Goal: Task Accomplishment & Management: Manage account settings

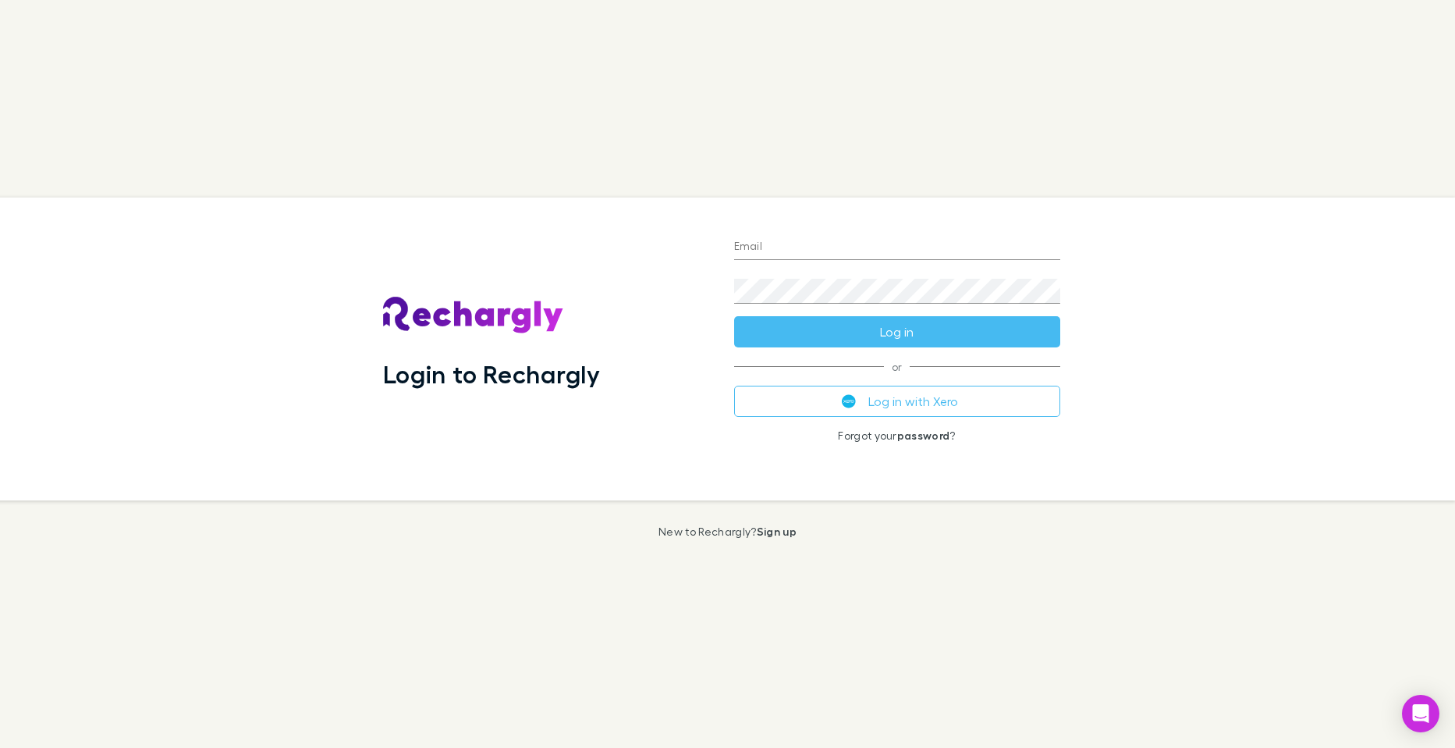
type input "**********"
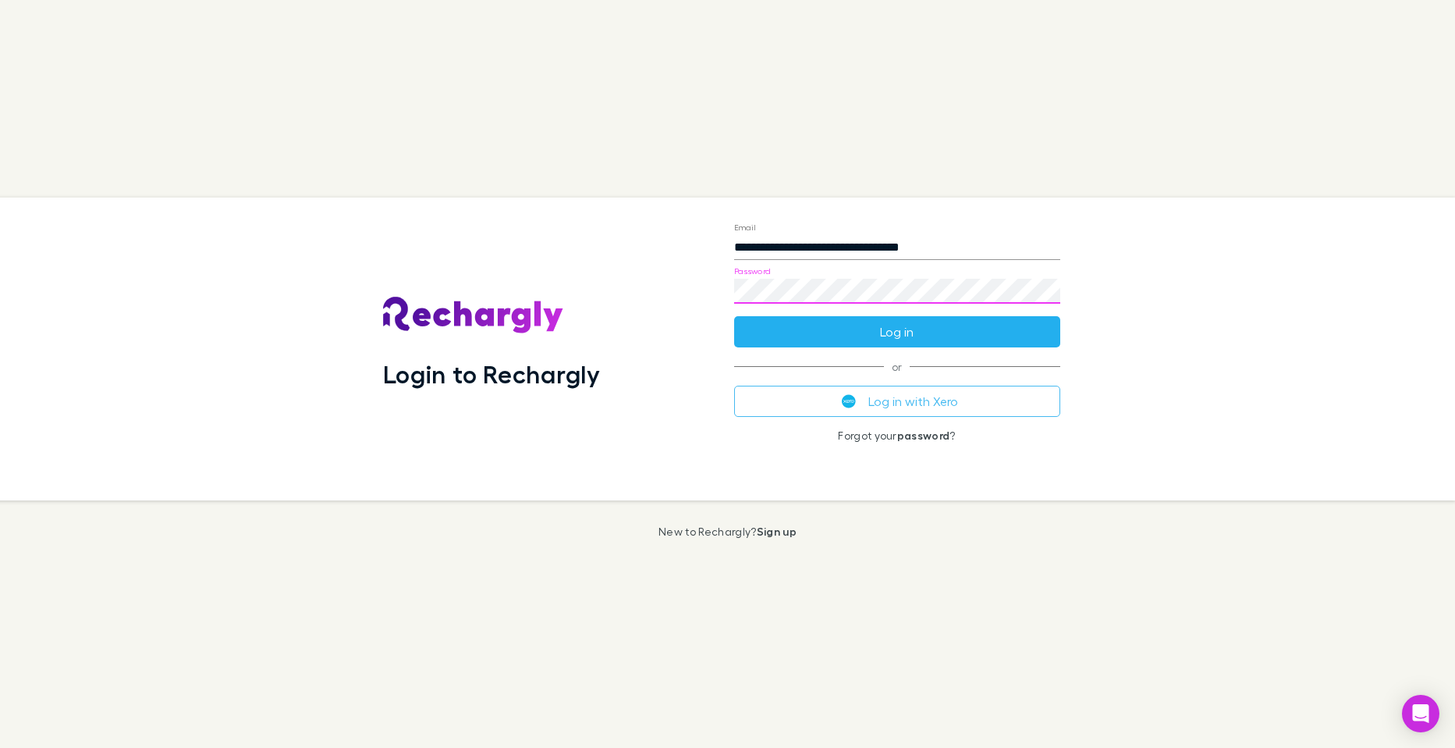
click at [983, 332] on button "Log in" at bounding box center [897, 331] width 326 height 31
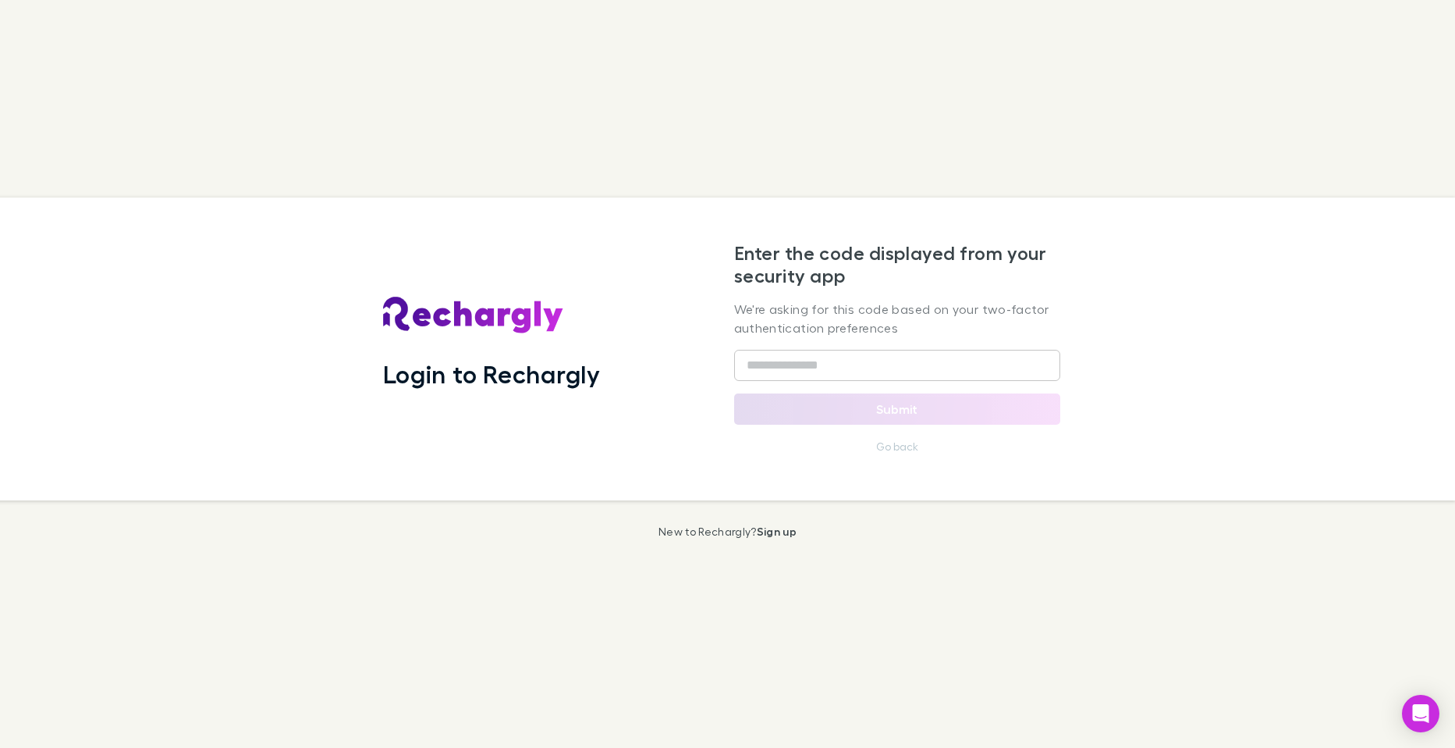
type input "******"
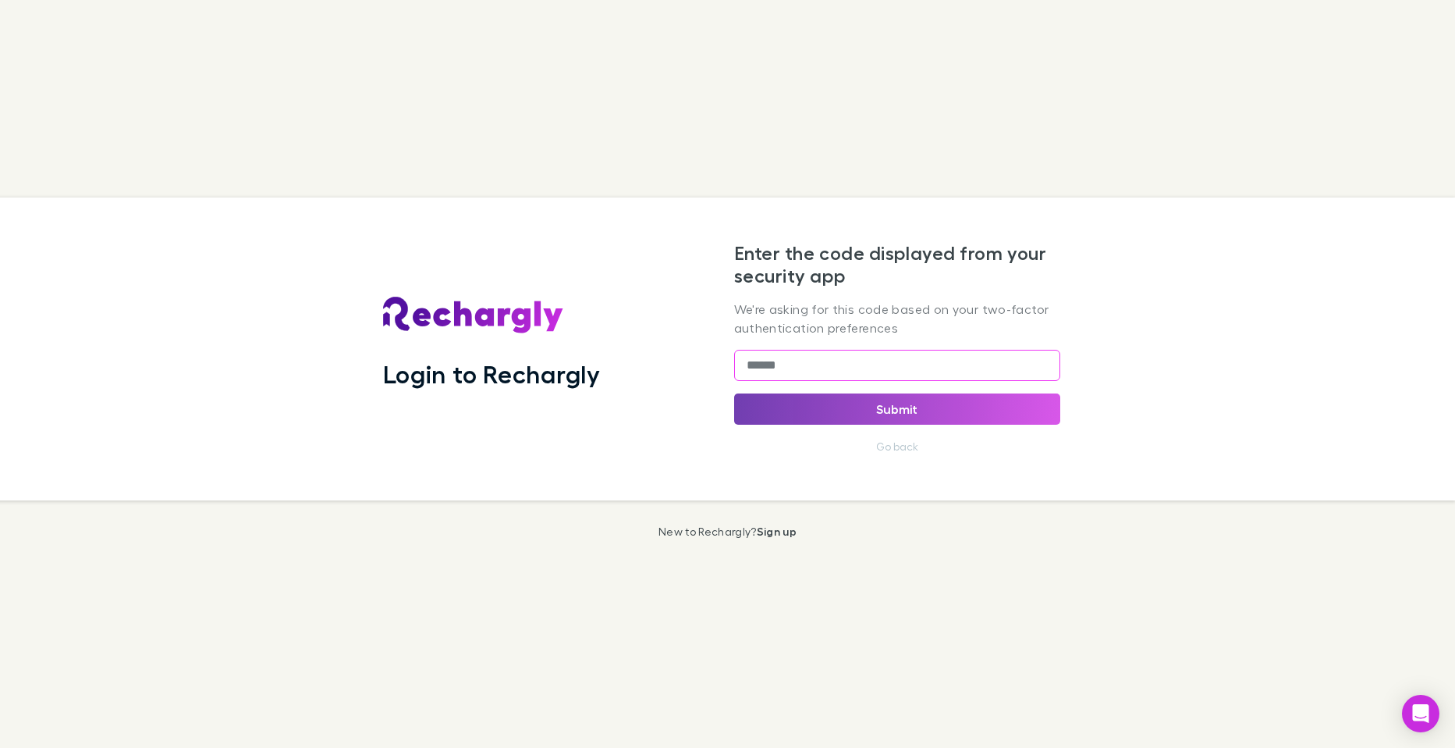
click at [1010, 408] on button "Submit" at bounding box center [897, 408] width 326 height 31
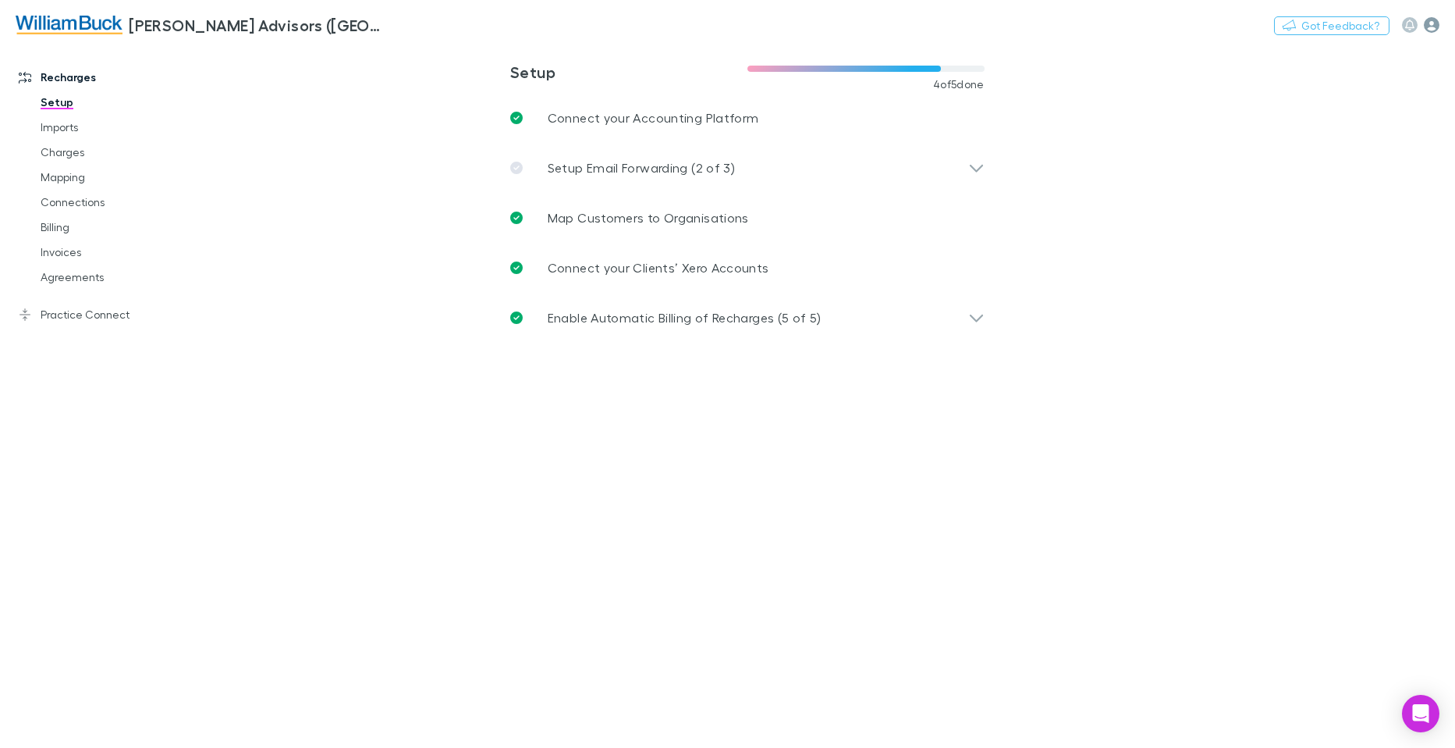
click at [1433, 26] on icon "button" at bounding box center [1432, 25] width 16 height 16
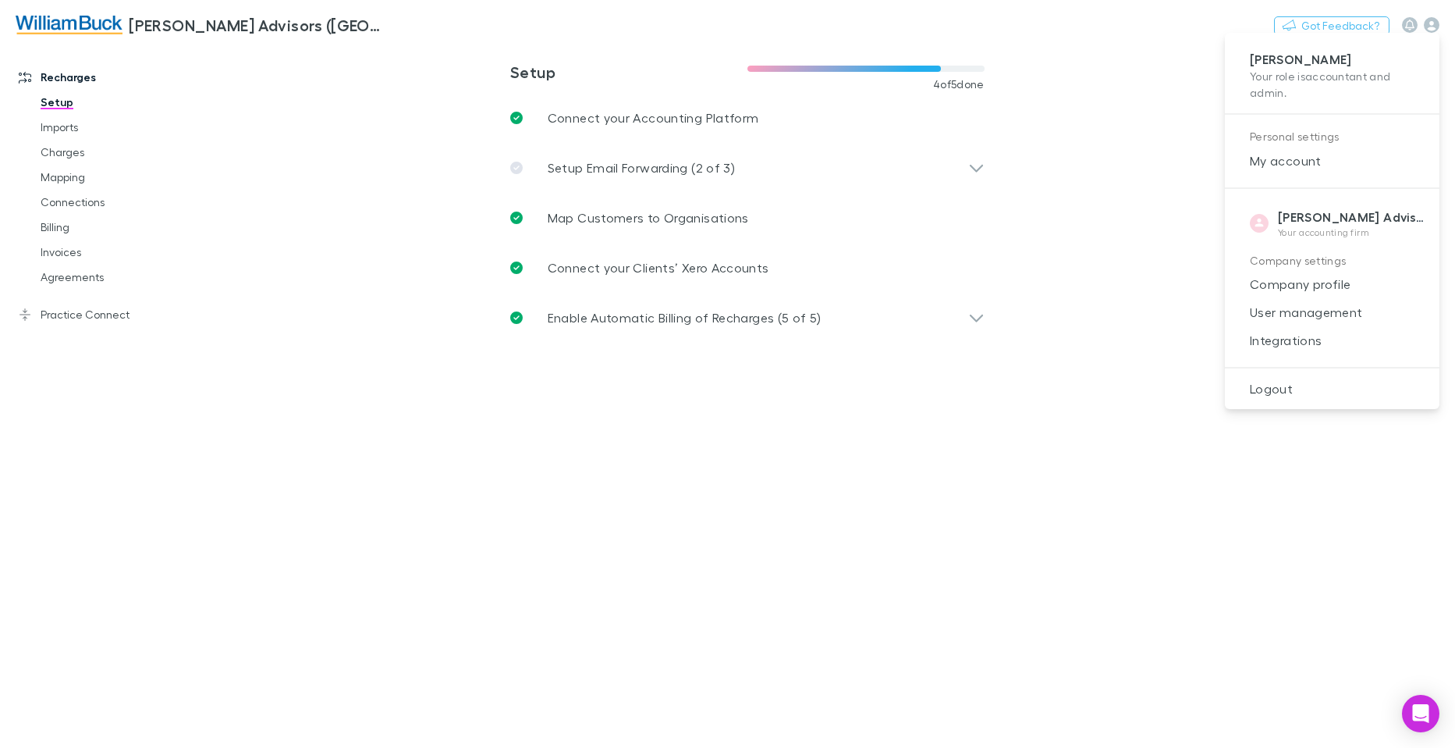
click at [1196, 531] on div at bounding box center [727, 374] width 1455 height 748
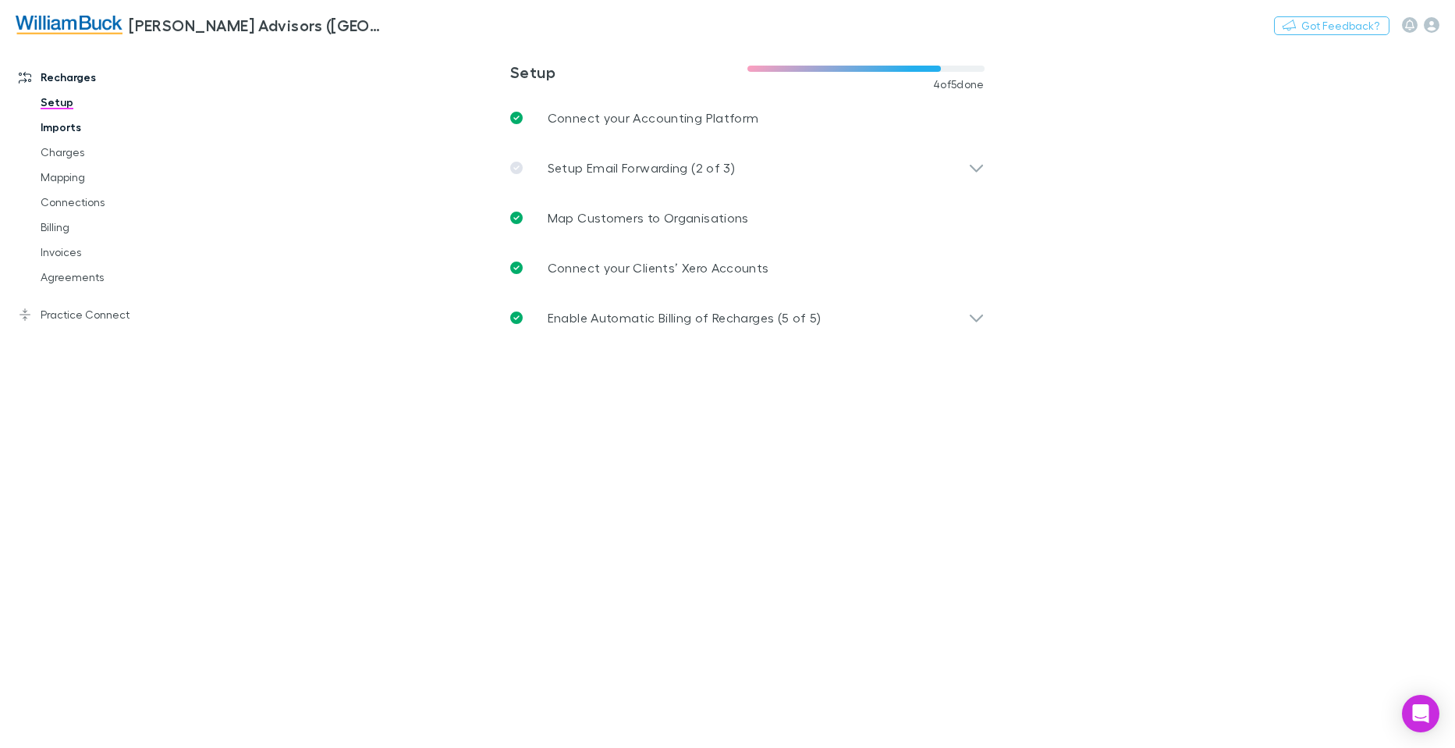
click at [71, 125] on link "Imports" at bounding box center [117, 127] width 185 height 25
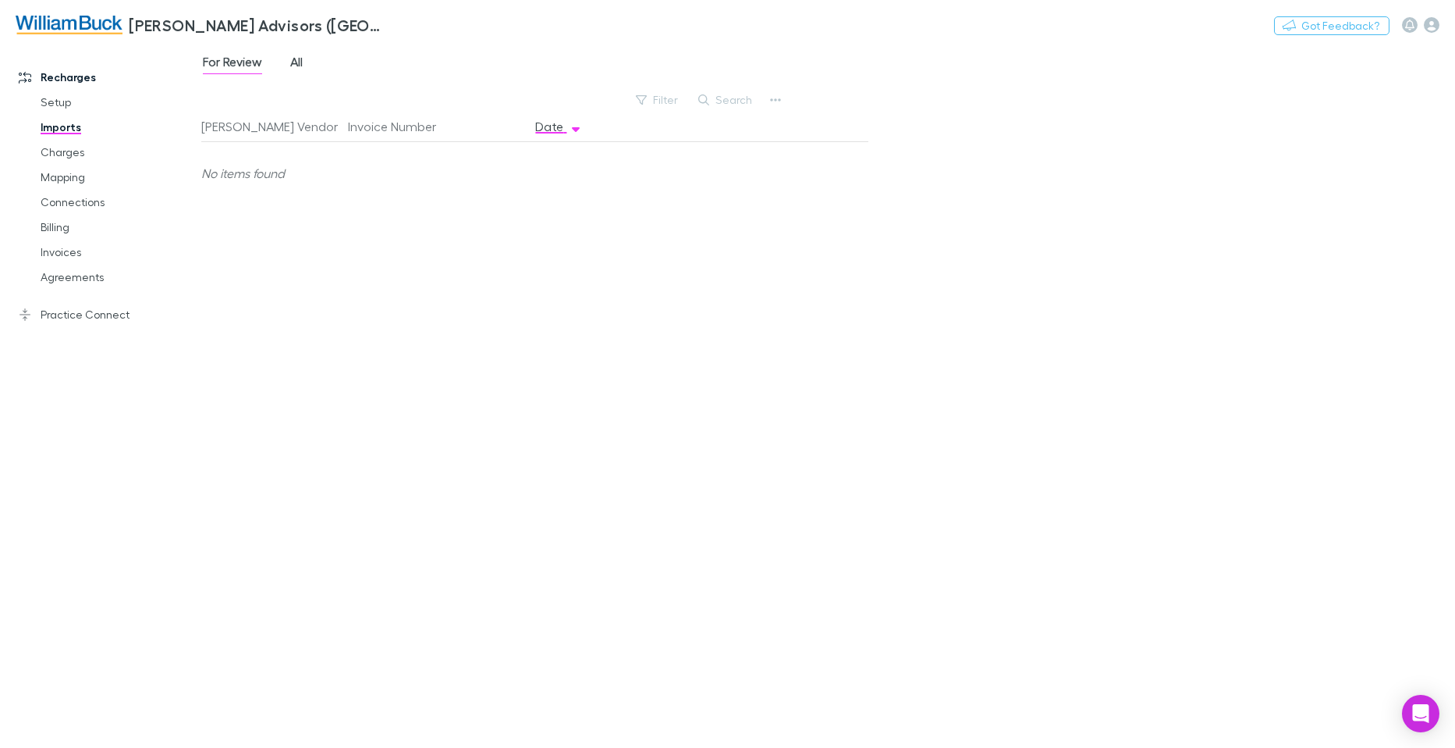
click at [300, 63] on span "All" at bounding box center [296, 64] width 12 height 20
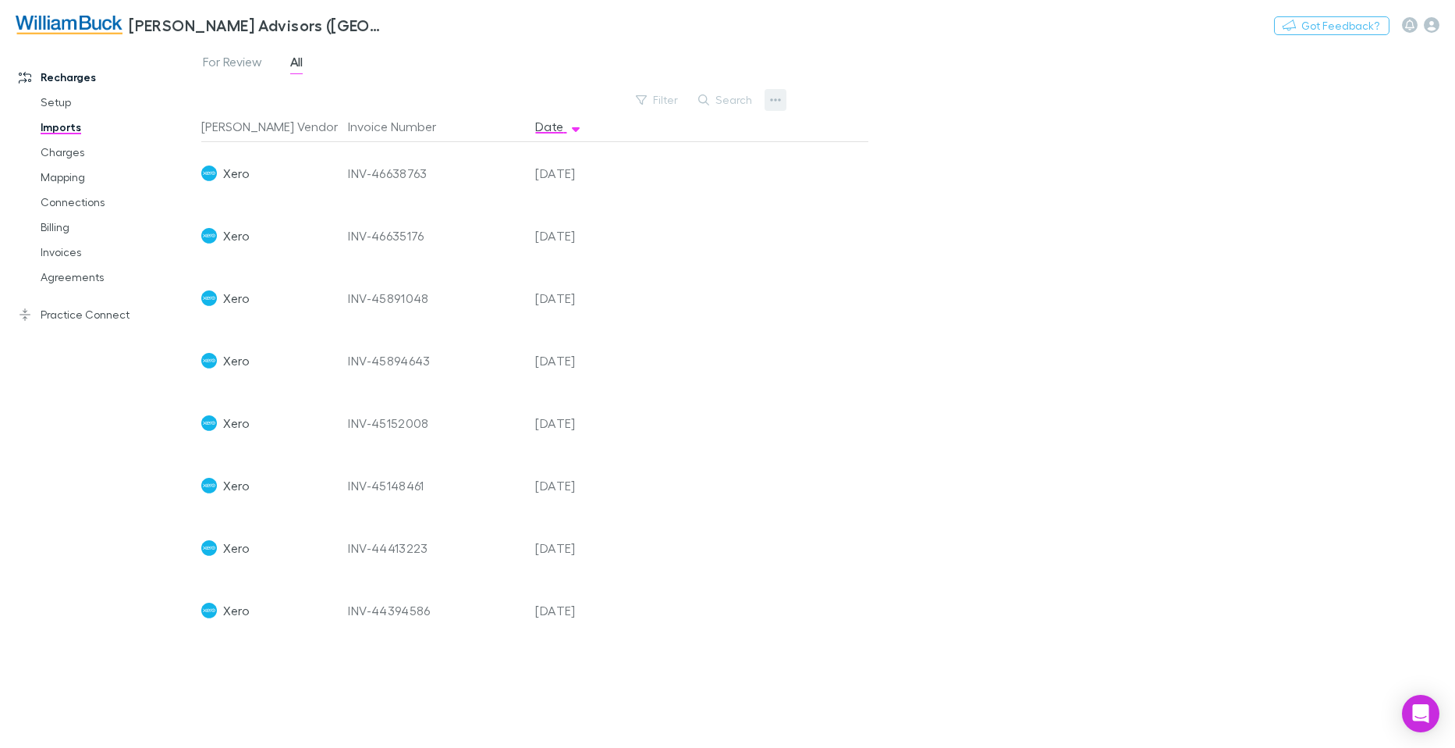
click at [771, 99] on icon "button" at bounding box center [776, 99] width 11 height 3
click at [937, 41] on div at bounding box center [727, 374] width 1455 height 748
click at [66, 151] on link "Charges" at bounding box center [117, 152] width 185 height 25
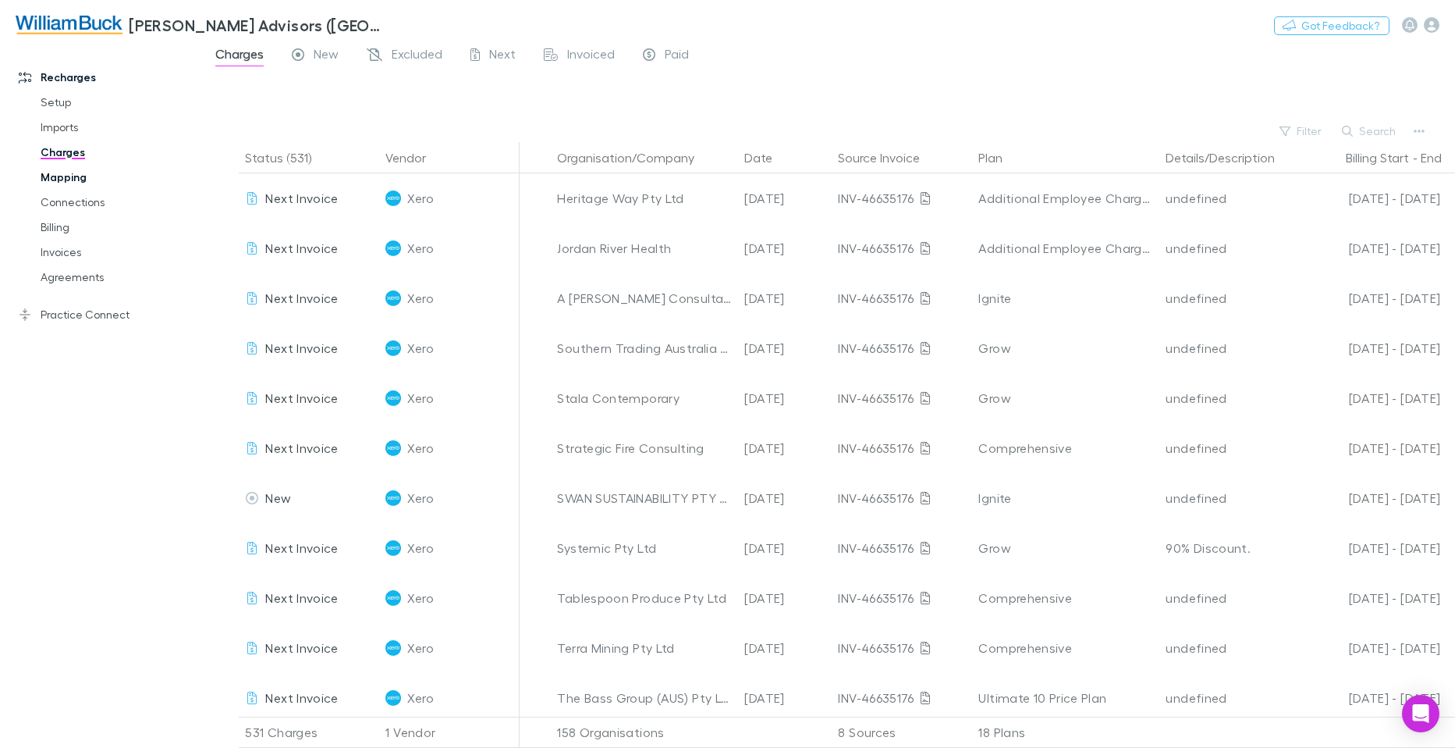
click at [71, 176] on link "Mapping" at bounding box center [117, 177] width 185 height 25
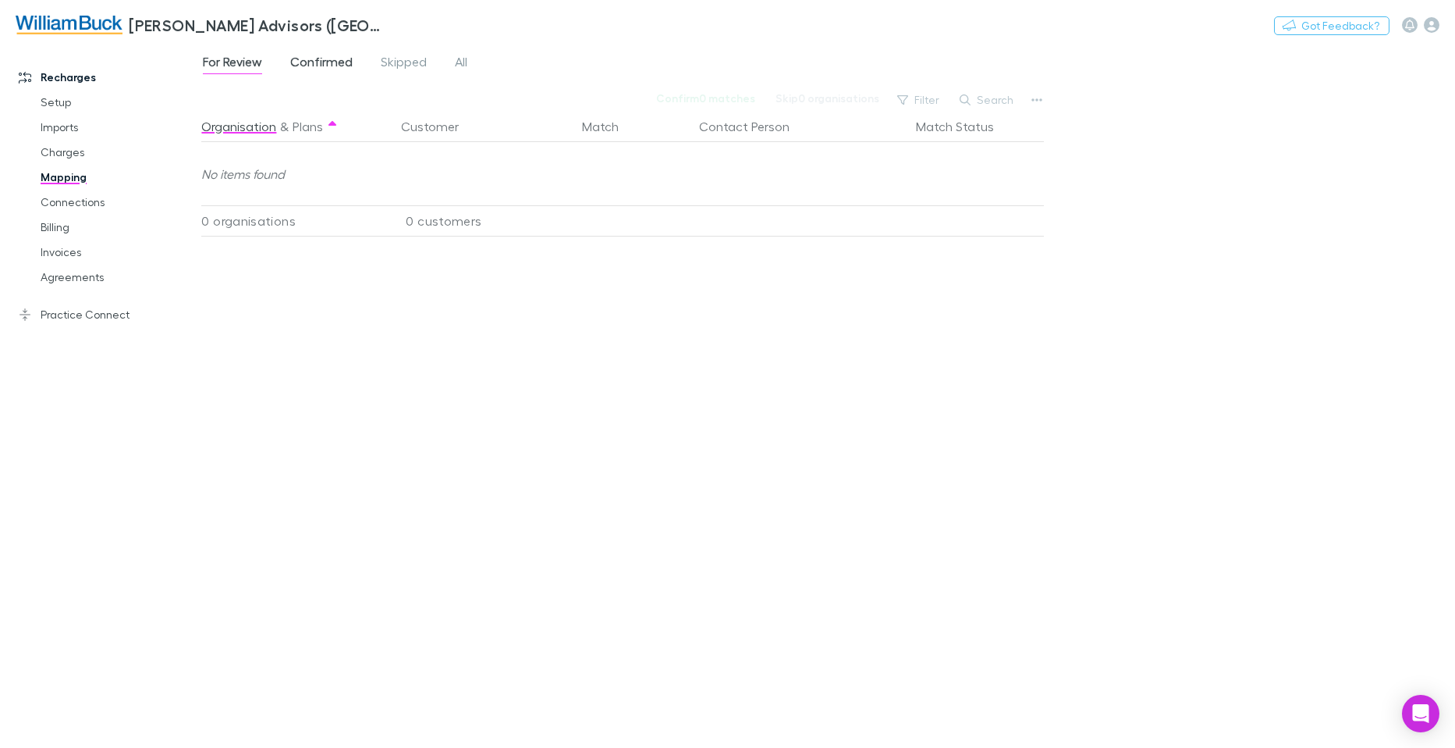
click at [343, 61] on span "Confirmed" at bounding box center [321, 64] width 62 height 20
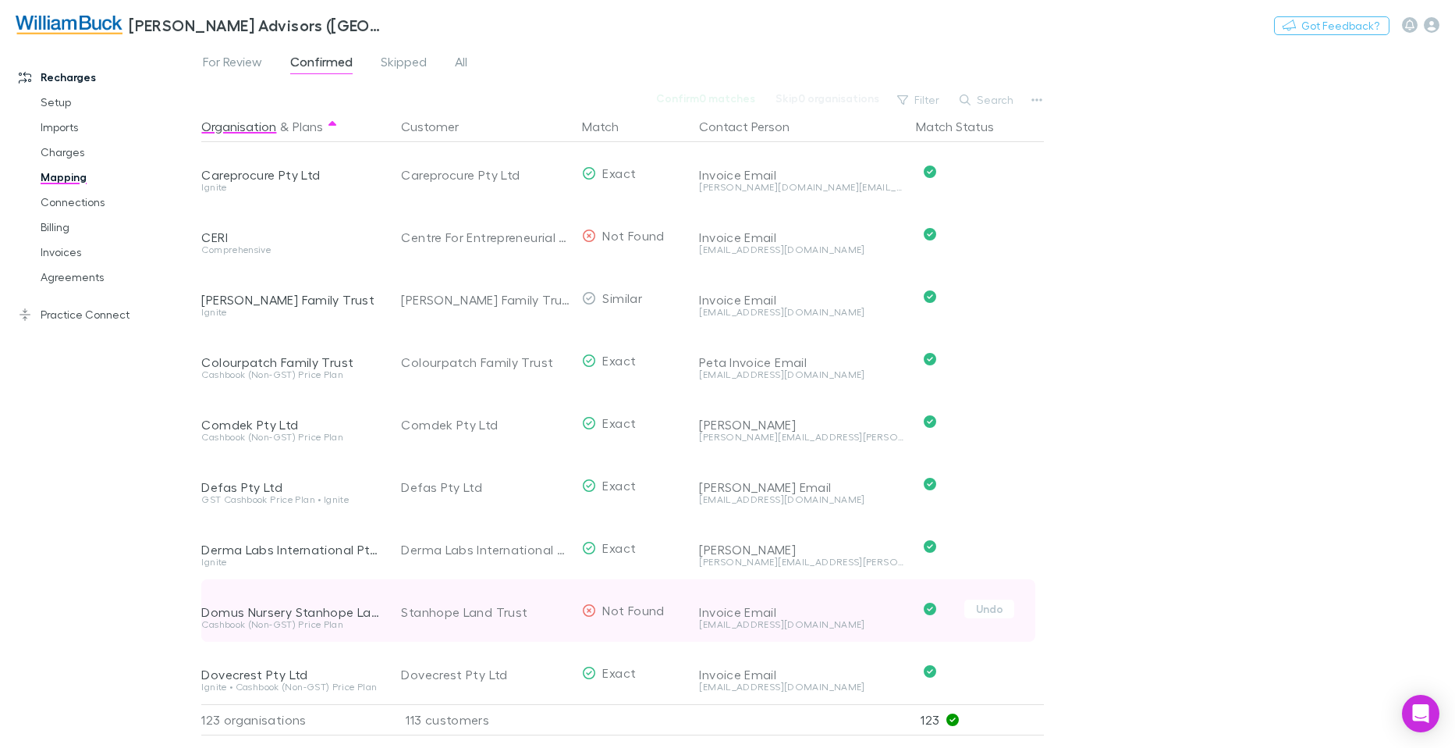
scroll to position [1951, 0]
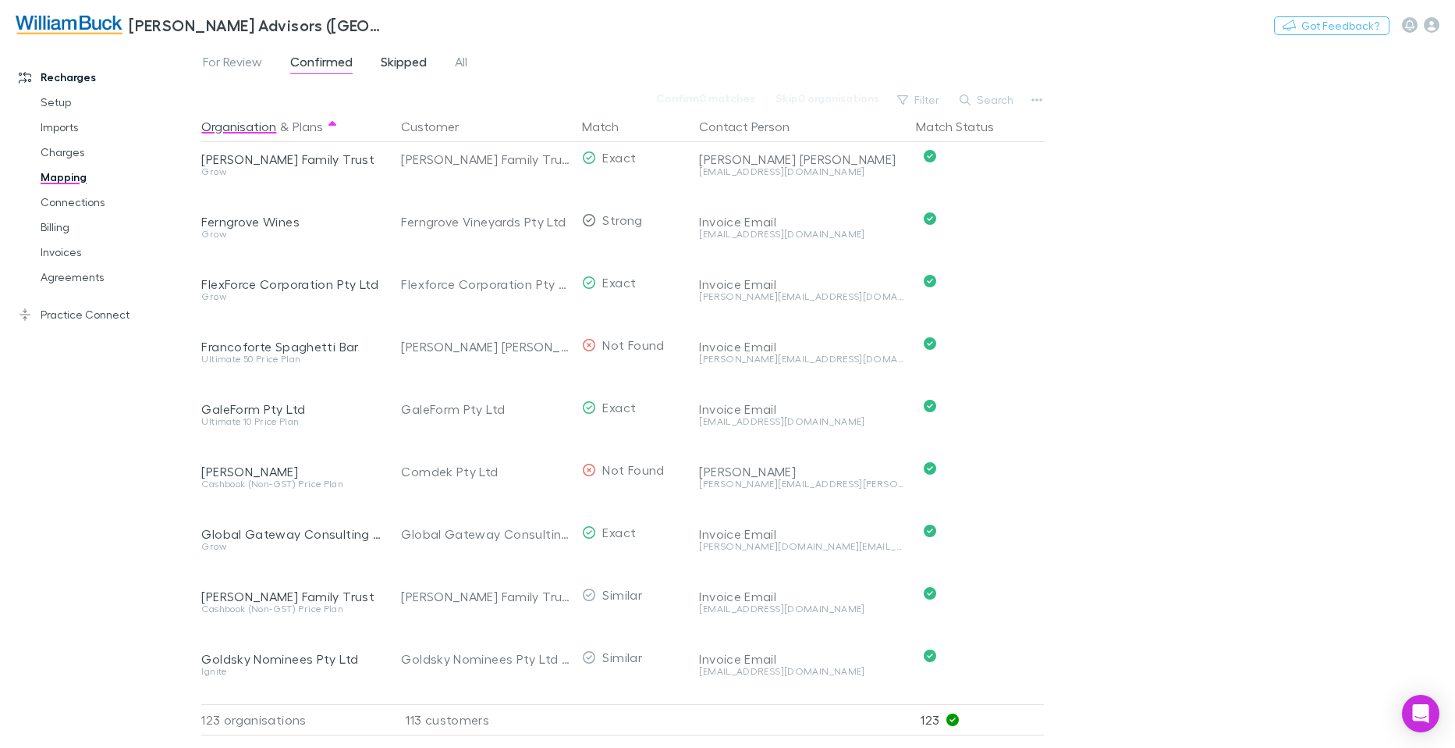
click at [407, 63] on span "Skipped" at bounding box center [404, 64] width 46 height 20
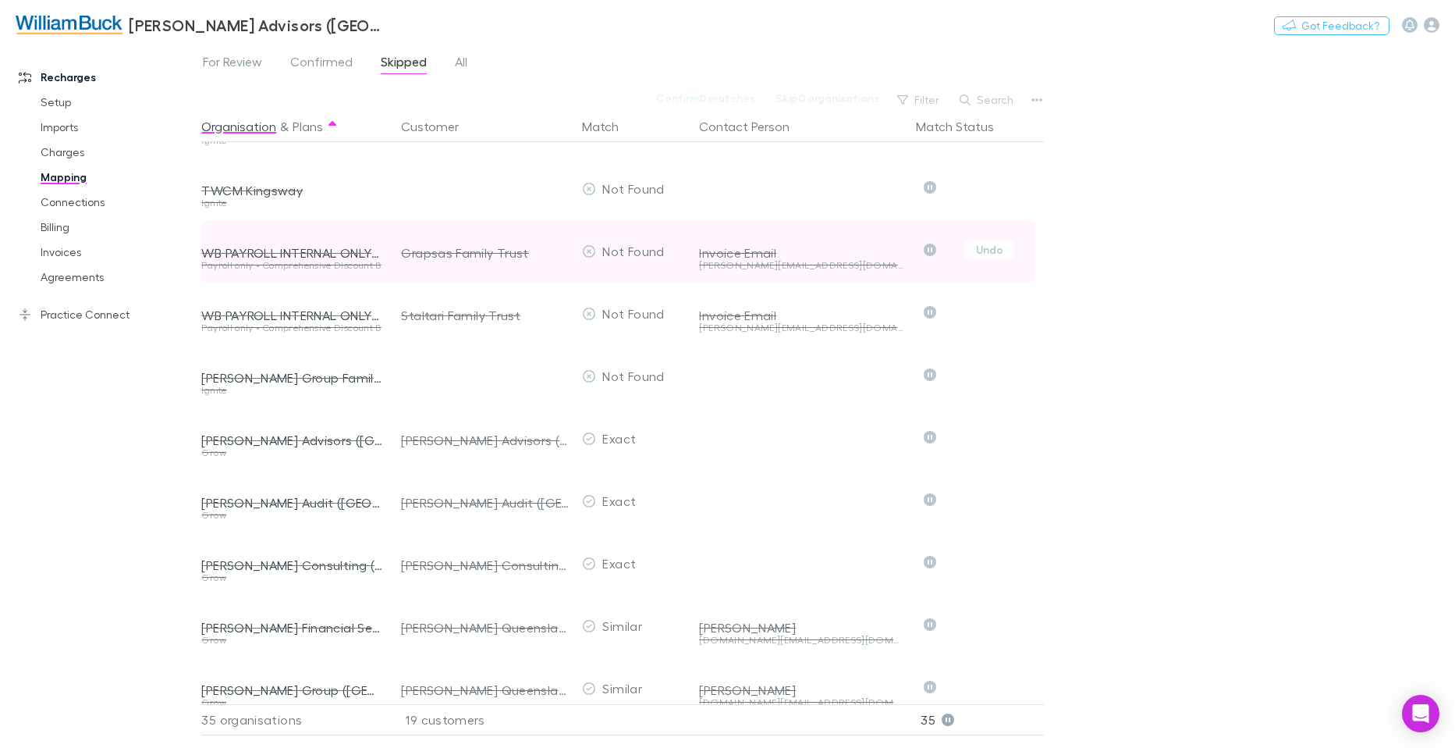
scroll to position [1636, 0]
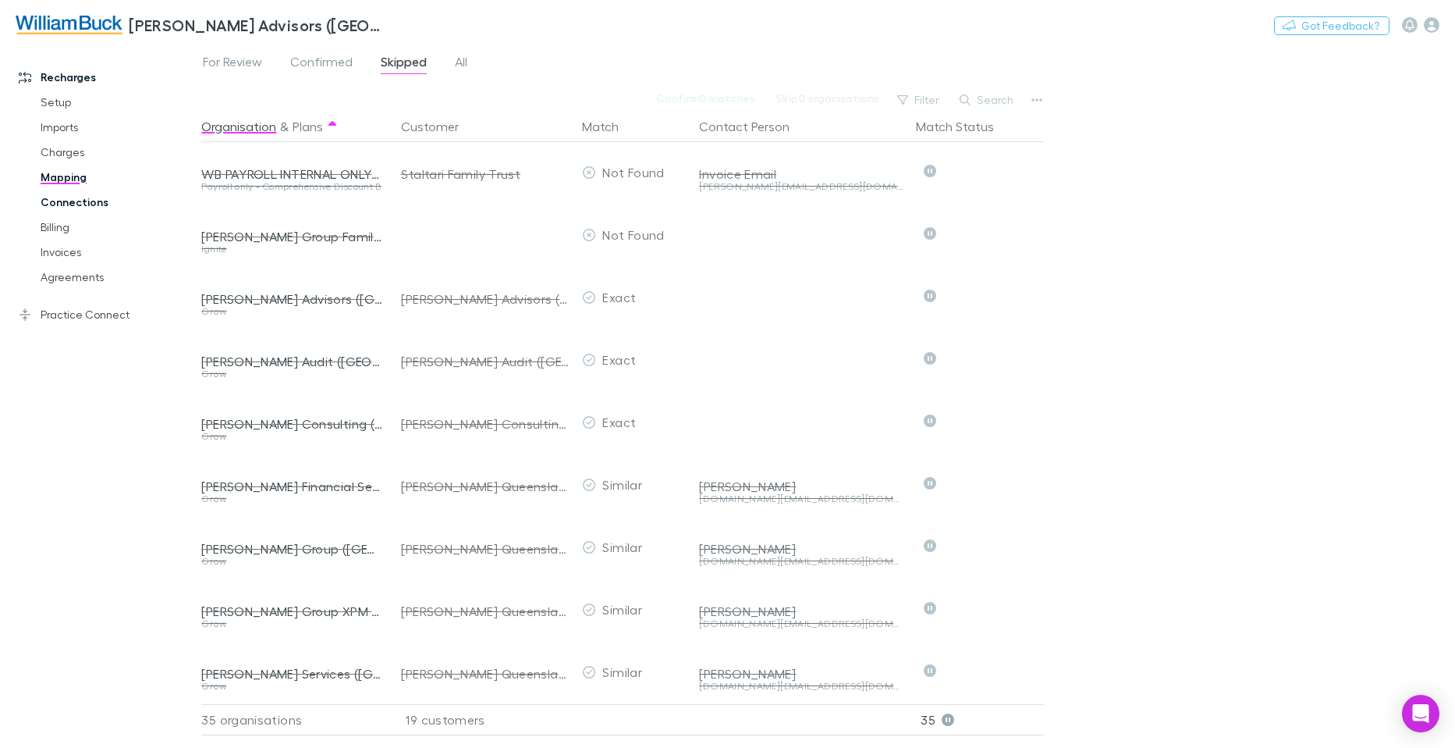
click at [80, 199] on link "Connections" at bounding box center [117, 202] width 185 height 25
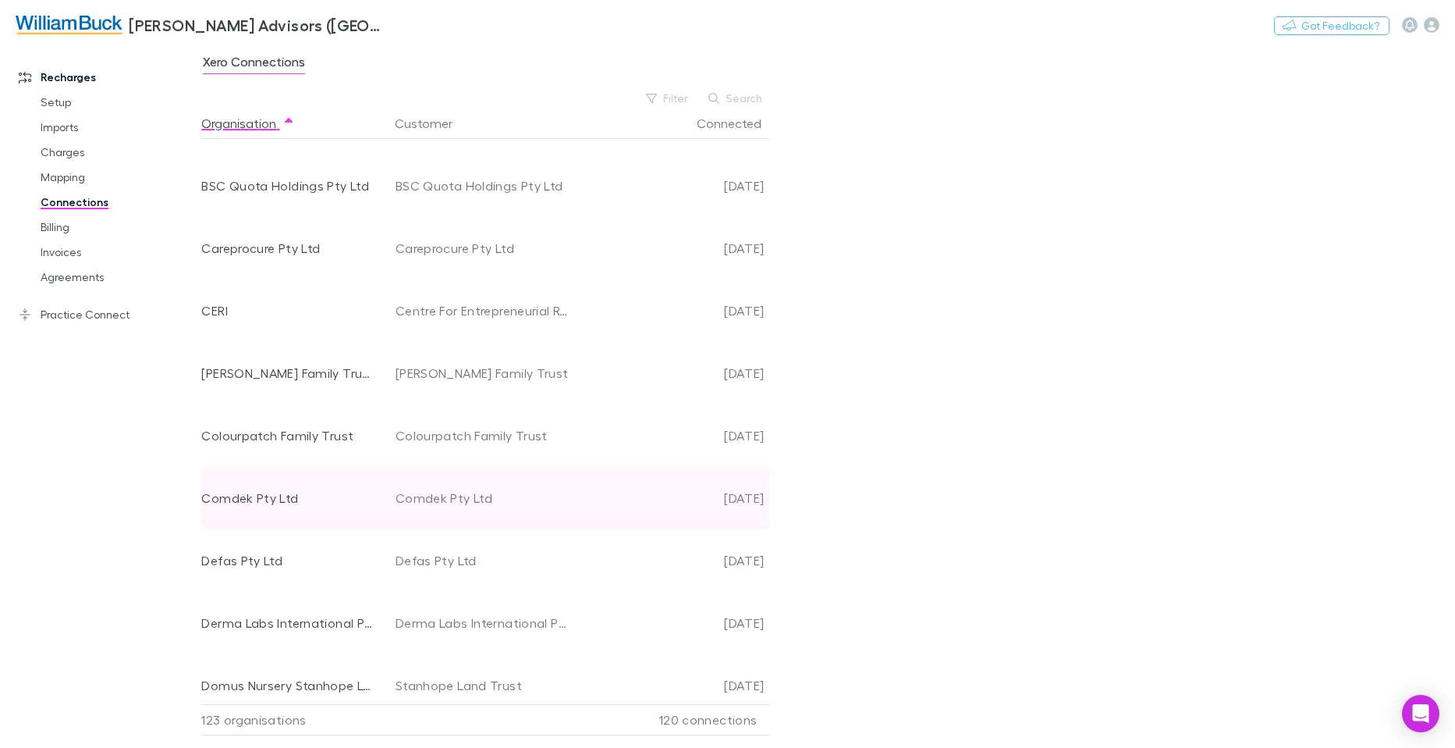
scroll to position [1092, 0]
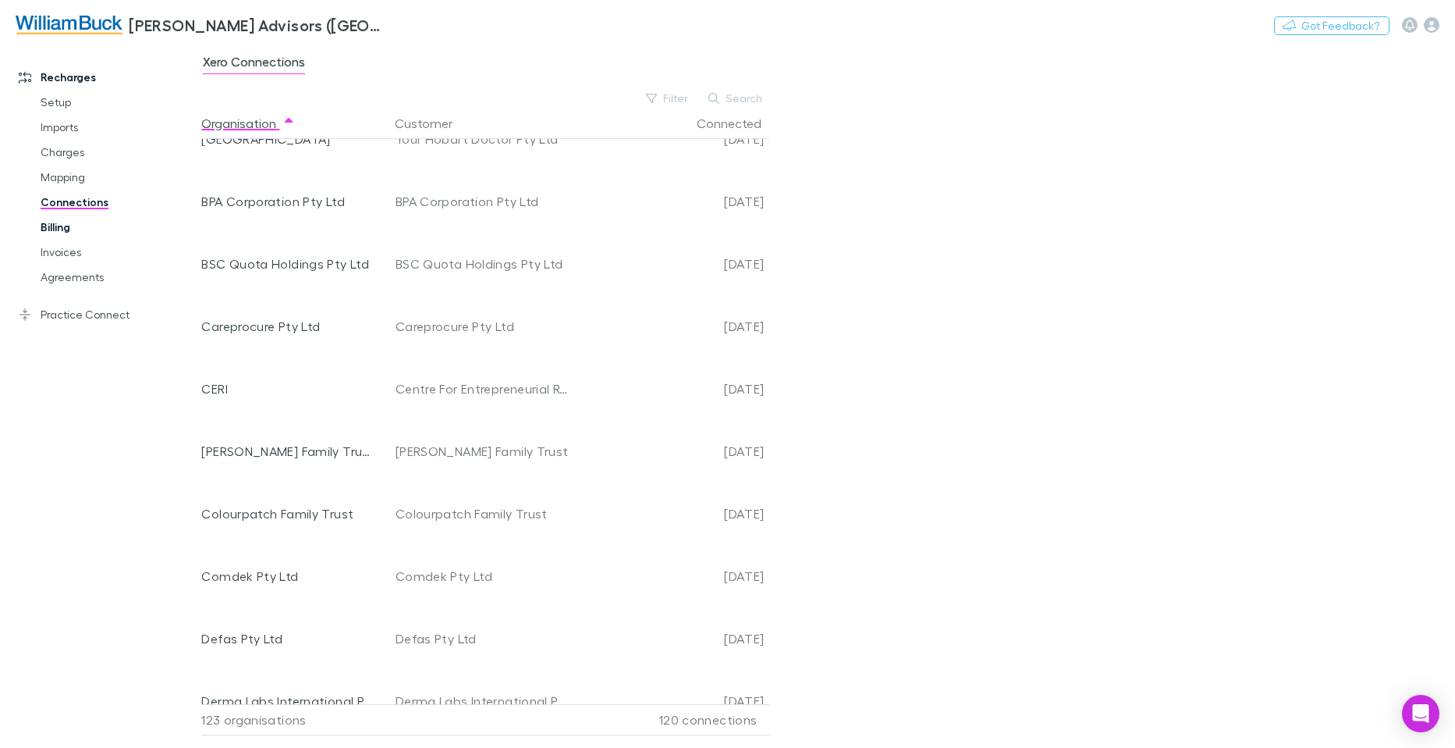
click at [65, 223] on link "Billing" at bounding box center [117, 227] width 185 height 25
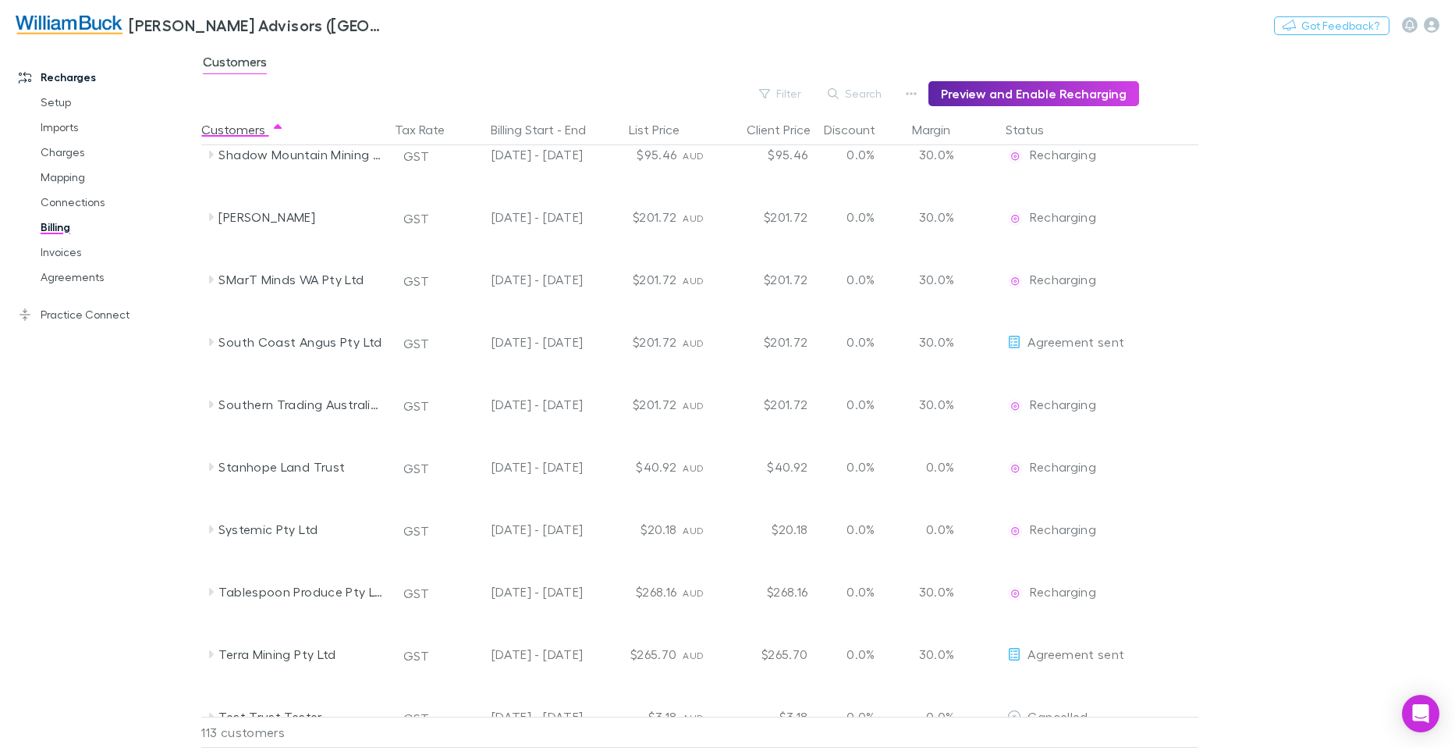
scroll to position [5593, 0]
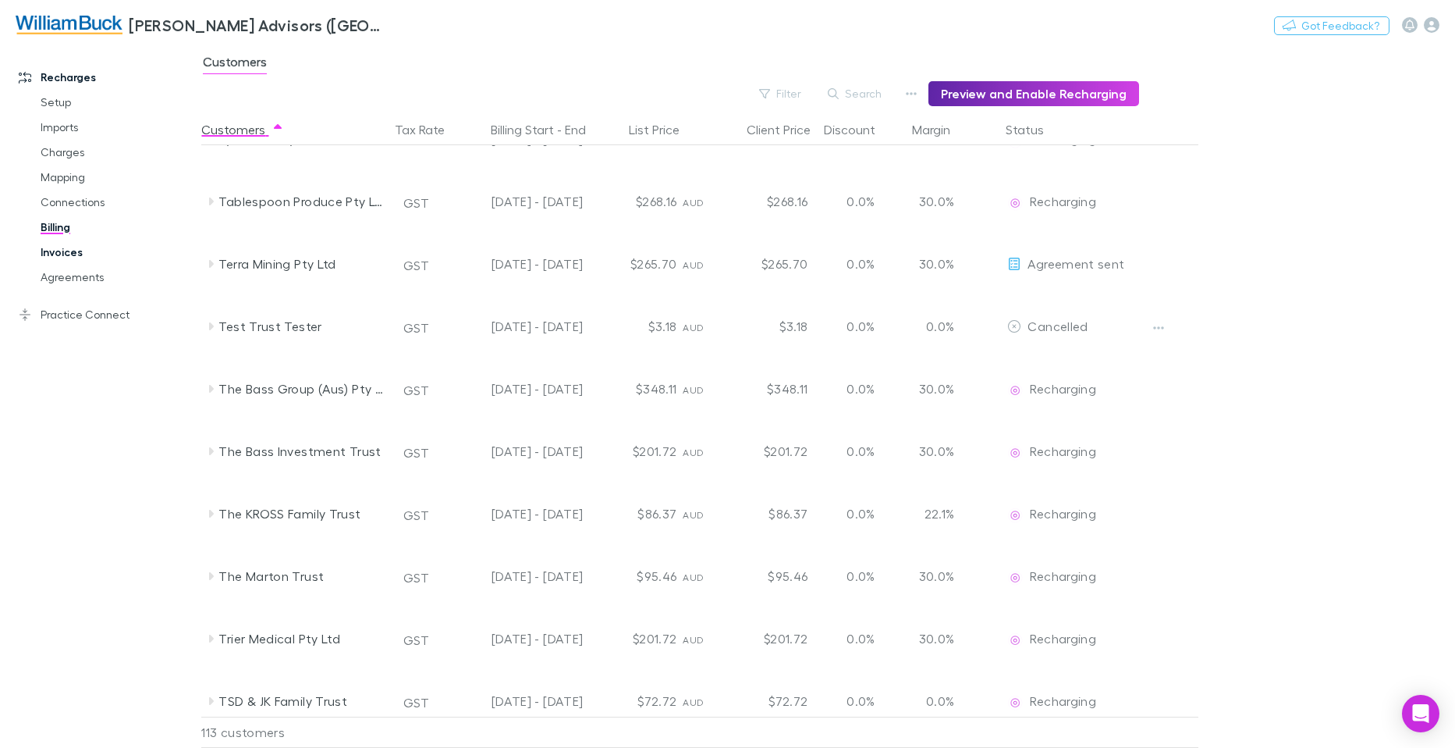
click at [57, 254] on link "Invoices" at bounding box center [117, 252] width 185 height 25
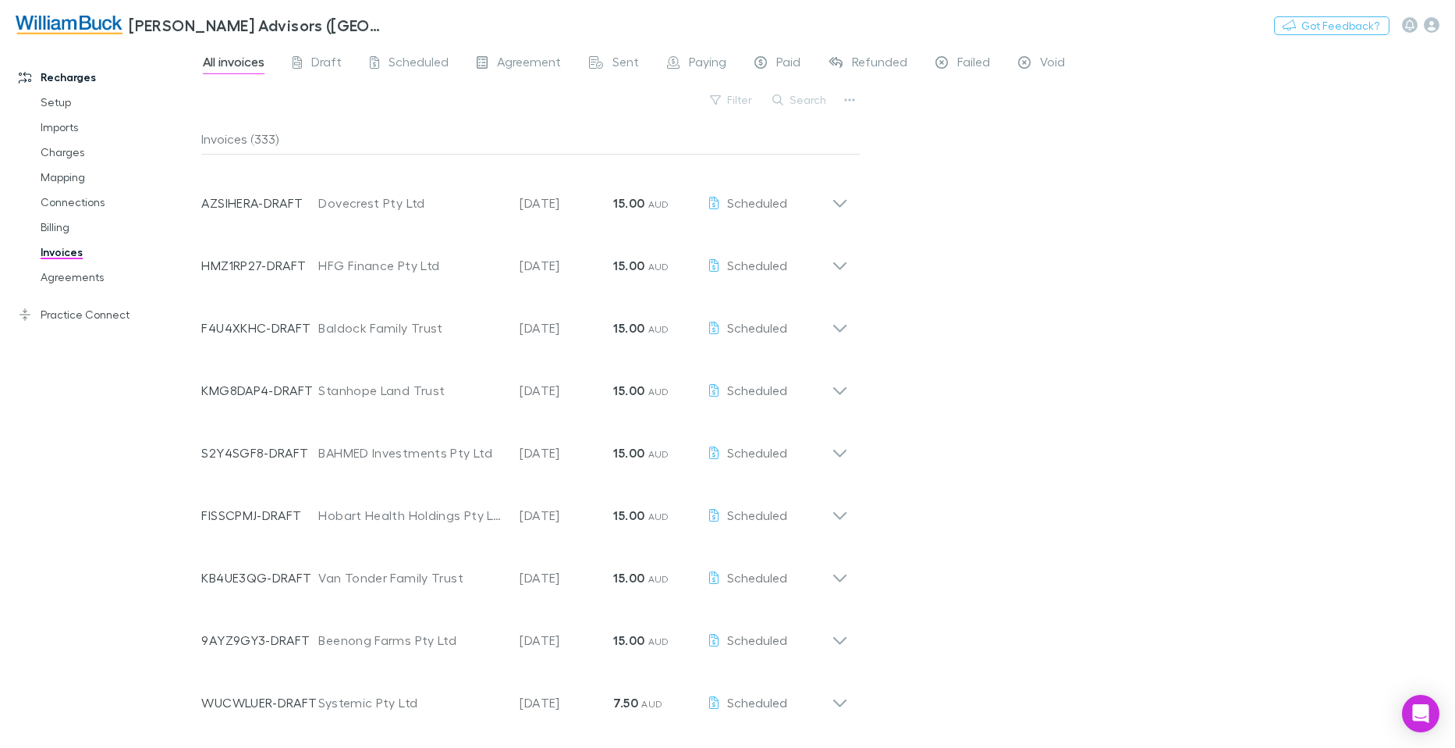
scroll to position [6778, 0]
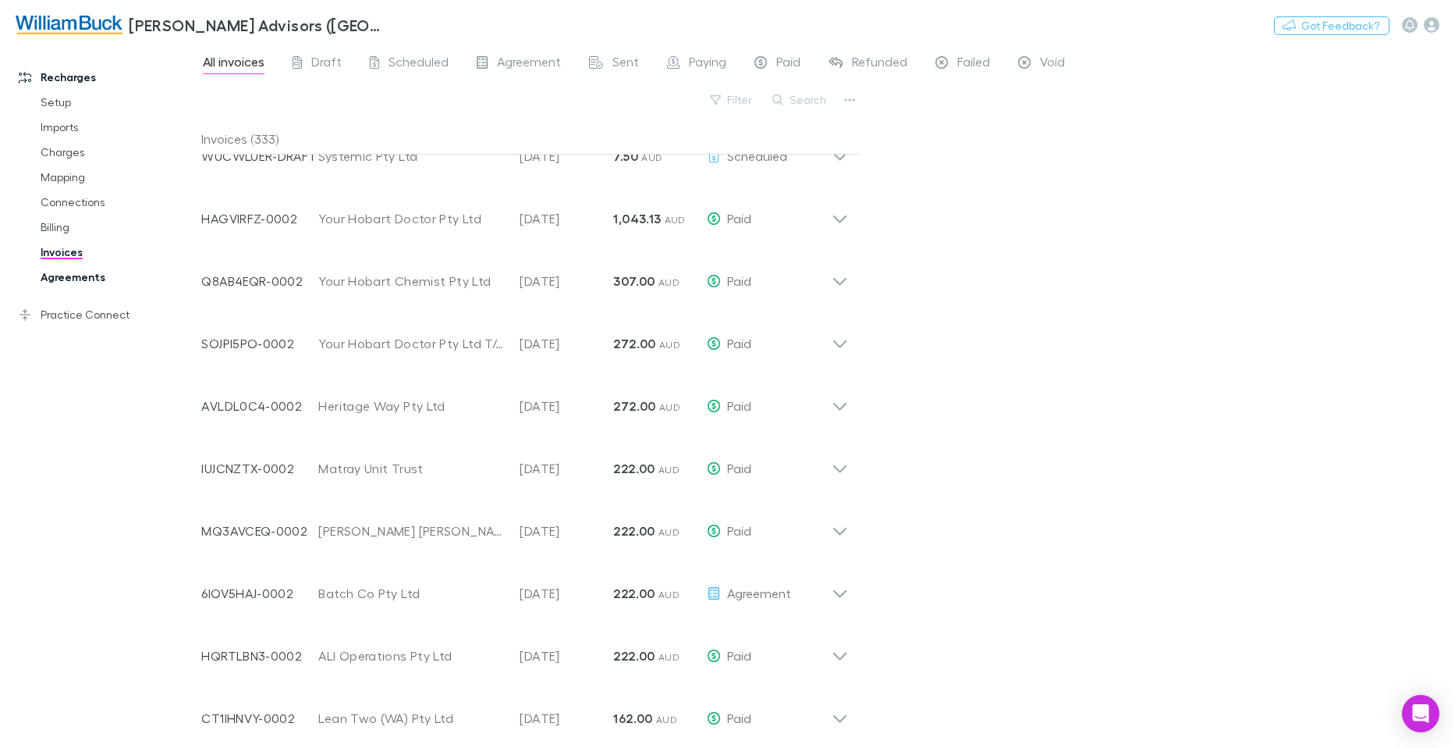
click at [69, 274] on link "Agreements" at bounding box center [117, 277] width 185 height 25
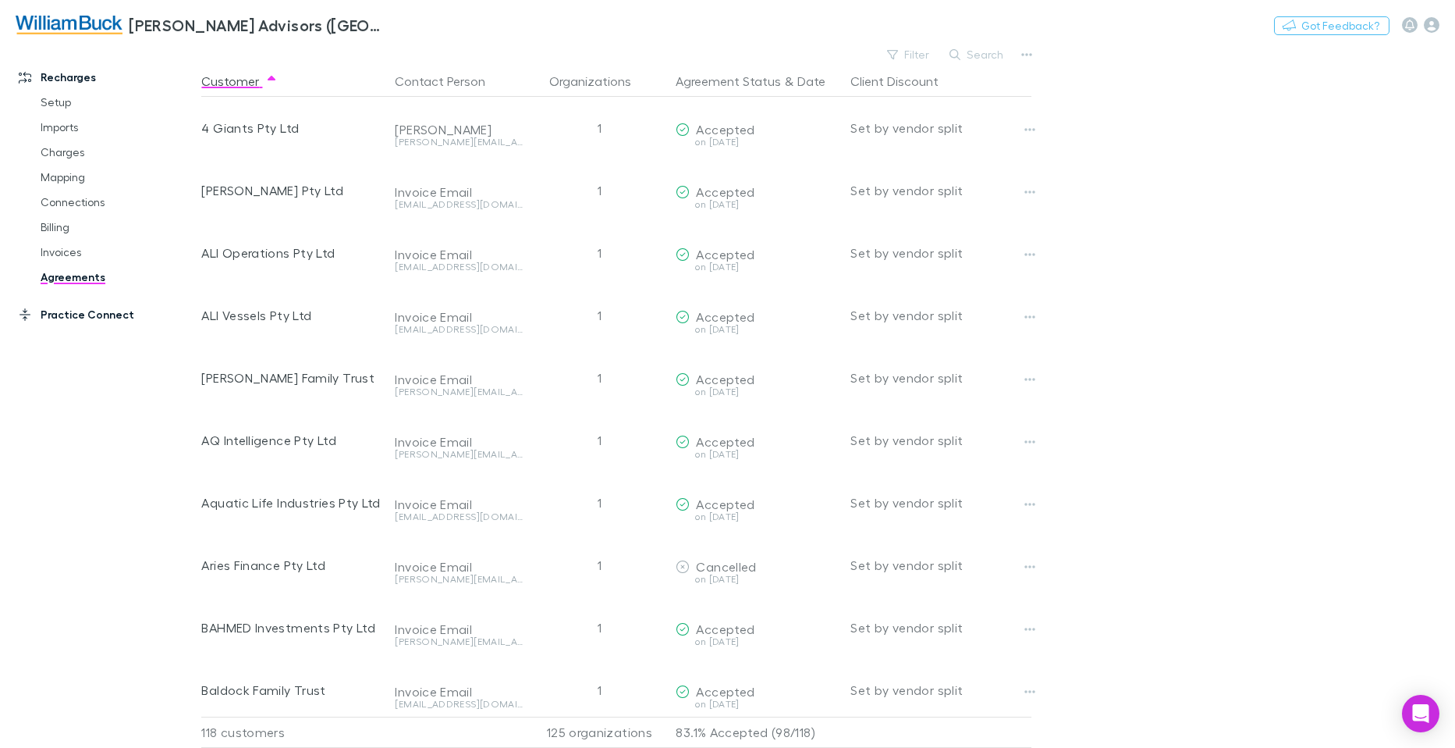
click at [63, 318] on link "Practice Connect" at bounding box center [106, 314] width 207 height 25
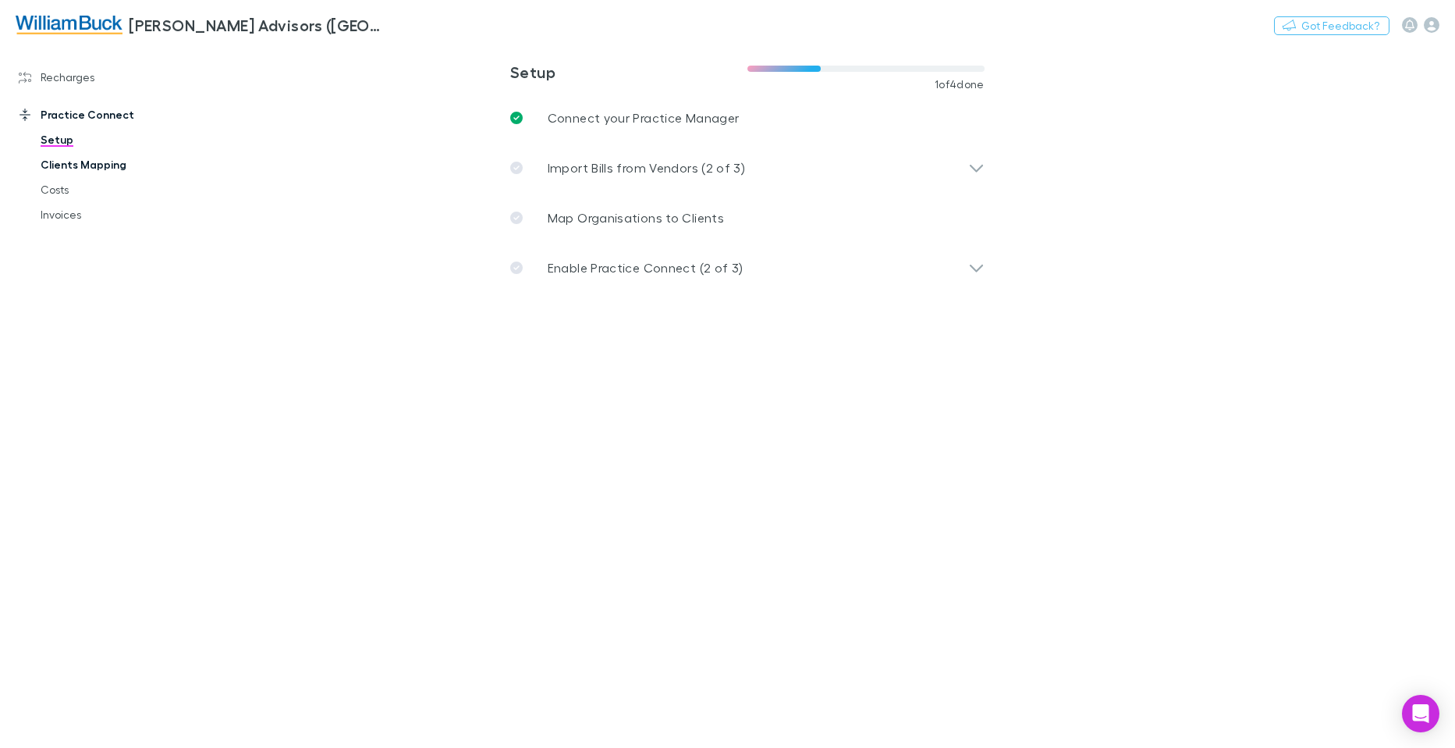
click at [98, 162] on link "Clients Mapping" at bounding box center [117, 164] width 185 height 25
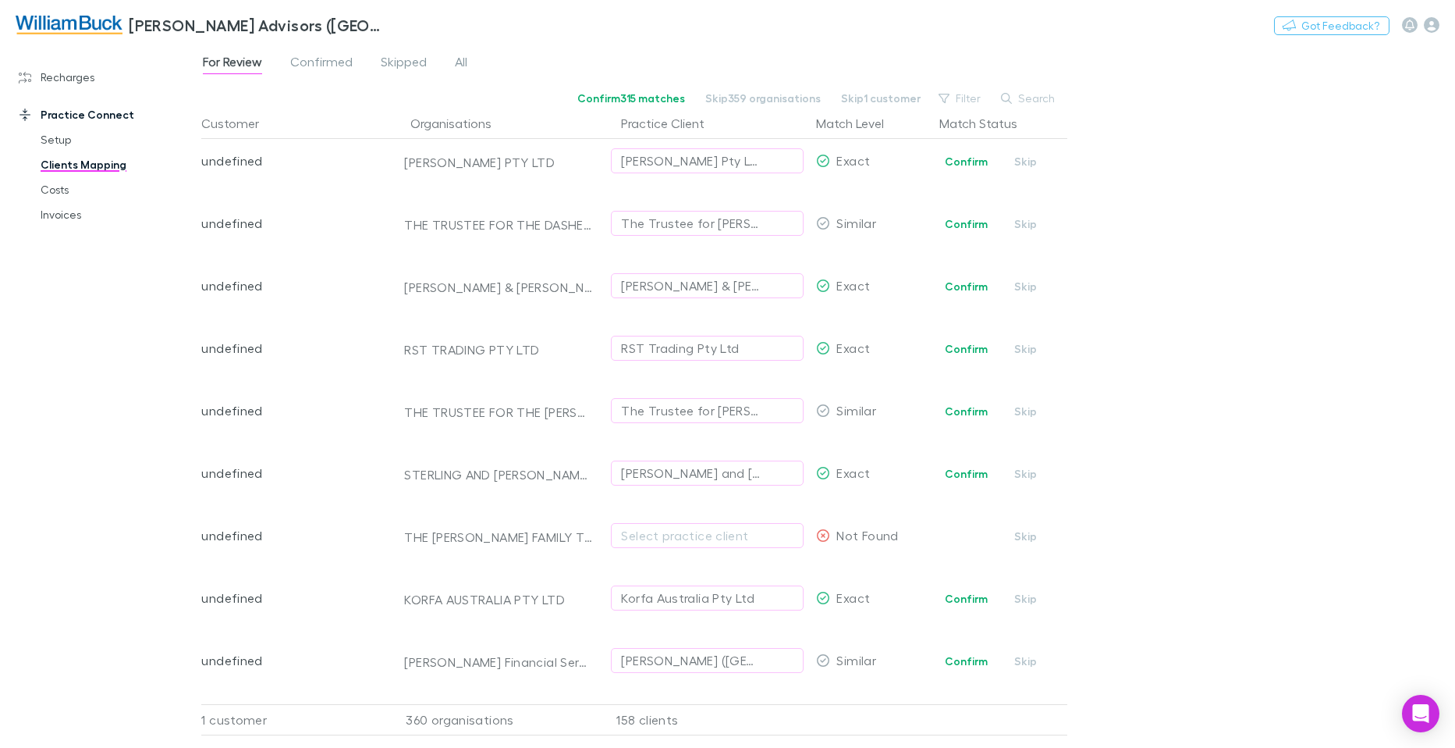
scroll to position [21921, 0]
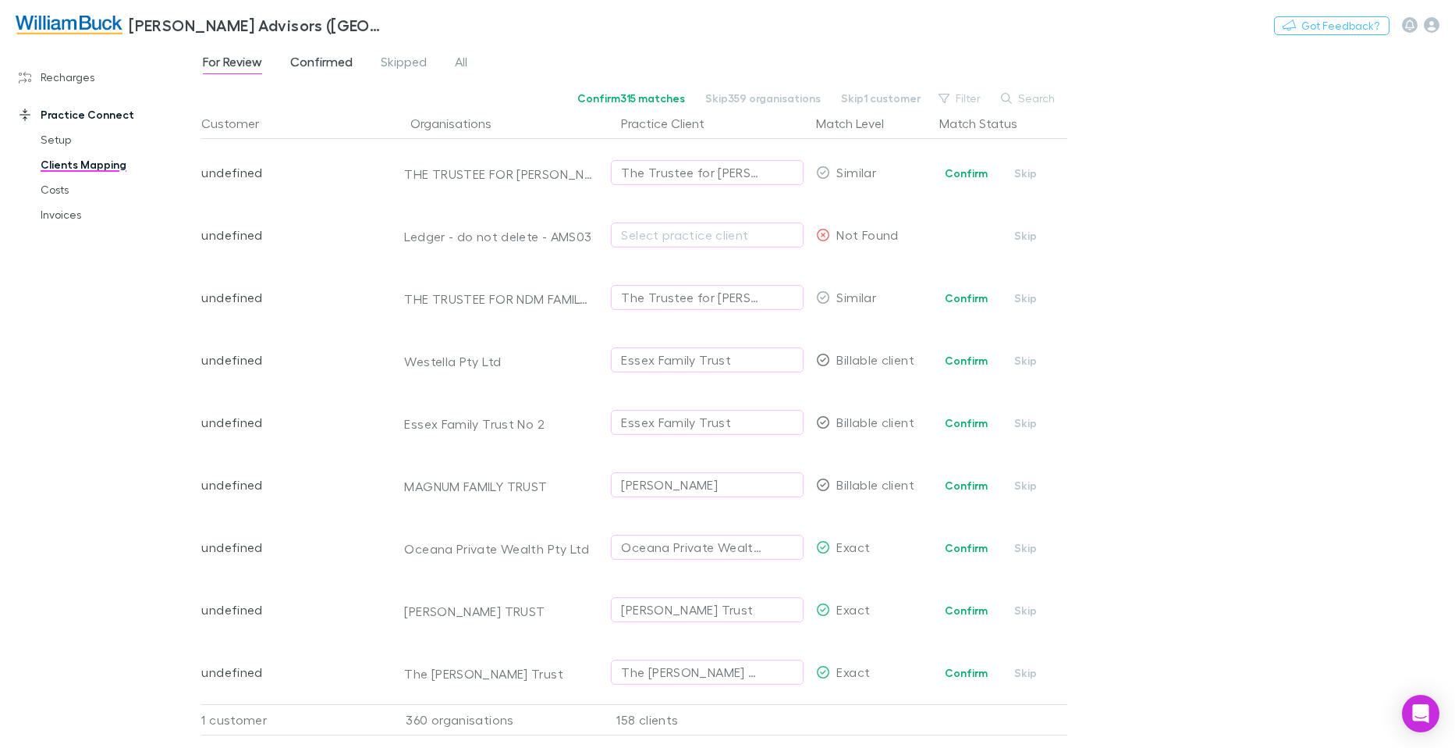
click at [330, 57] on span "Confirmed" at bounding box center [321, 64] width 62 height 20
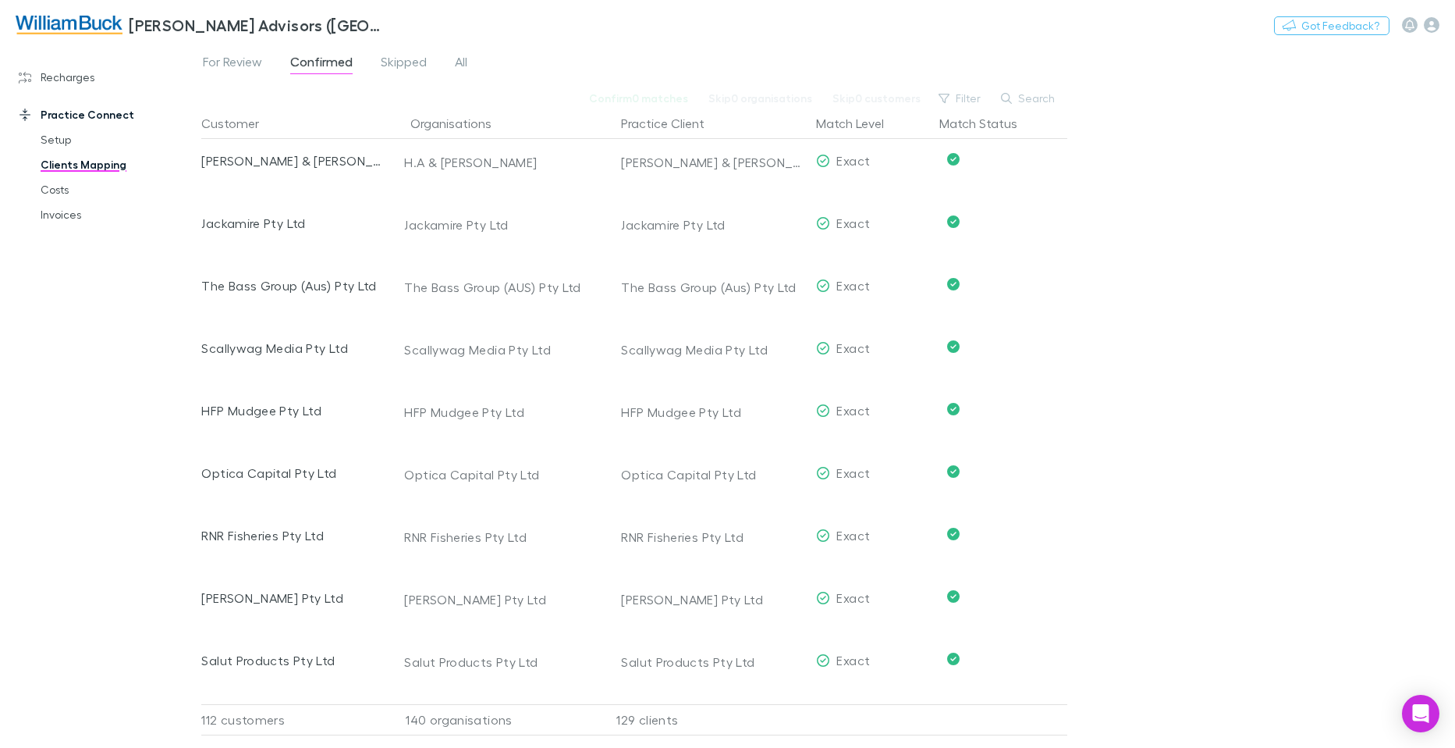
scroll to position [5066, 0]
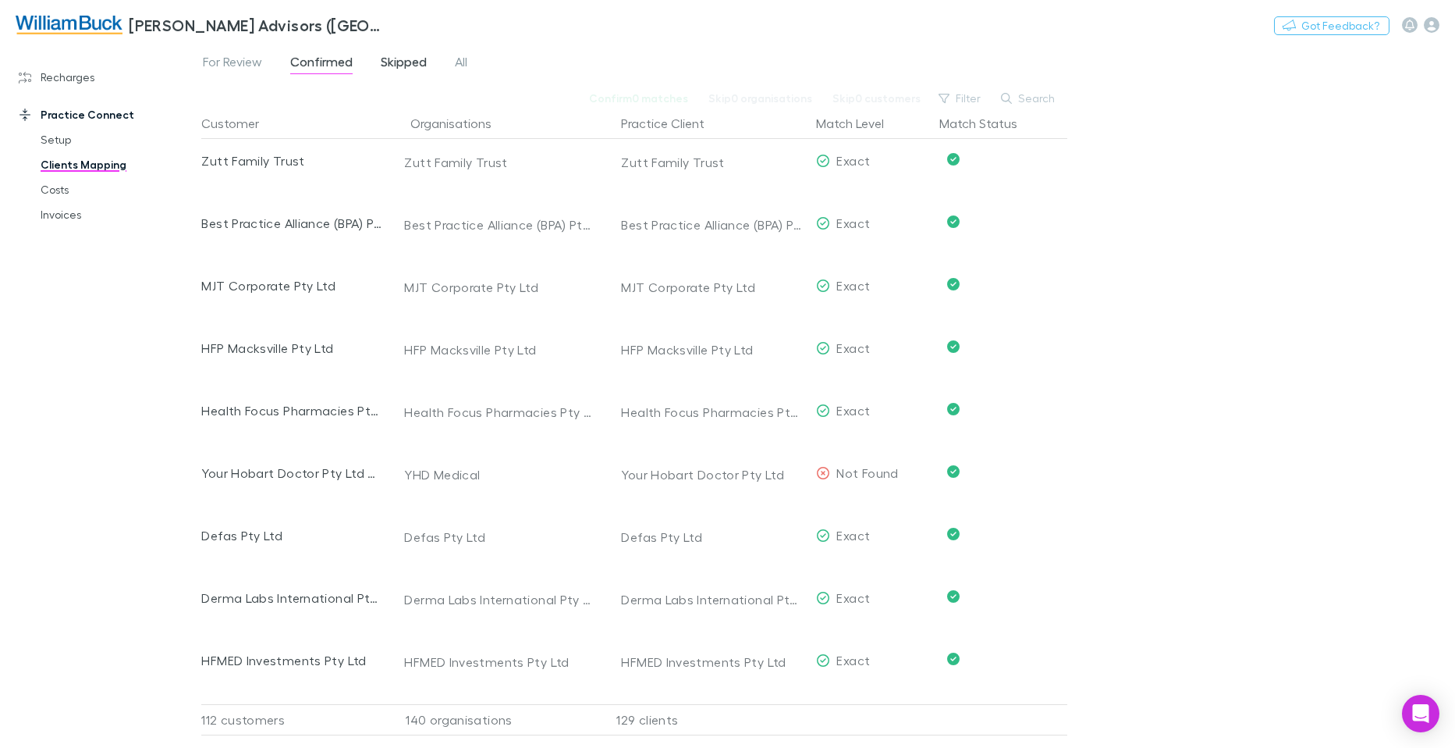
click at [410, 58] on span "Skipped" at bounding box center [404, 64] width 46 height 20
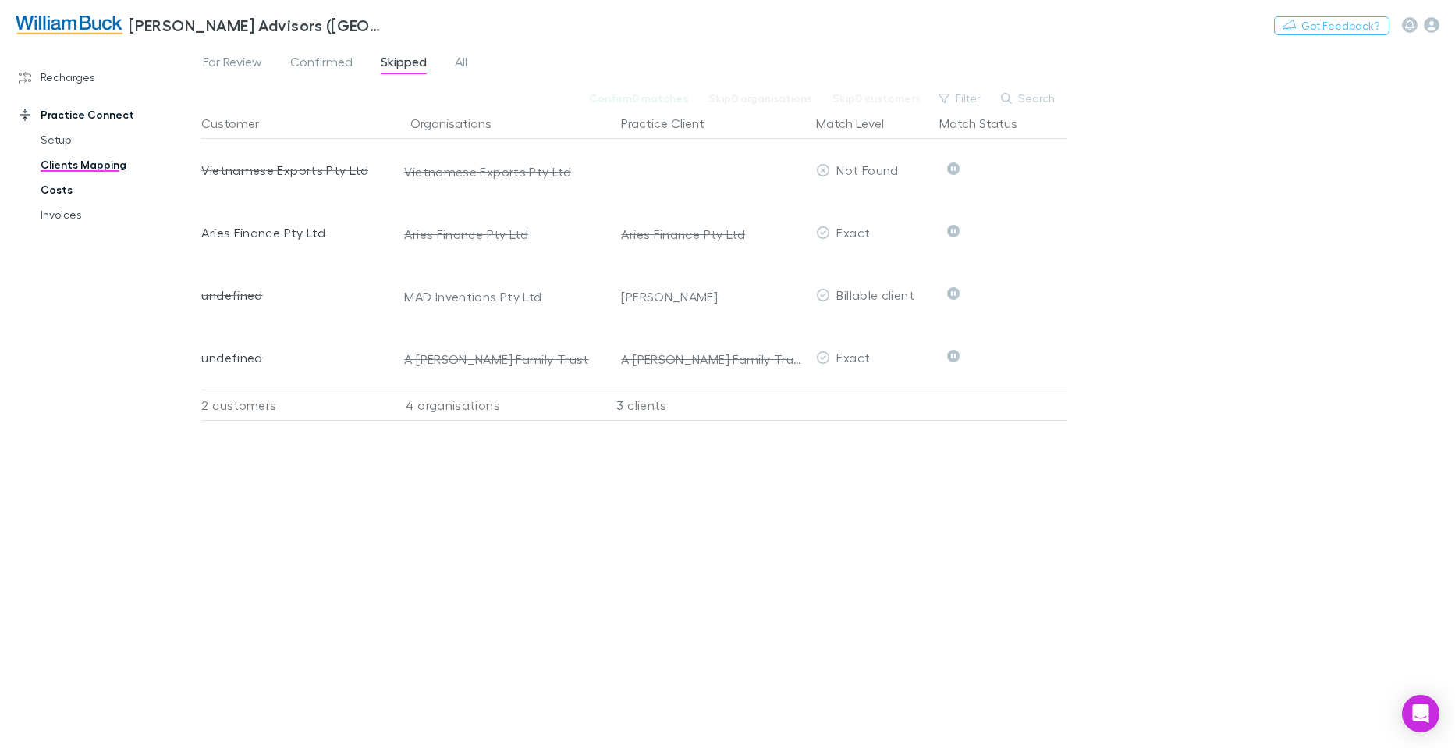
click at [65, 186] on link "Costs" at bounding box center [117, 189] width 185 height 25
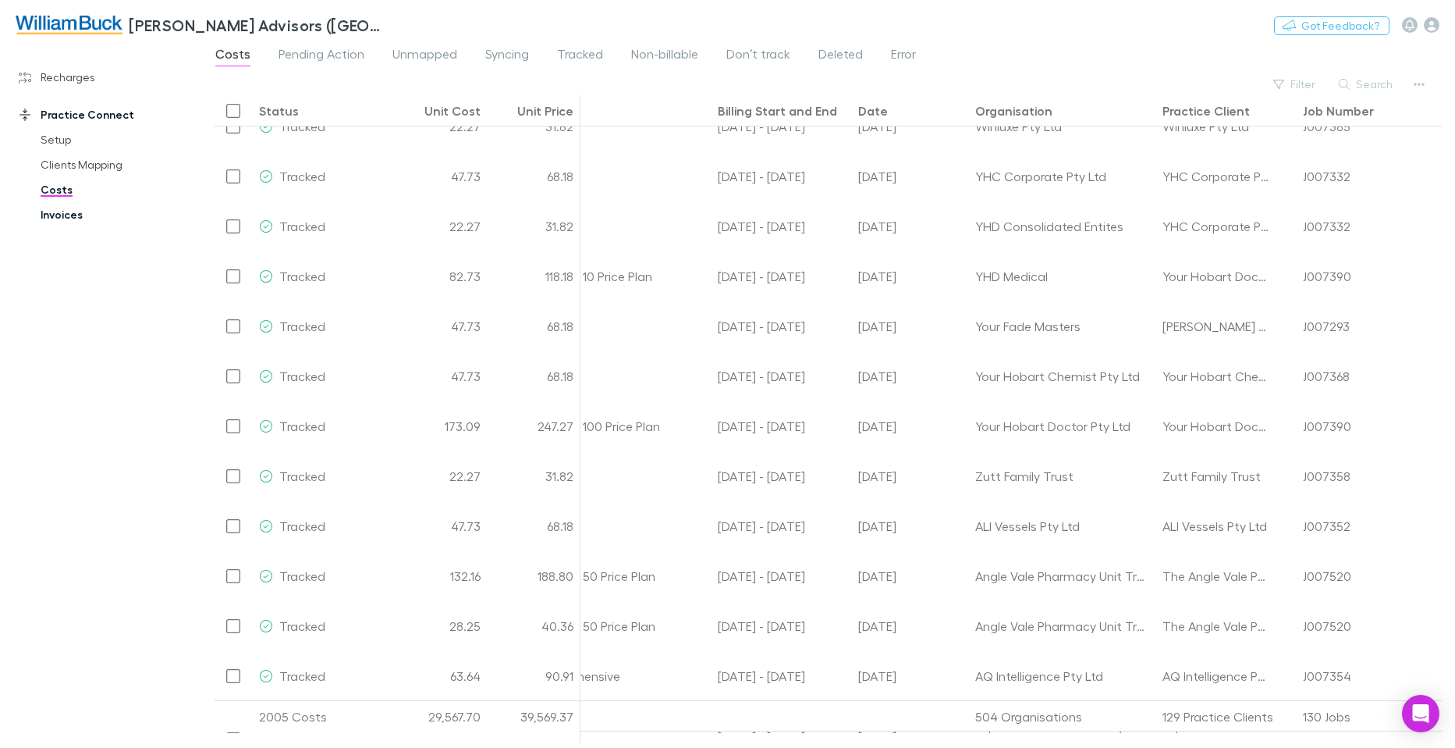
click at [73, 212] on link "Invoices" at bounding box center [117, 214] width 185 height 25
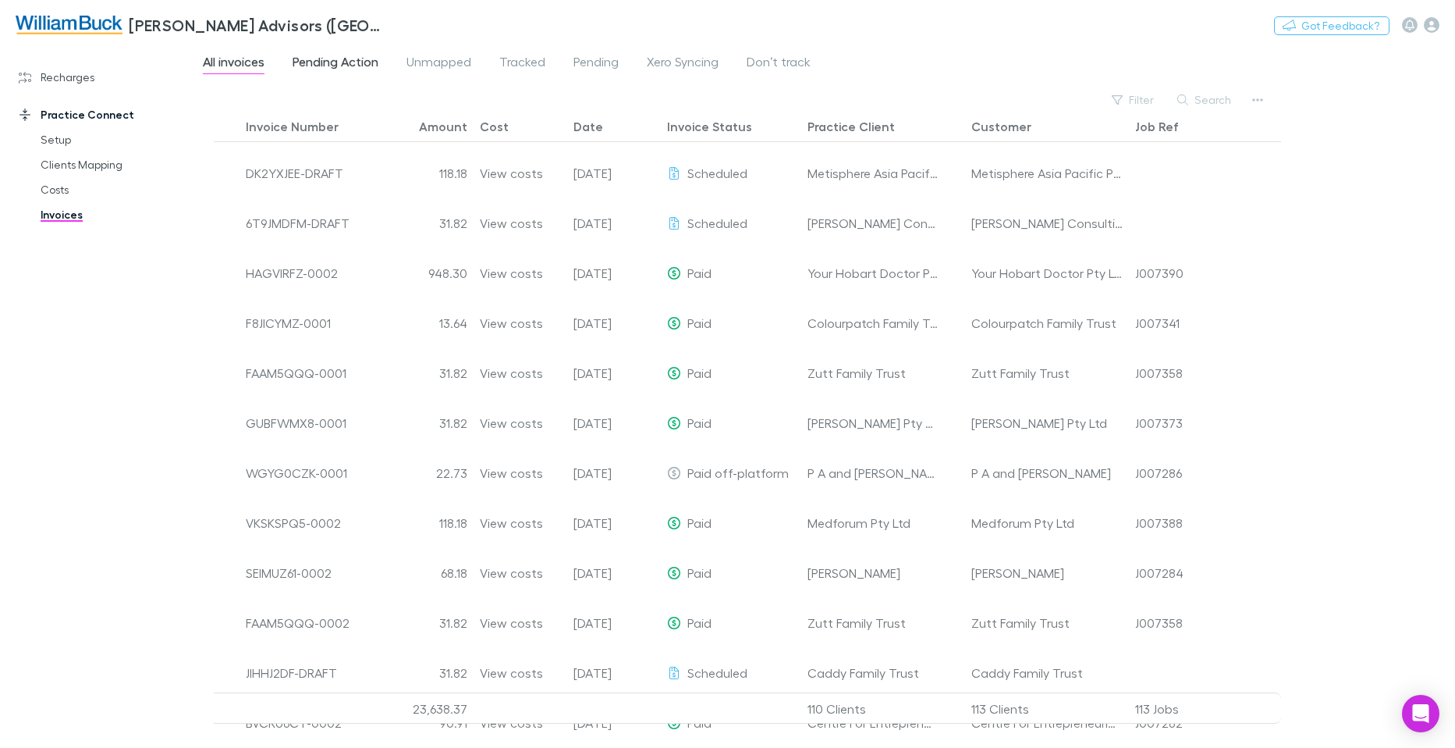
click at [345, 62] on span "Pending Action" at bounding box center [336, 64] width 86 height 20
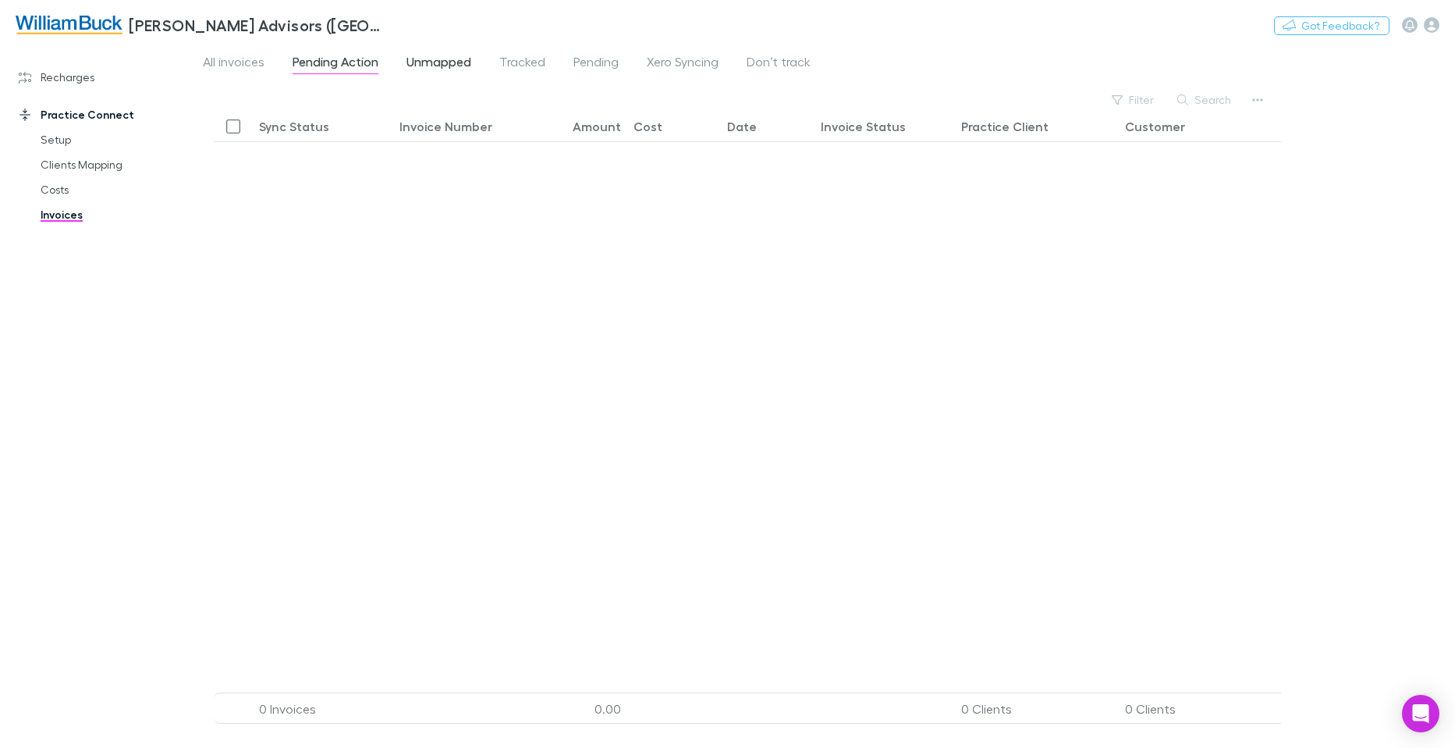
click at [460, 60] on span "Unmapped" at bounding box center [439, 64] width 65 height 20
click at [528, 62] on span "Tracked" at bounding box center [522, 64] width 46 height 20
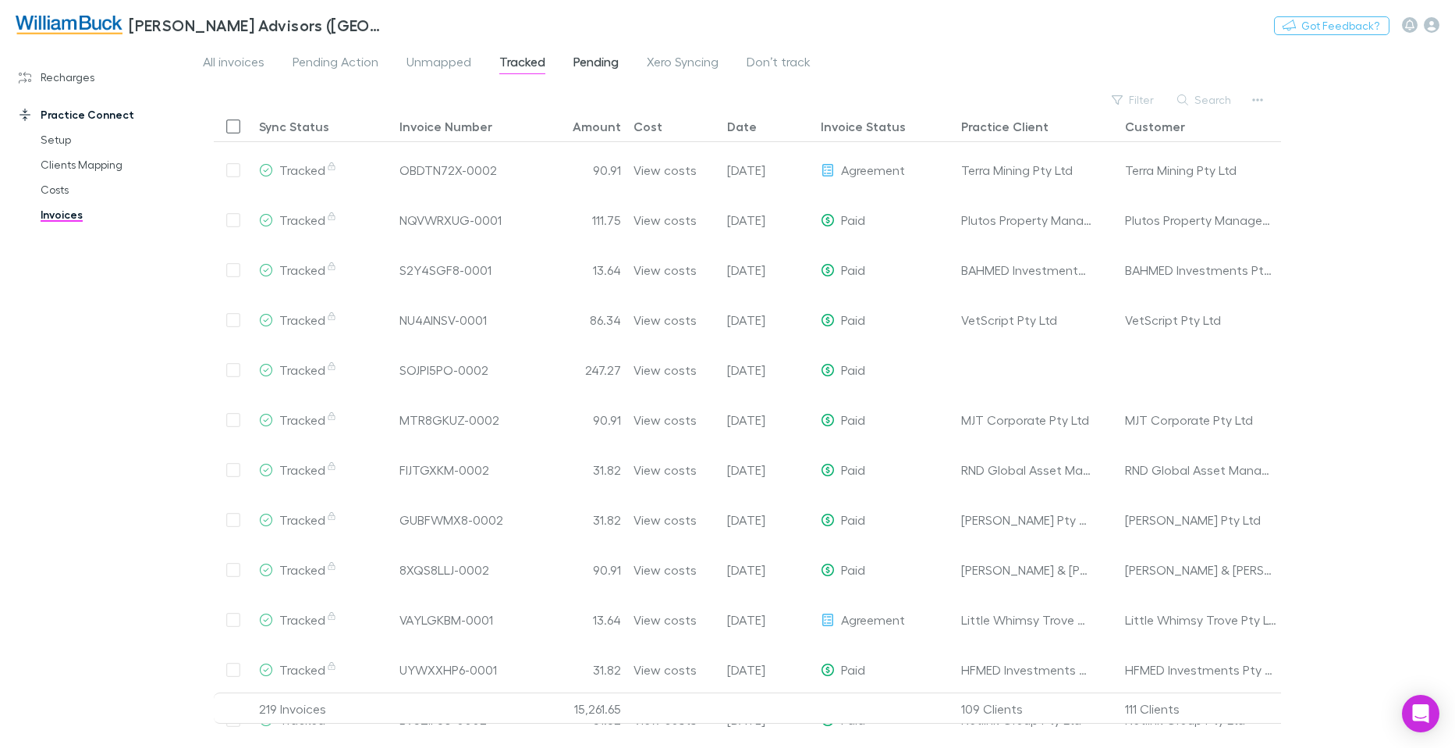
click at [601, 59] on span "Pending" at bounding box center [596, 64] width 45 height 20
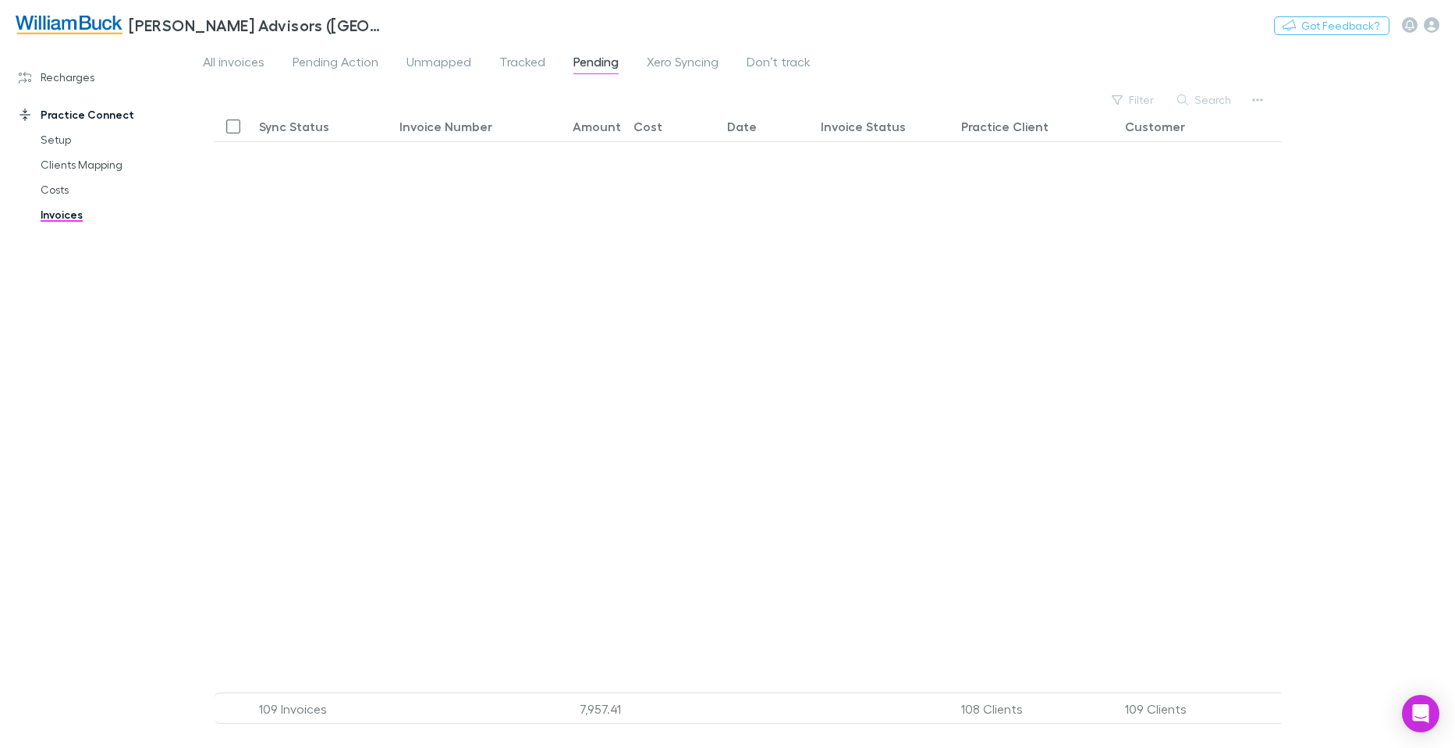
scroll to position [4302, 0]
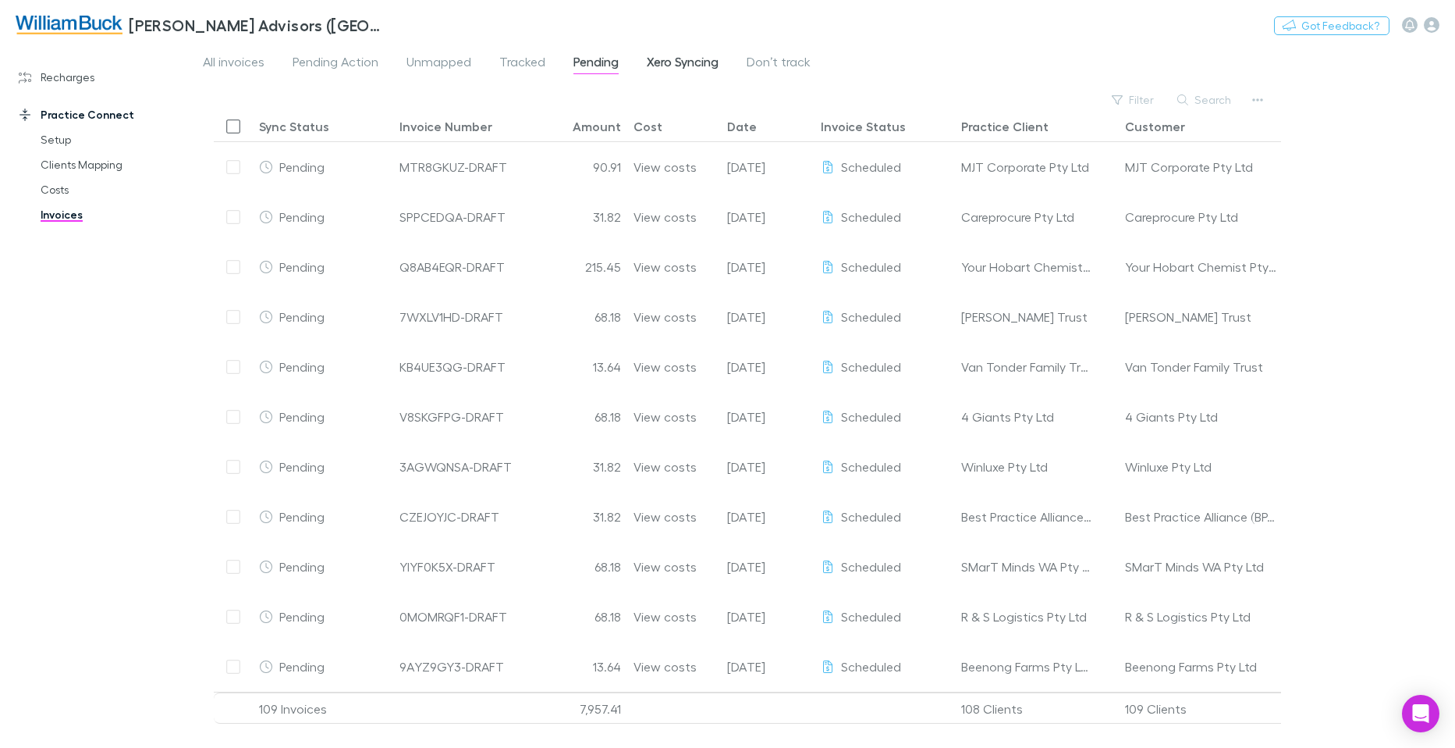
click at [684, 59] on span "Xero Syncing" at bounding box center [683, 64] width 72 height 20
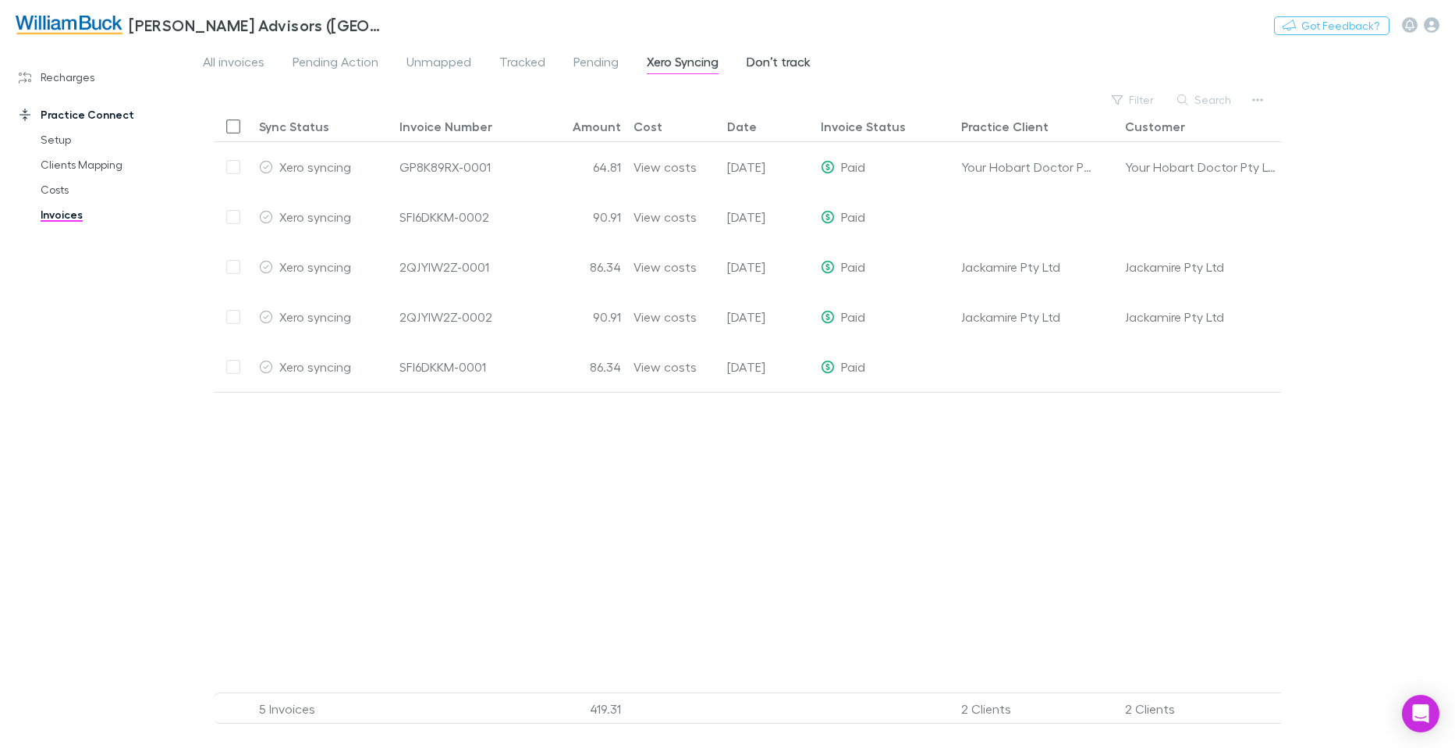
click at [777, 62] on span "Don’t track" at bounding box center [779, 64] width 64 height 20
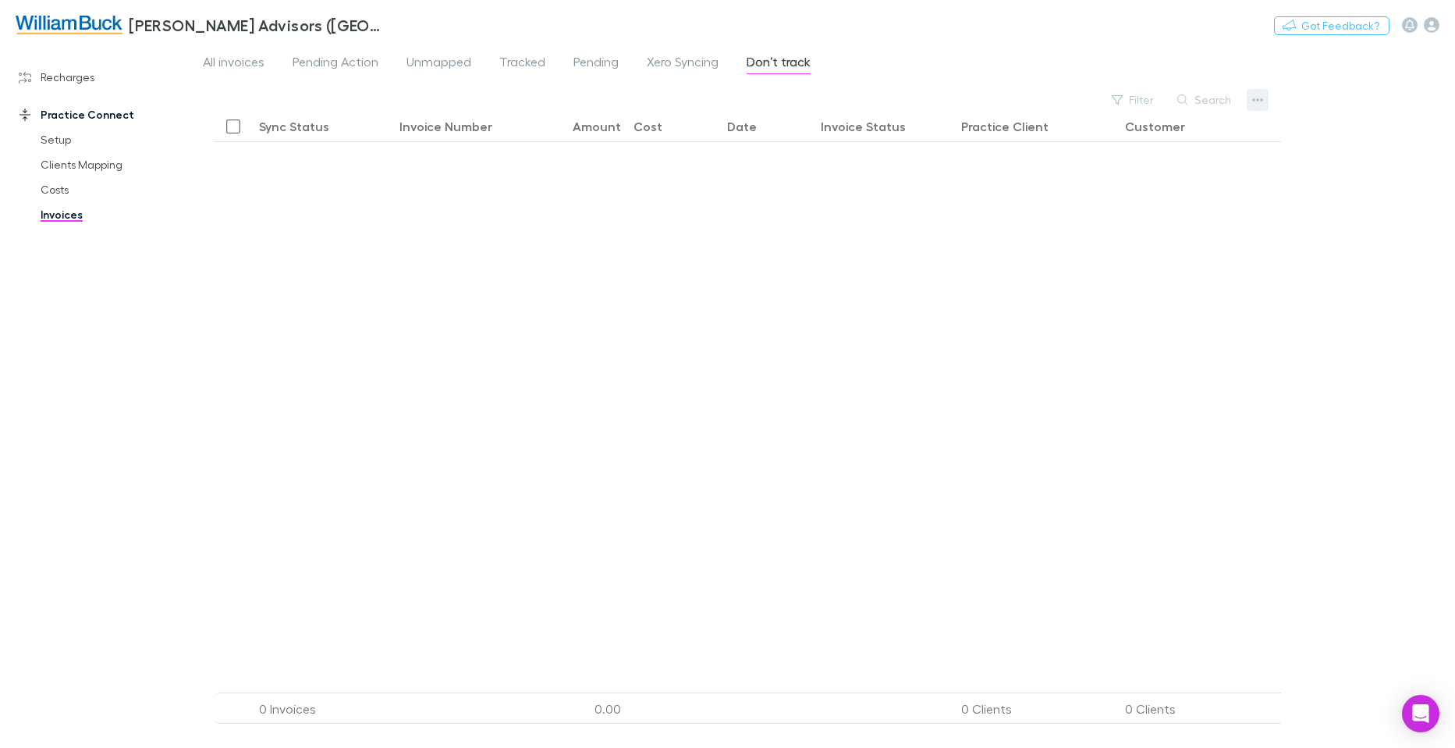
click at [1257, 99] on icon "button" at bounding box center [1258, 99] width 11 height 3
click at [954, 30] on div at bounding box center [727, 374] width 1455 height 748
click at [90, 166] on link "Clients Mapping" at bounding box center [117, 164] width 185 height 25
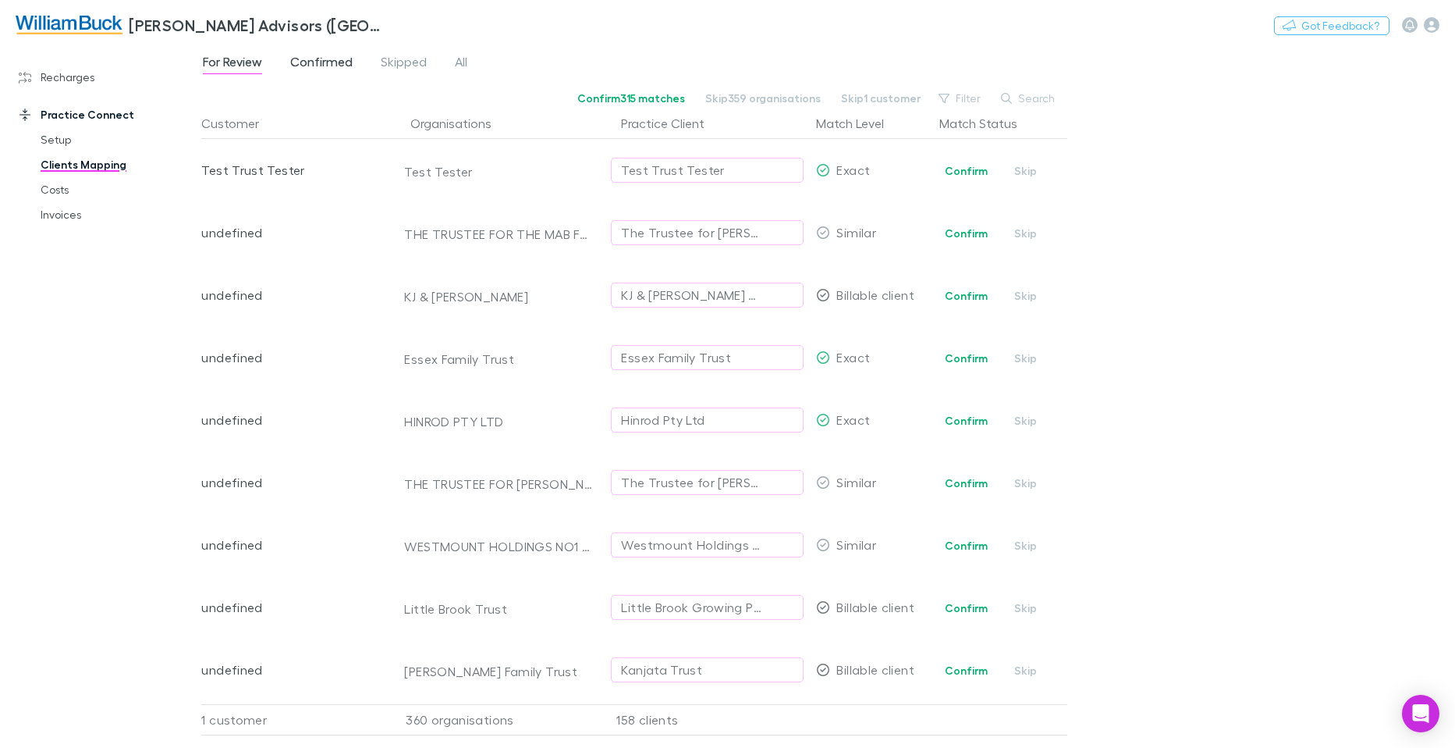
click at [328, 64] on span "Confirmed" at bounding box center [321, 64] width 62 height 20
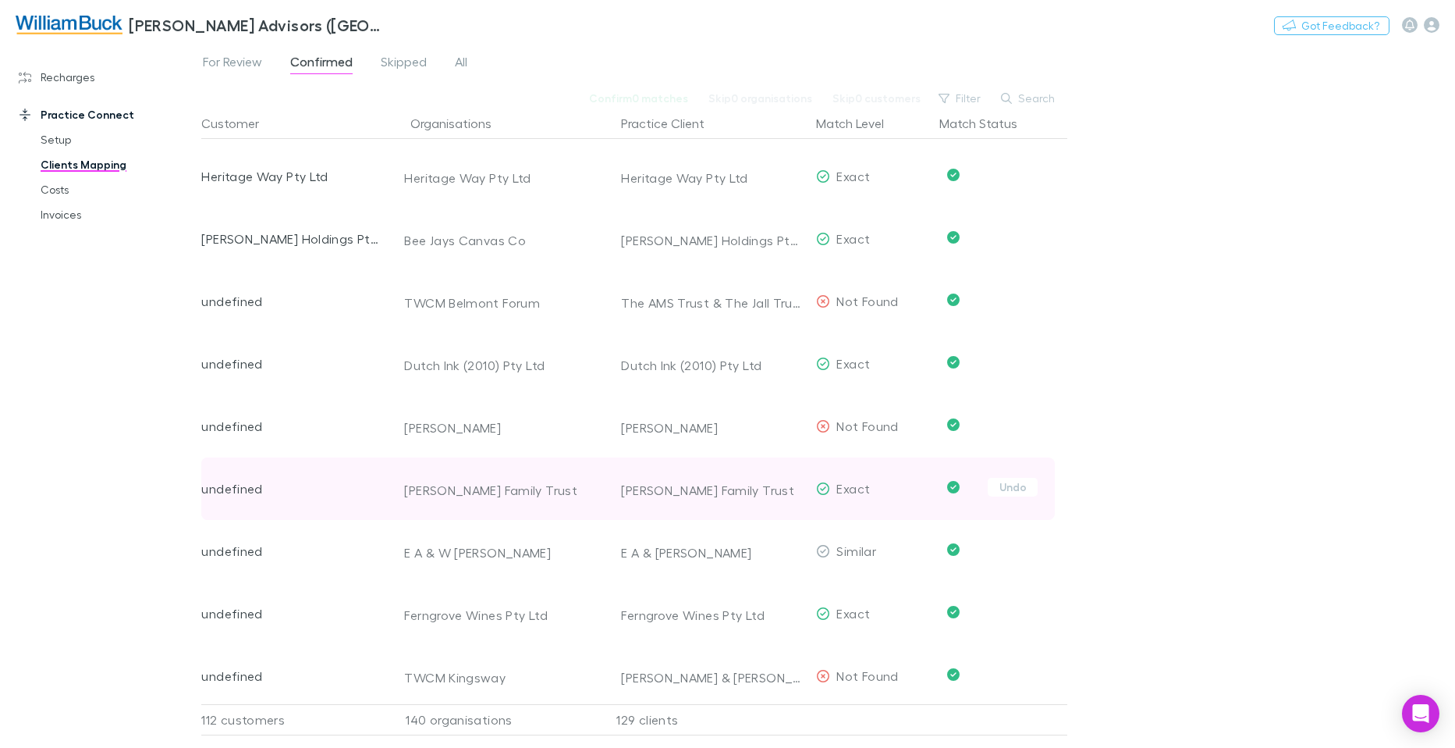
scroll to position [7017, 0]
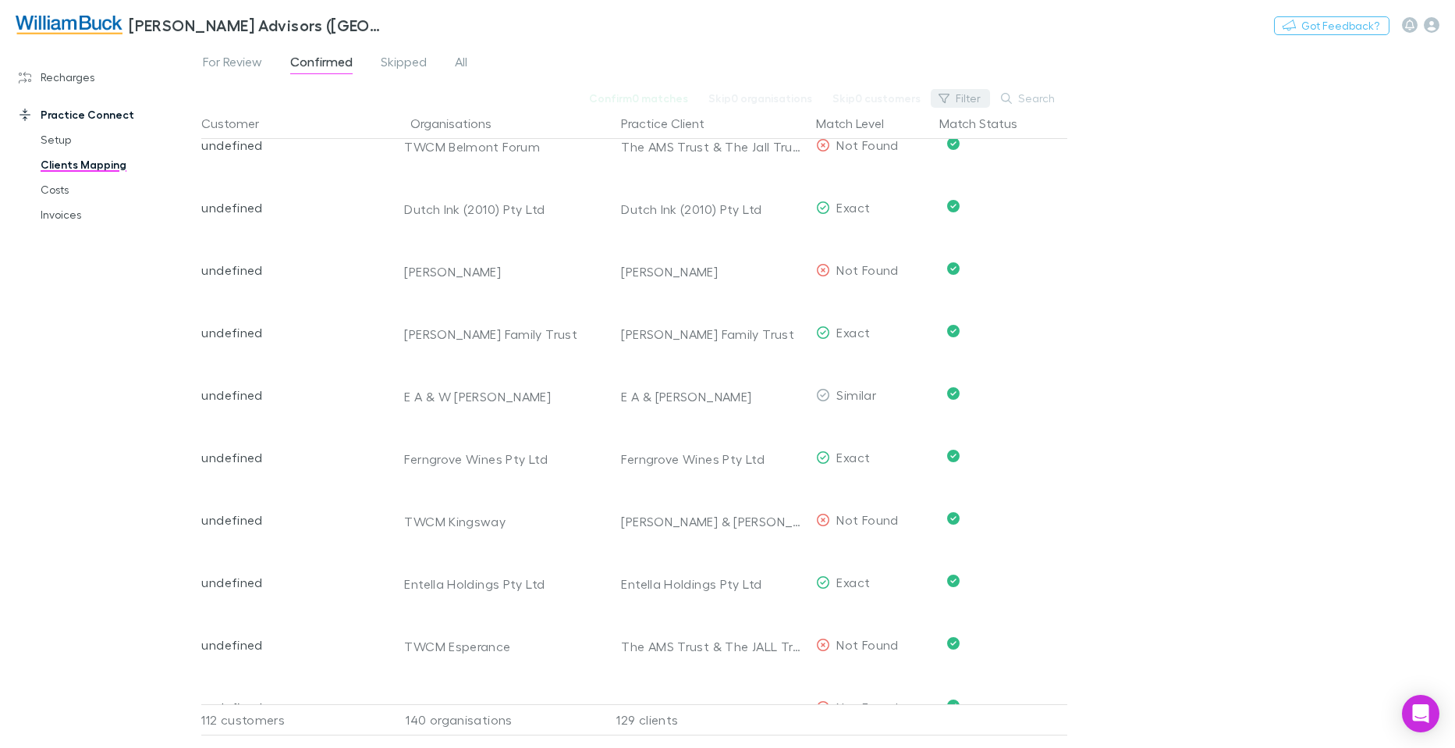
click at [966, 99] on button "Filter" at bounding box center [960, 98] width 59 height 19
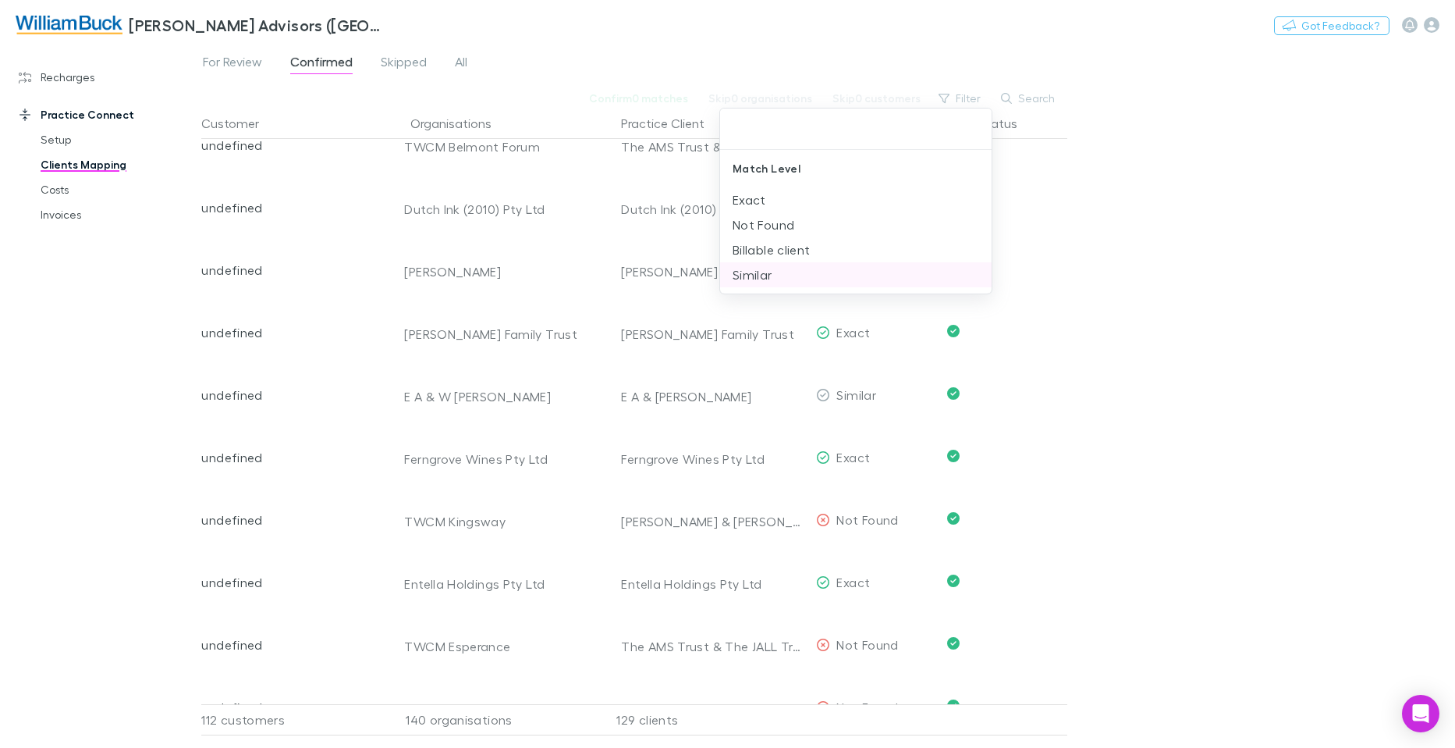
click at [795, 275] on li "Similar" at bounding box center [856, 274] width 272 height 25
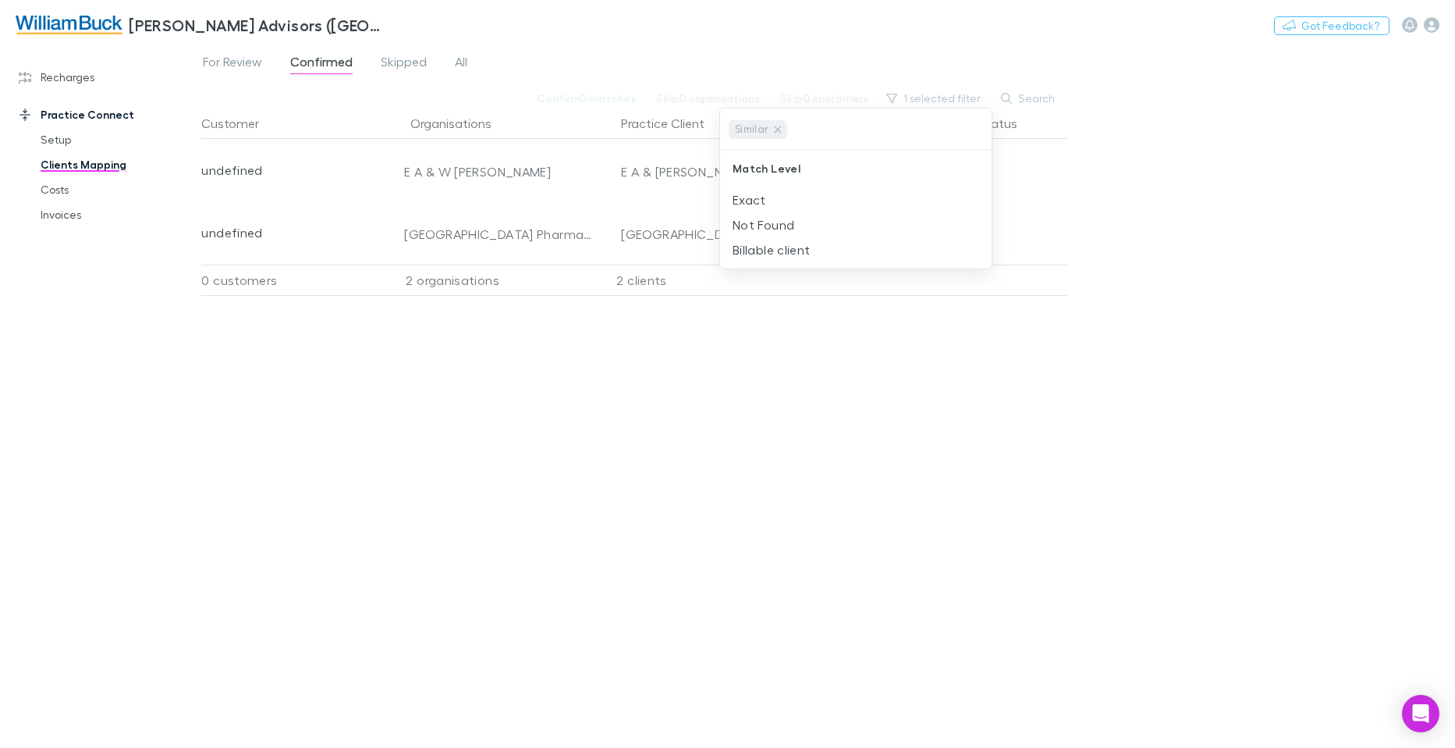
click at [700, 449] on div at bounding box center [727, 374] width 1455 height 748
click at [1433, 25] on icon "button" at bounding box center [1432, 25] width 16 height 16
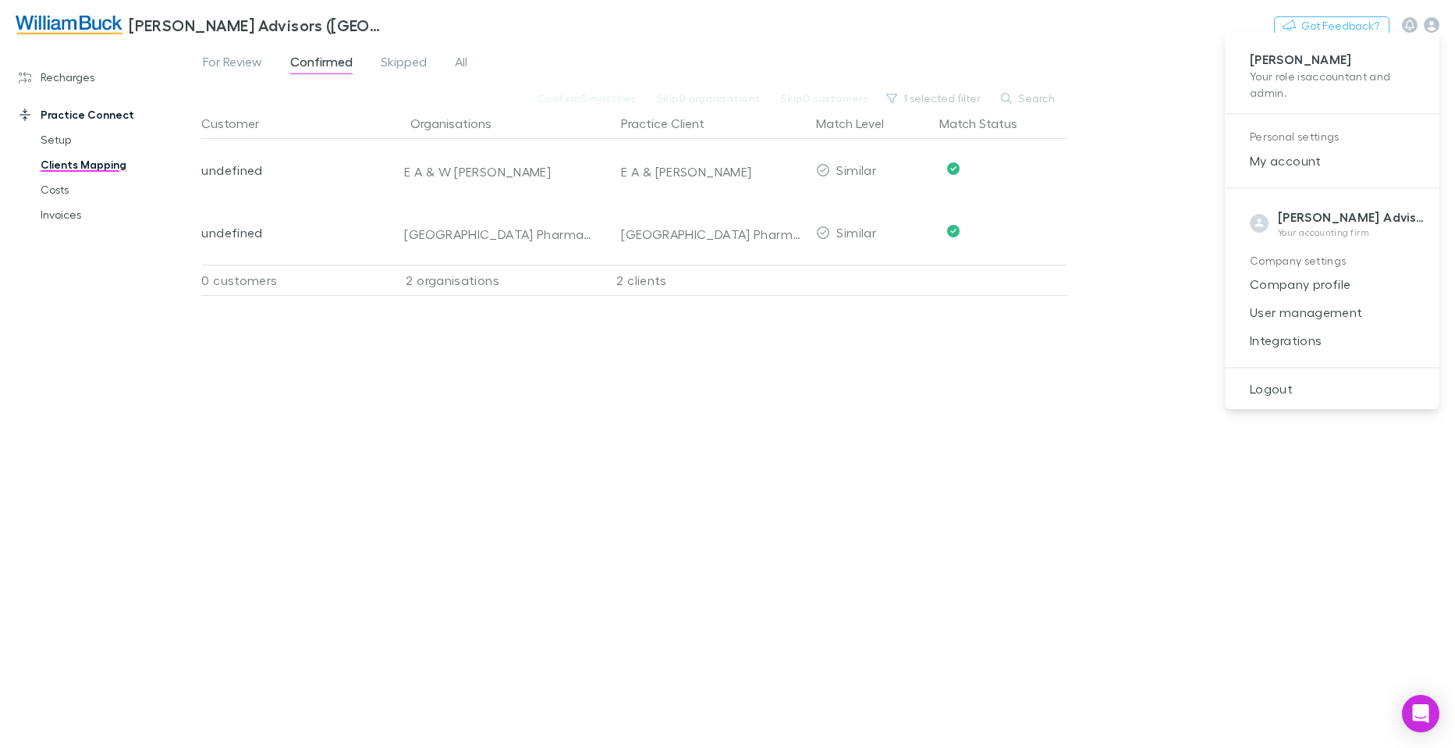
click at [485, 438] on div at bounding box center [727, 374] width 1455 height 748
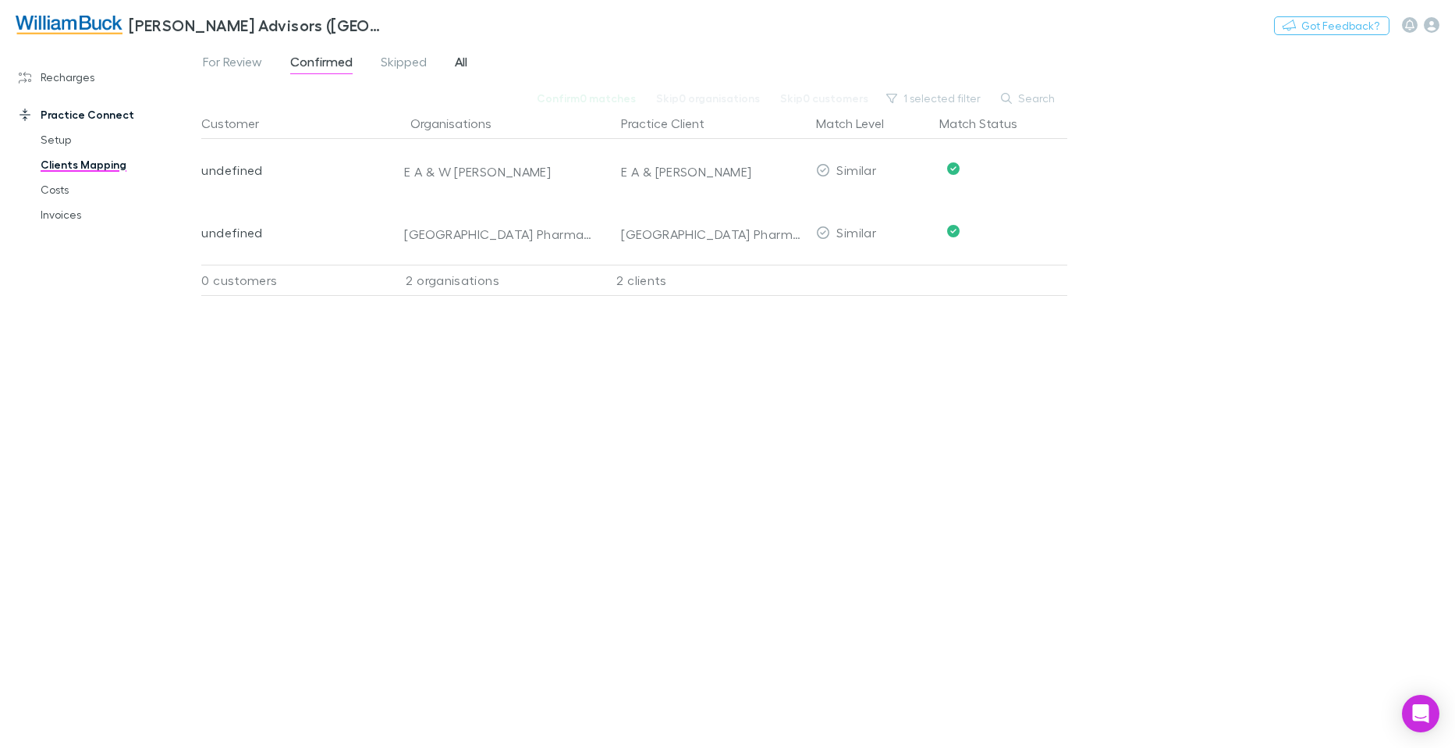
click at [459, 59] on span "All" at bounding box center [461, 64] width 12 height 20
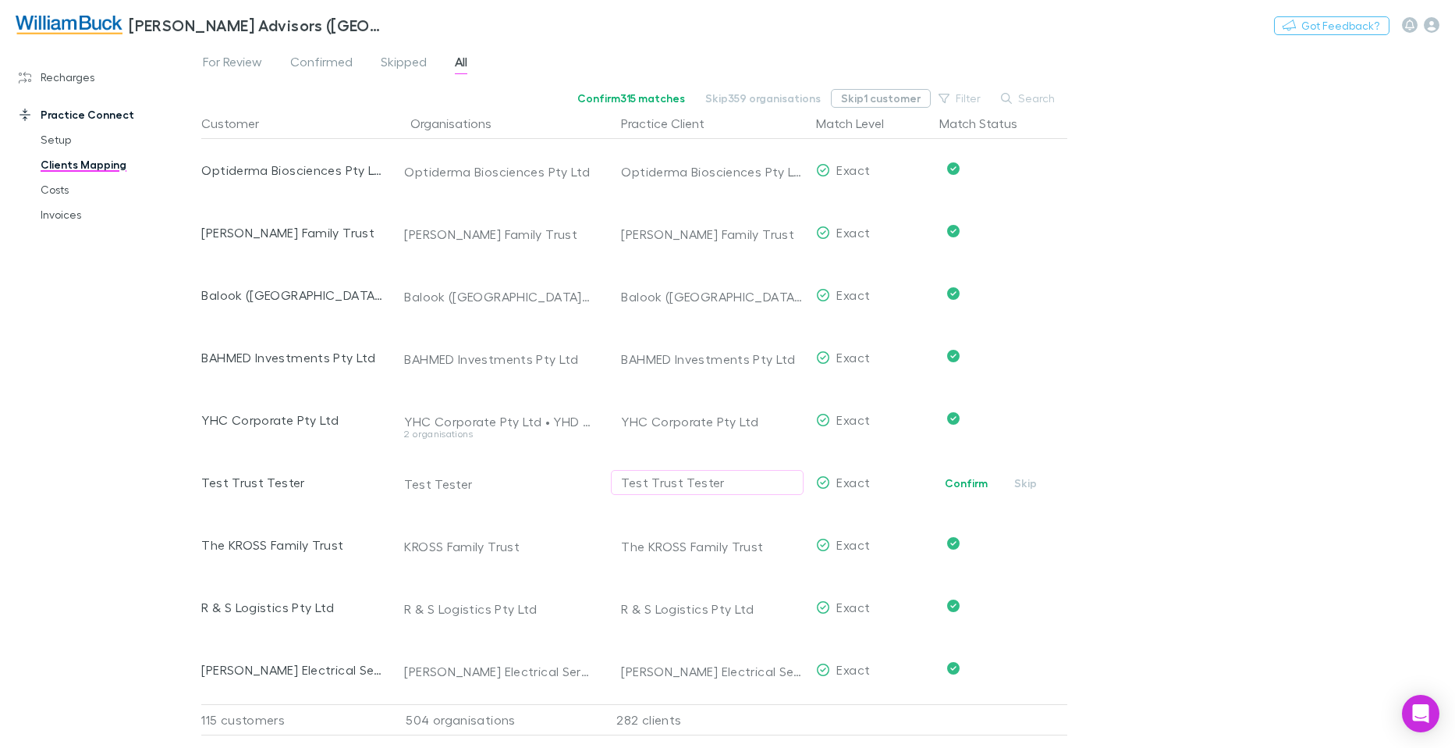
click at [884, 98] on button "Skip 1 customer" at bounding box center [881, 98] width 100 height 19
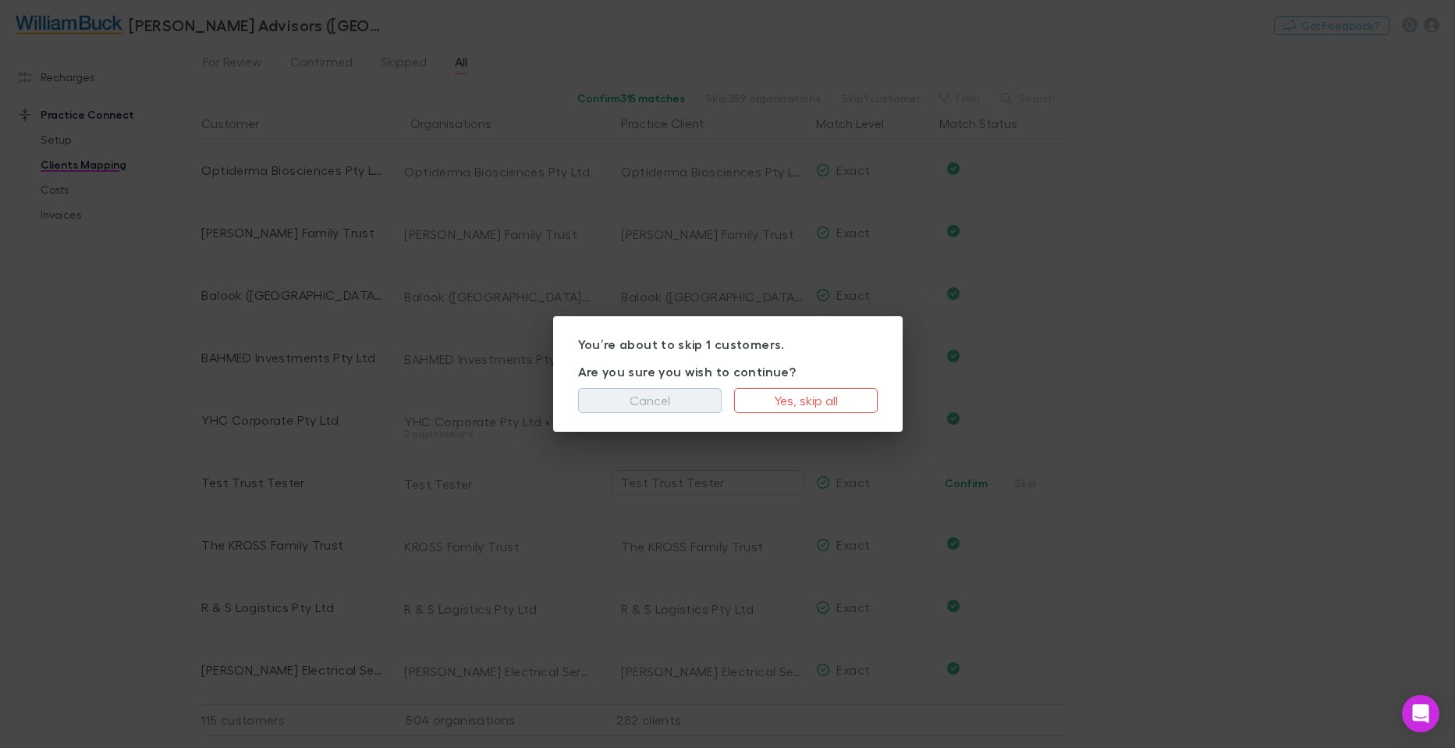
click at [619, 406] on button "Cancel" at bounding box center [650, 400] width 144 height 25
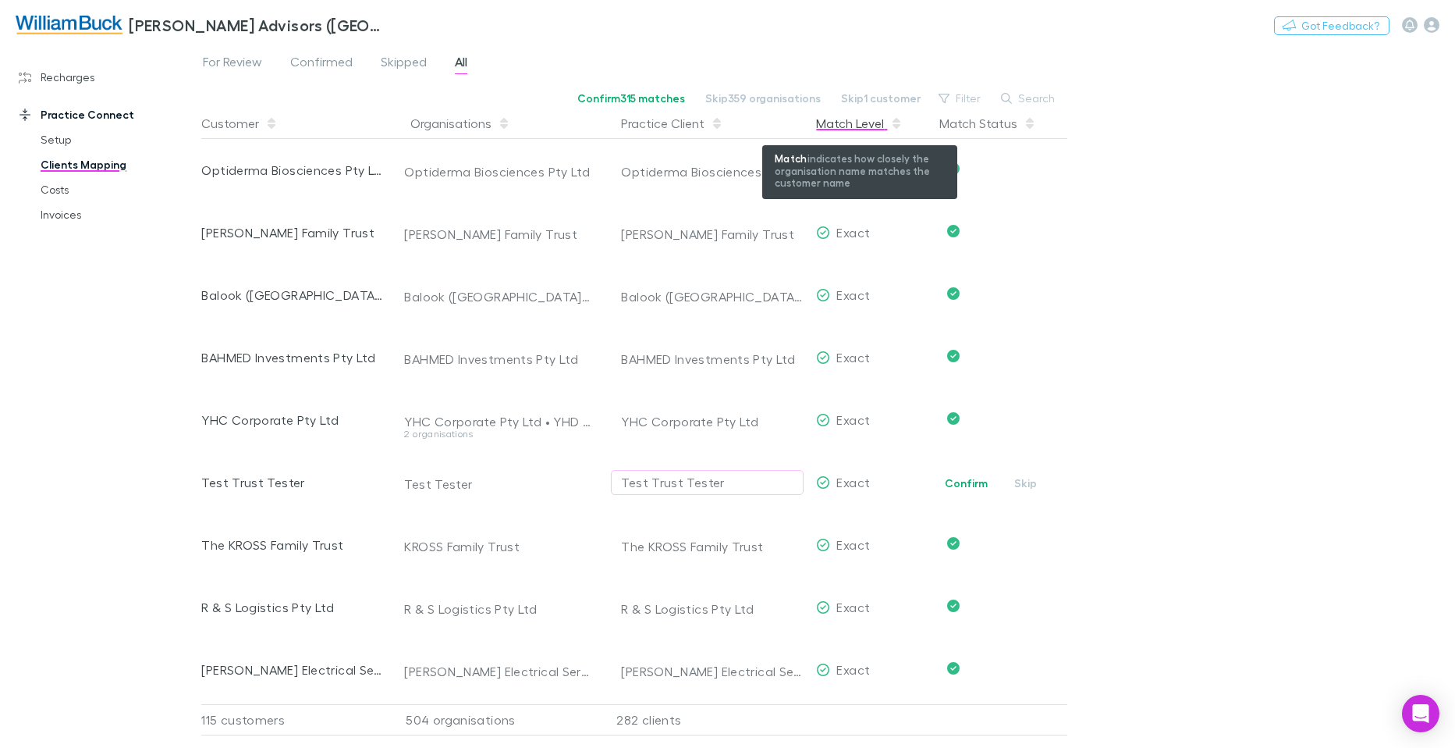
click at [847, 123] on div "Match Level" at bounding box center [859, 123] width 87 height 31
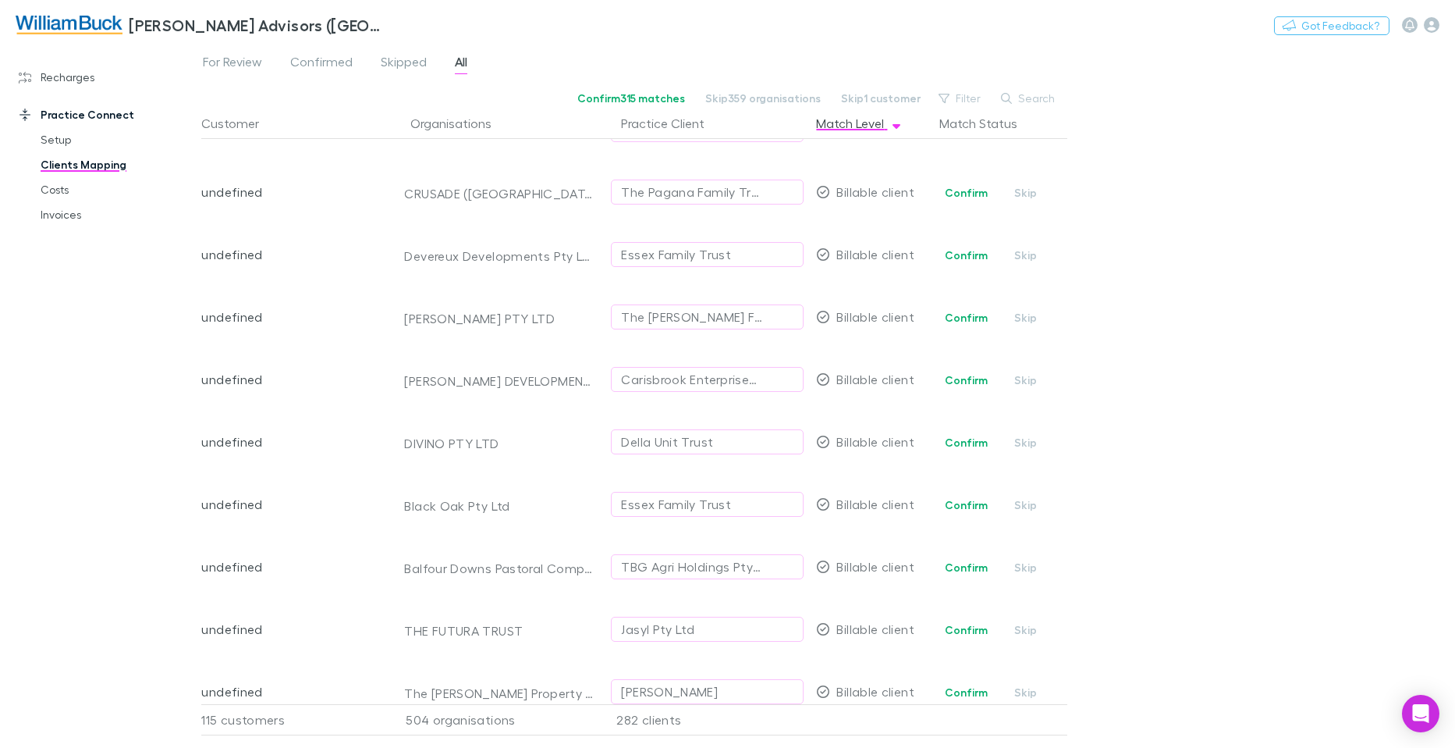
scroll to position [3817, 0]
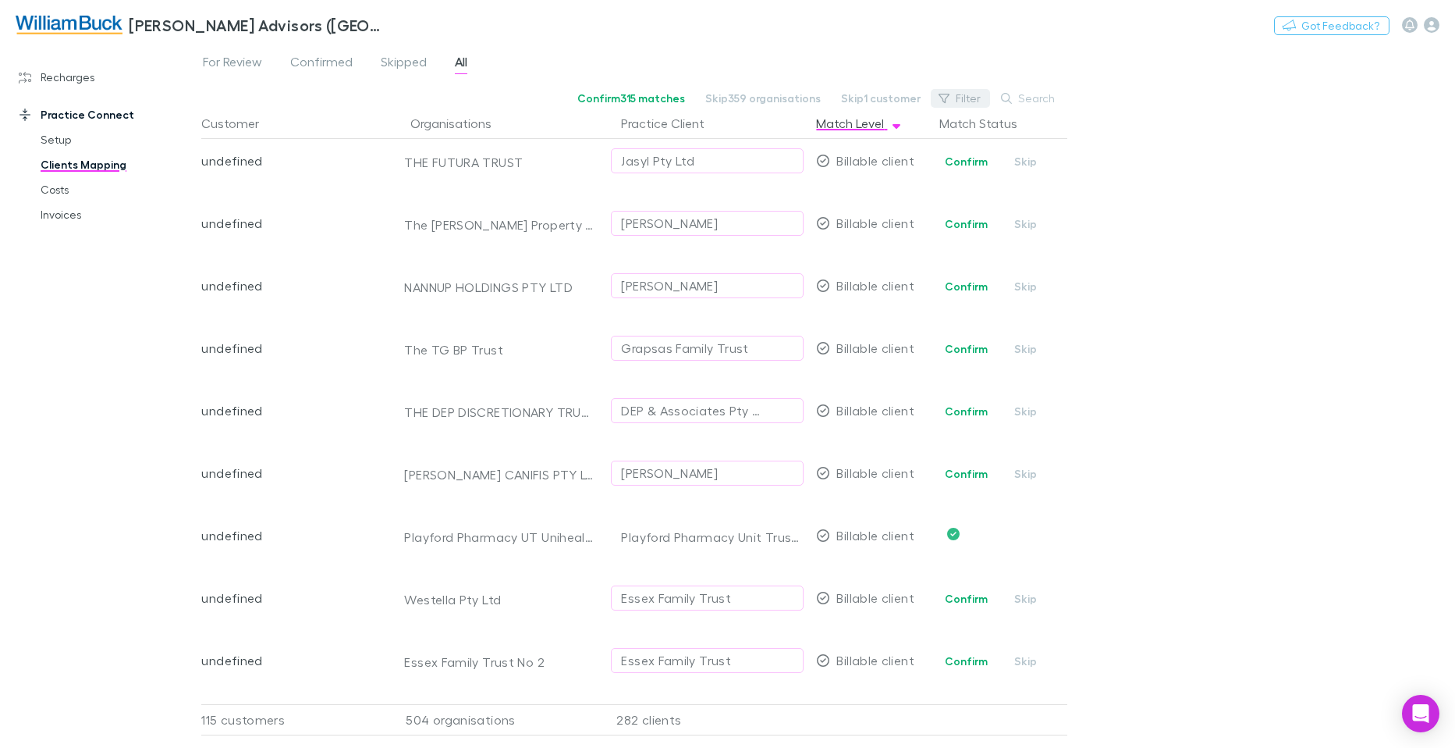
click at [961, 98] on button "Filter" at bounding box center [960, 98] width 59 height 19
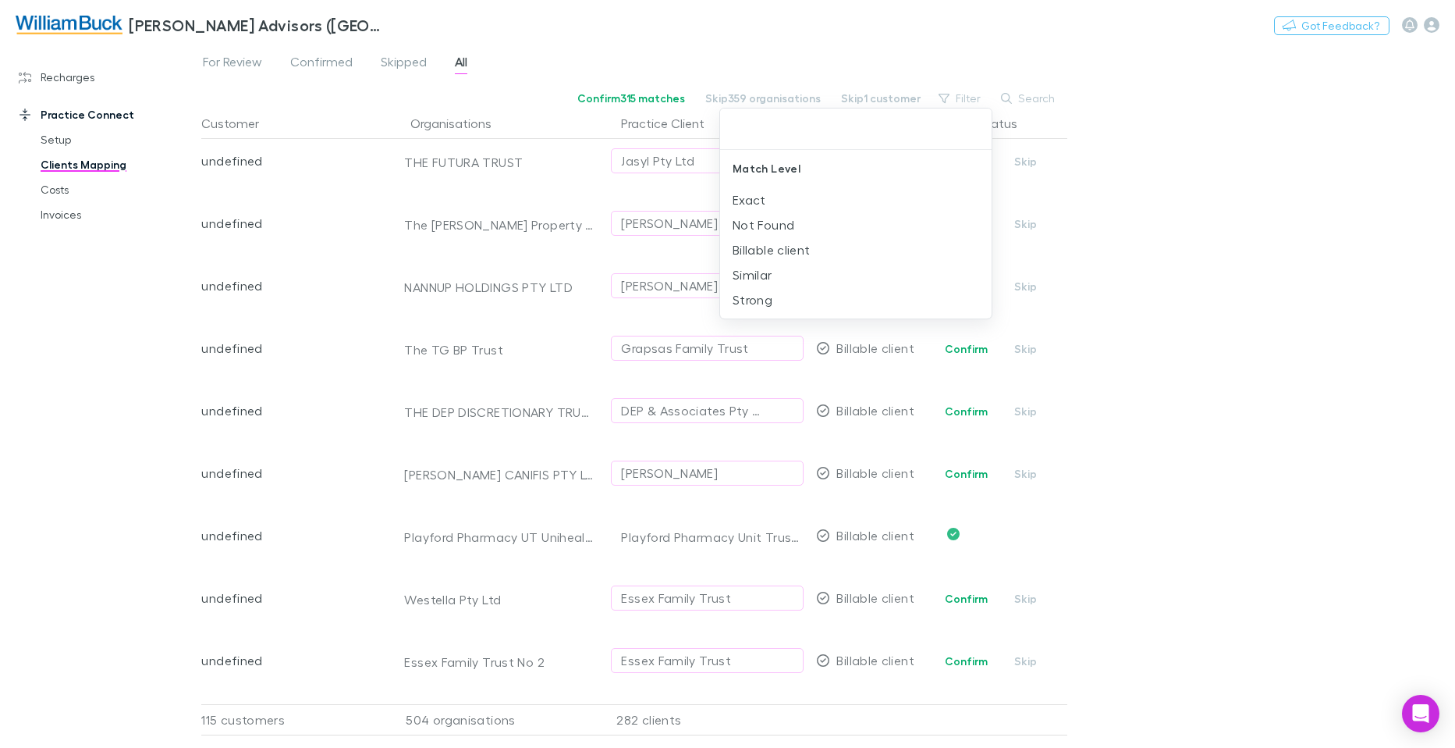
click at [798, 304] on li "Strong" at bounding box center [856, 299] width 272 height 25
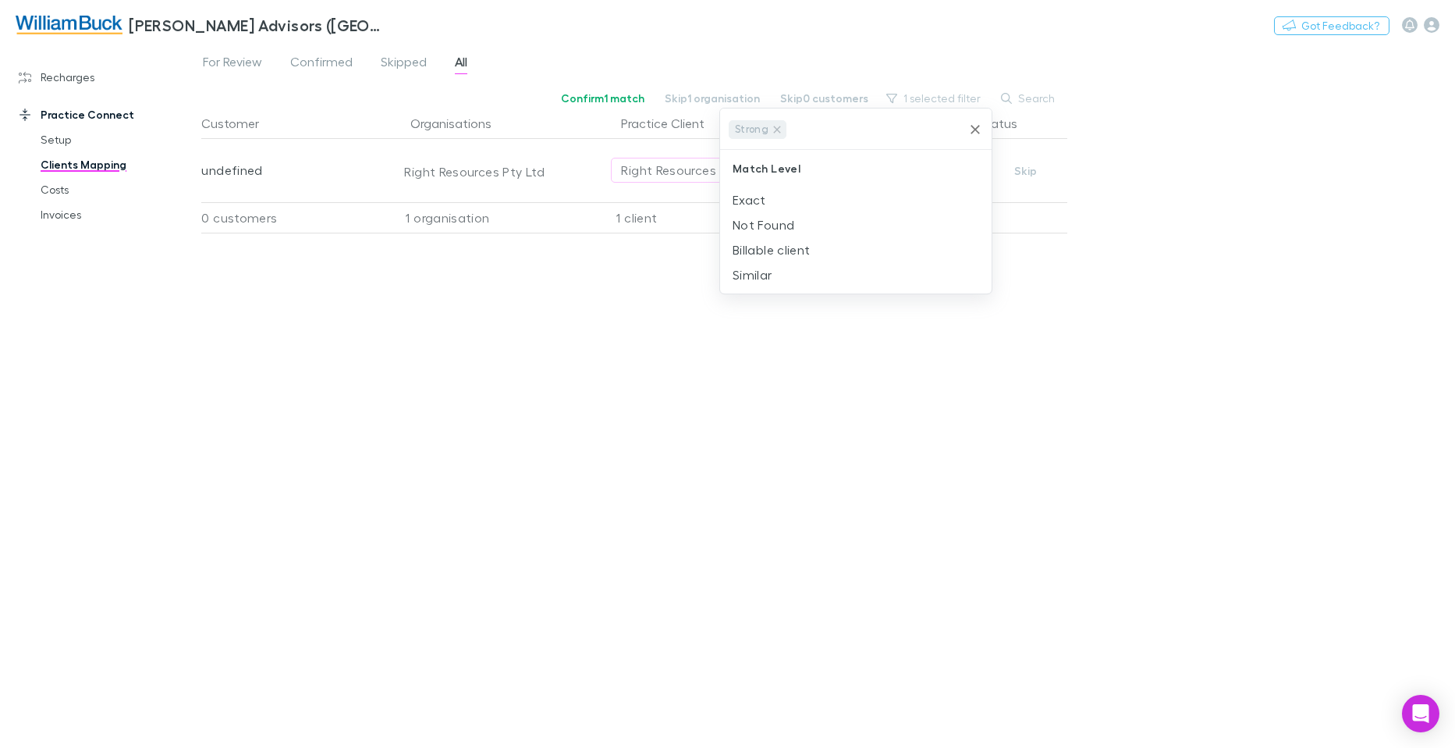
scroll to position [0, 0]
click at [681, 514] on div at bounding box center [727, 374] width 1455 height 748
click at [955, 98] on button "1 selected filter" at bounding box center [935, 98] width 112 height 19
click at [801, 249] on li "Billable client" at bounding box center [856, 249] width 272 height 25
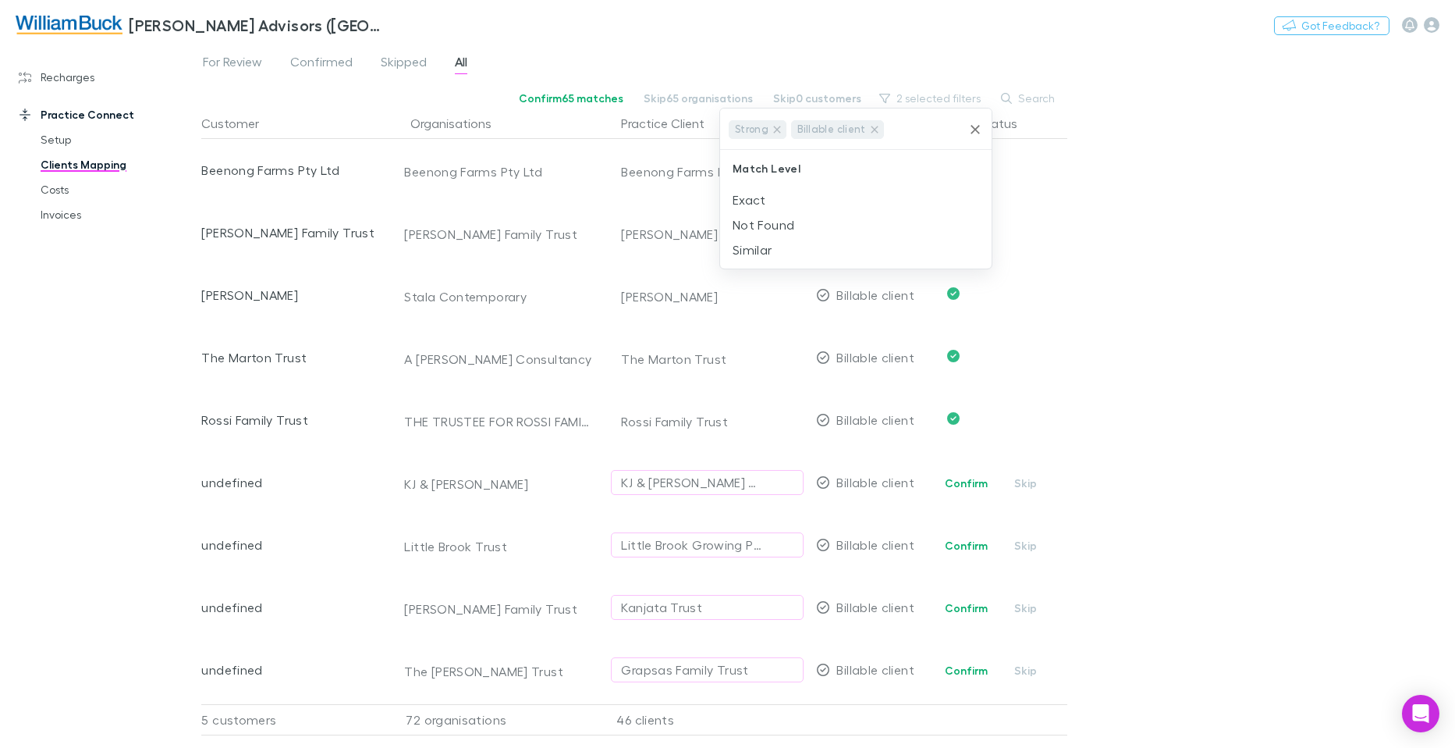
click at [1288, 136] on div at bounding box center [727, 374] width 1455 height 748
click at [961, 98] on button "2 selected filters" at bounding box center [931, 98] width 119 height 19
click at [773, 129] on icon at bounding box center [777, 129] width 12 height 12
click at [806, 129] on icon at bounding box center [812, 129] width 12 height 12
click at [772, 226] on li "Not Found" at bounding box center [856, 224] width 272 height 25
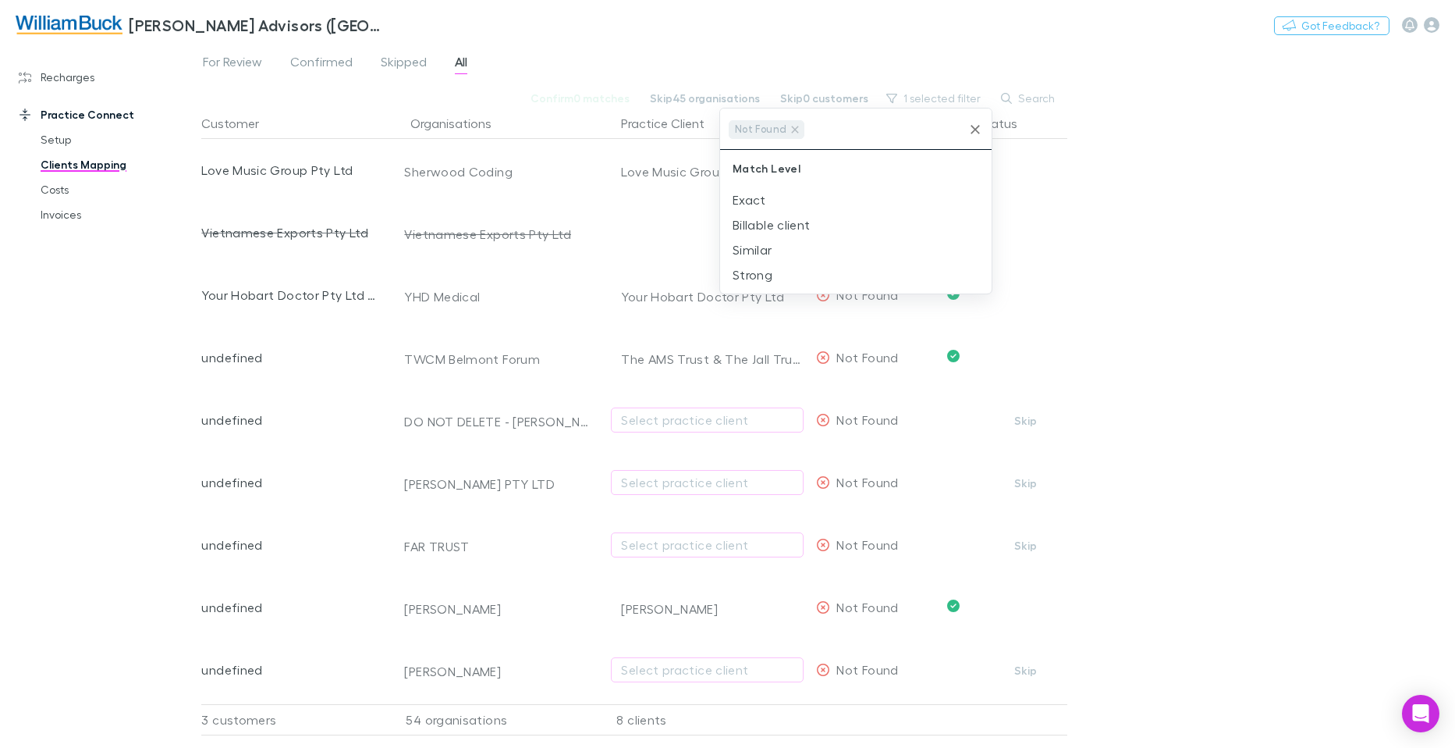
click at [1282, 287] on div at bounding box center [727, 374] width 1455 height 748
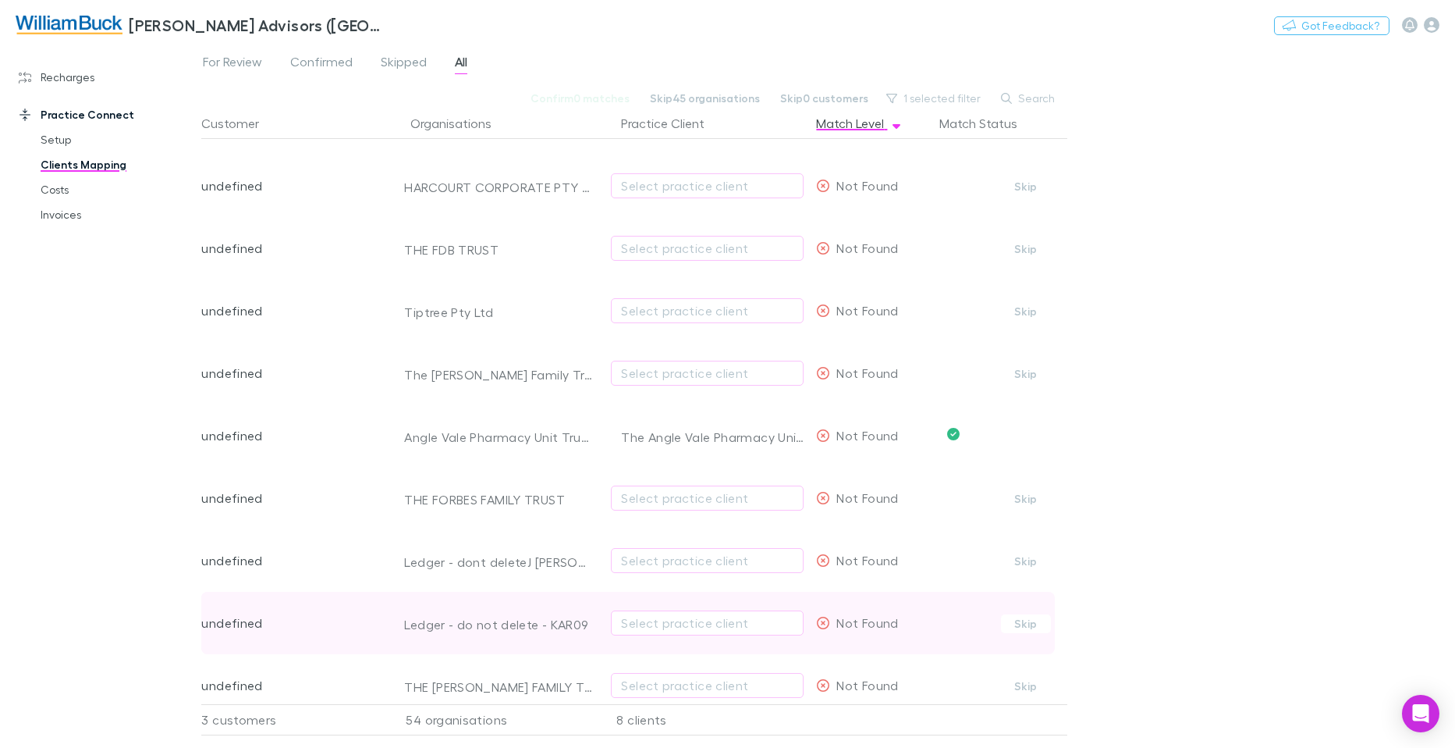
scroll to position [2819, 0]
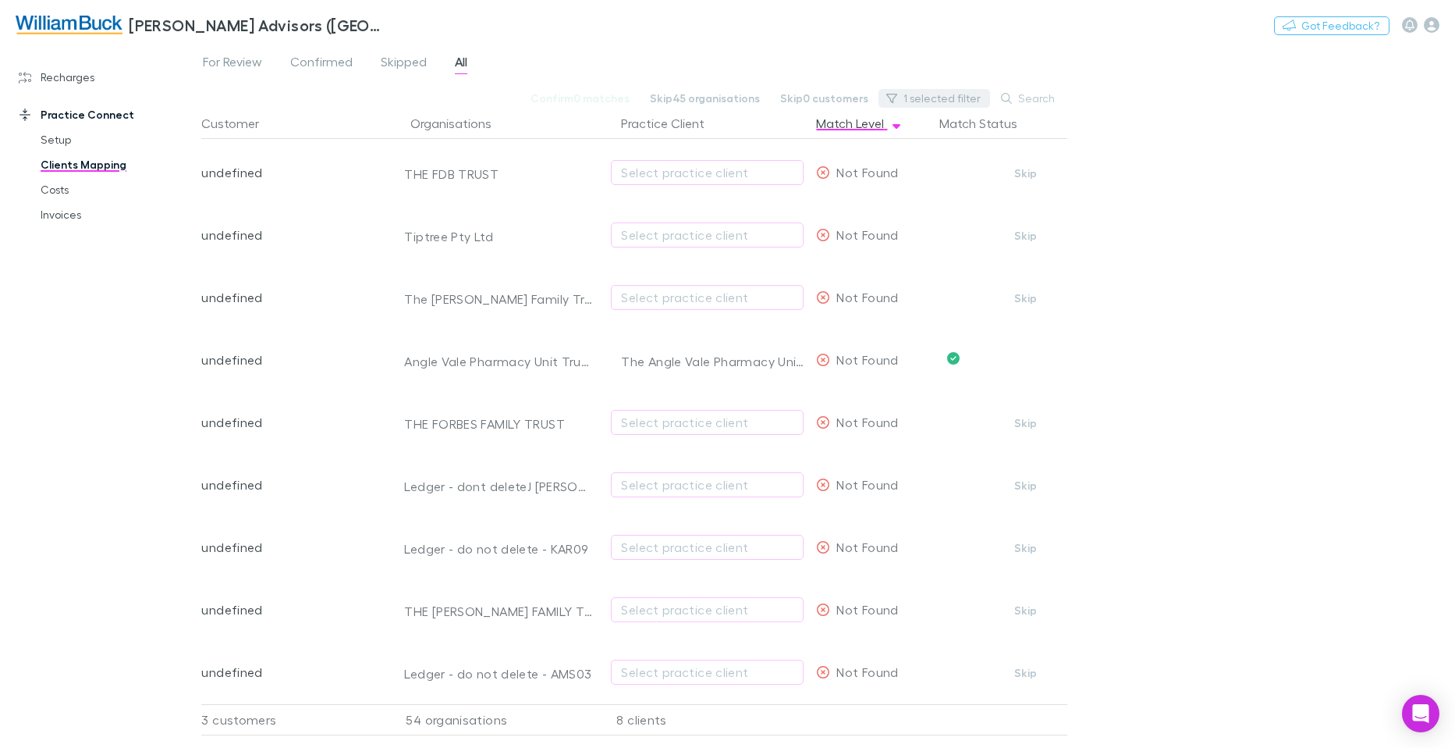
click at [943, 98] on button "1 selected filter" at bounding box center [935, 98] width 112 height 19
click at [974, 128] on icon "Clear" at bounding box center [975, 129] width 9 height 9
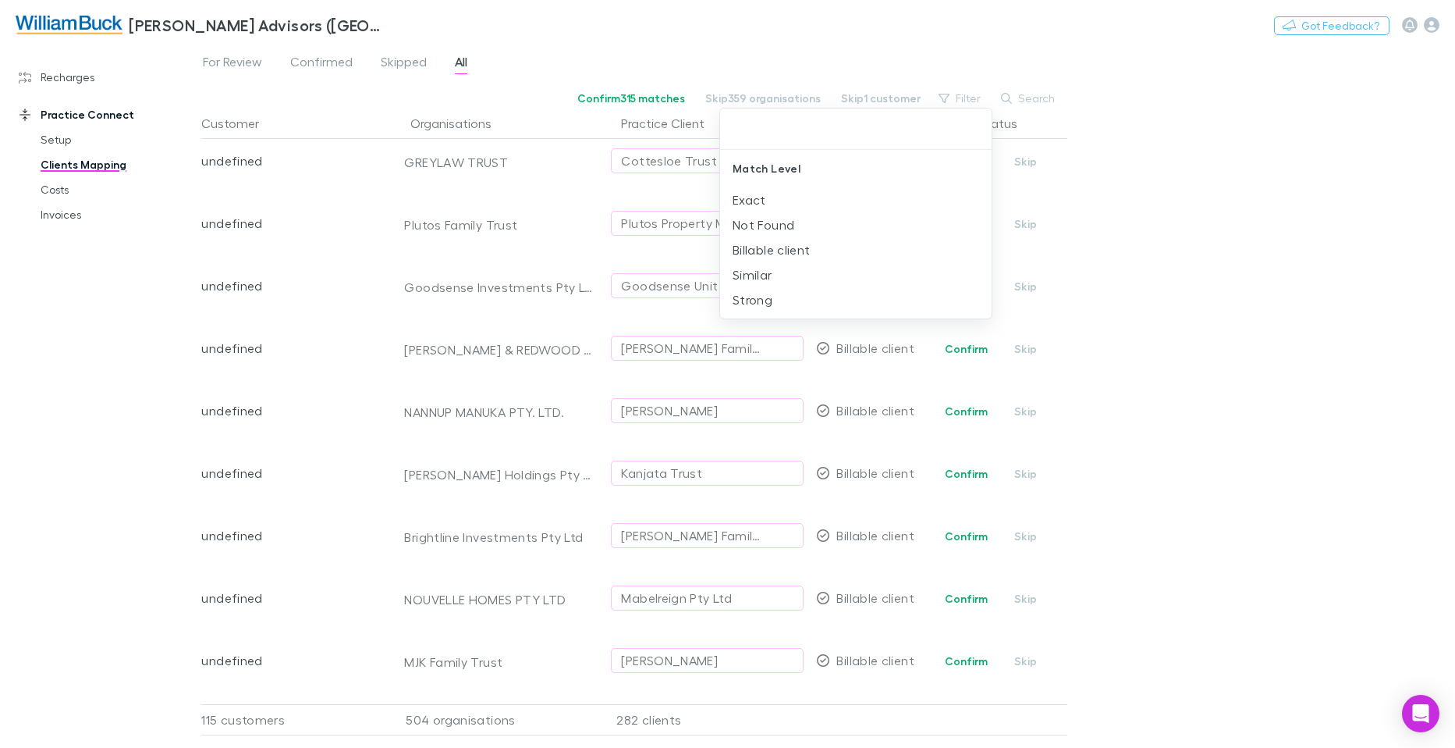
scroll to position [15054, 0]
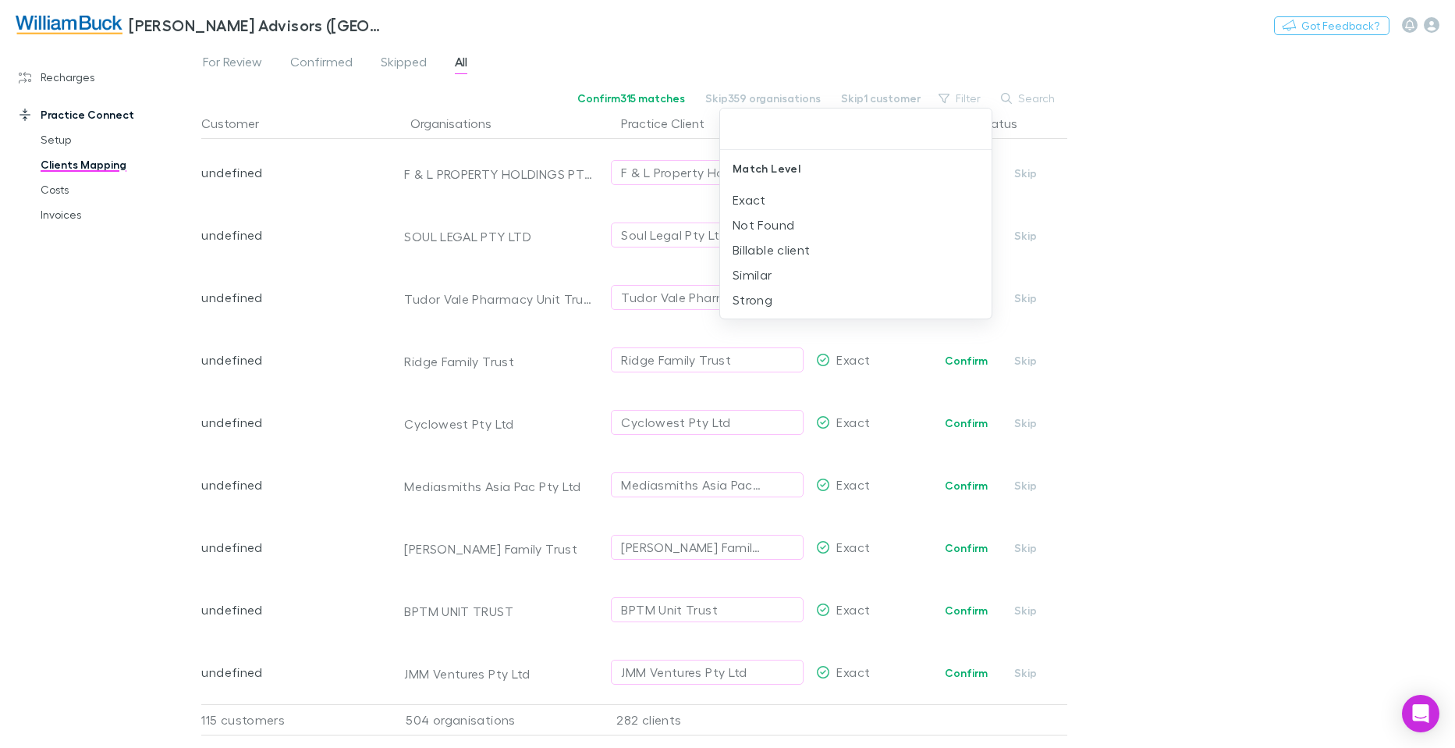
click at [1304, 176] on div at bounding box center [727, 374] width 1455 height 748
click at [392, 62] on span "Skipped" at bounding box center [404, 64] width 46 height 20
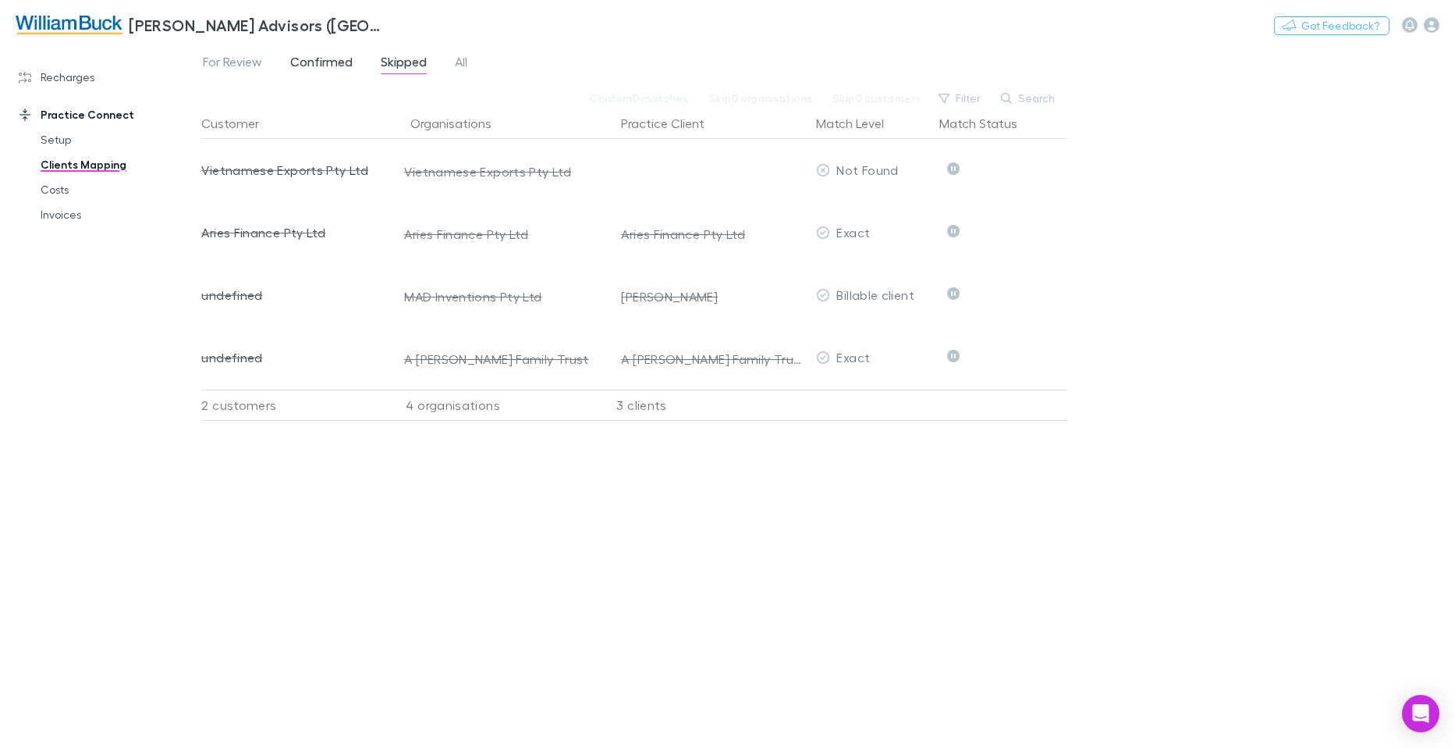
click at [338, 62] on span "Confirmed" at bounding box center [321, 64] width 62 height 20
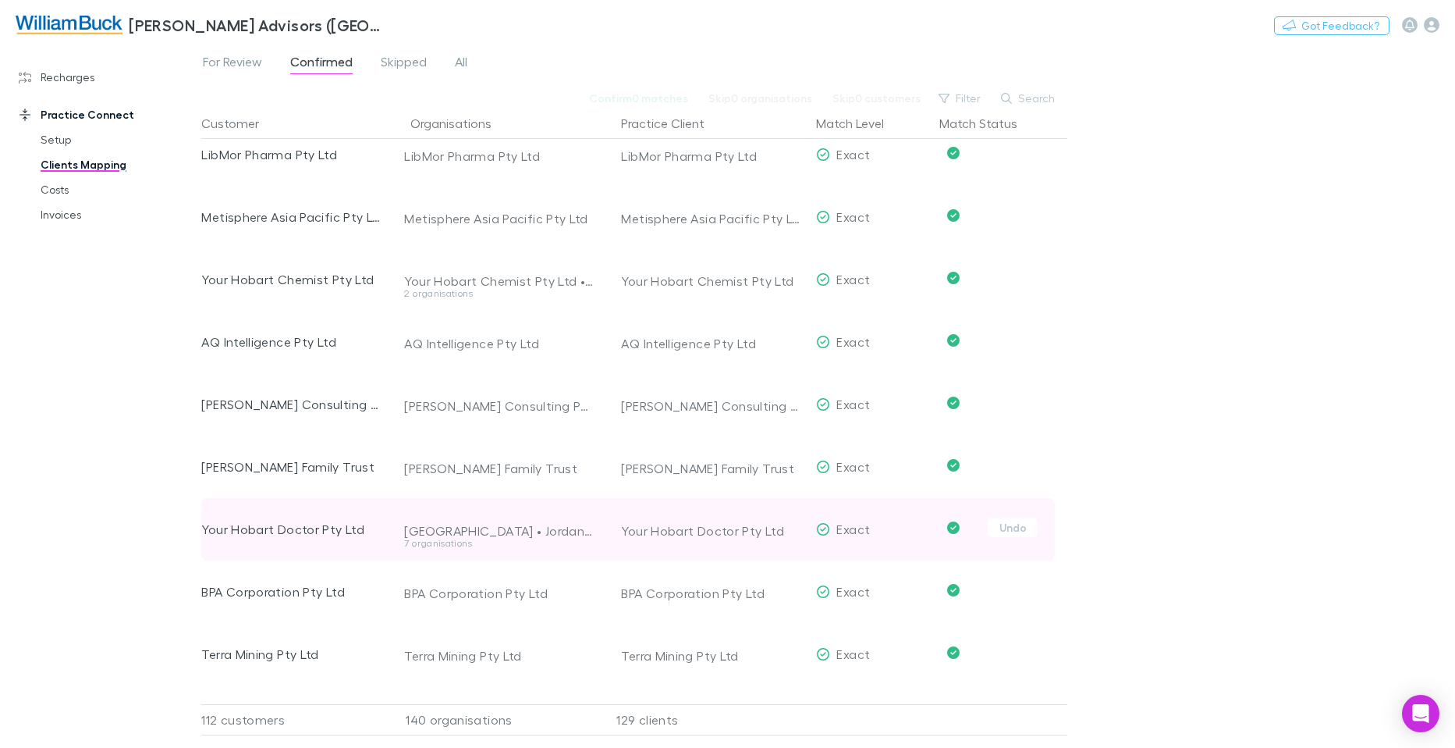
scroll to position [1561, 0]
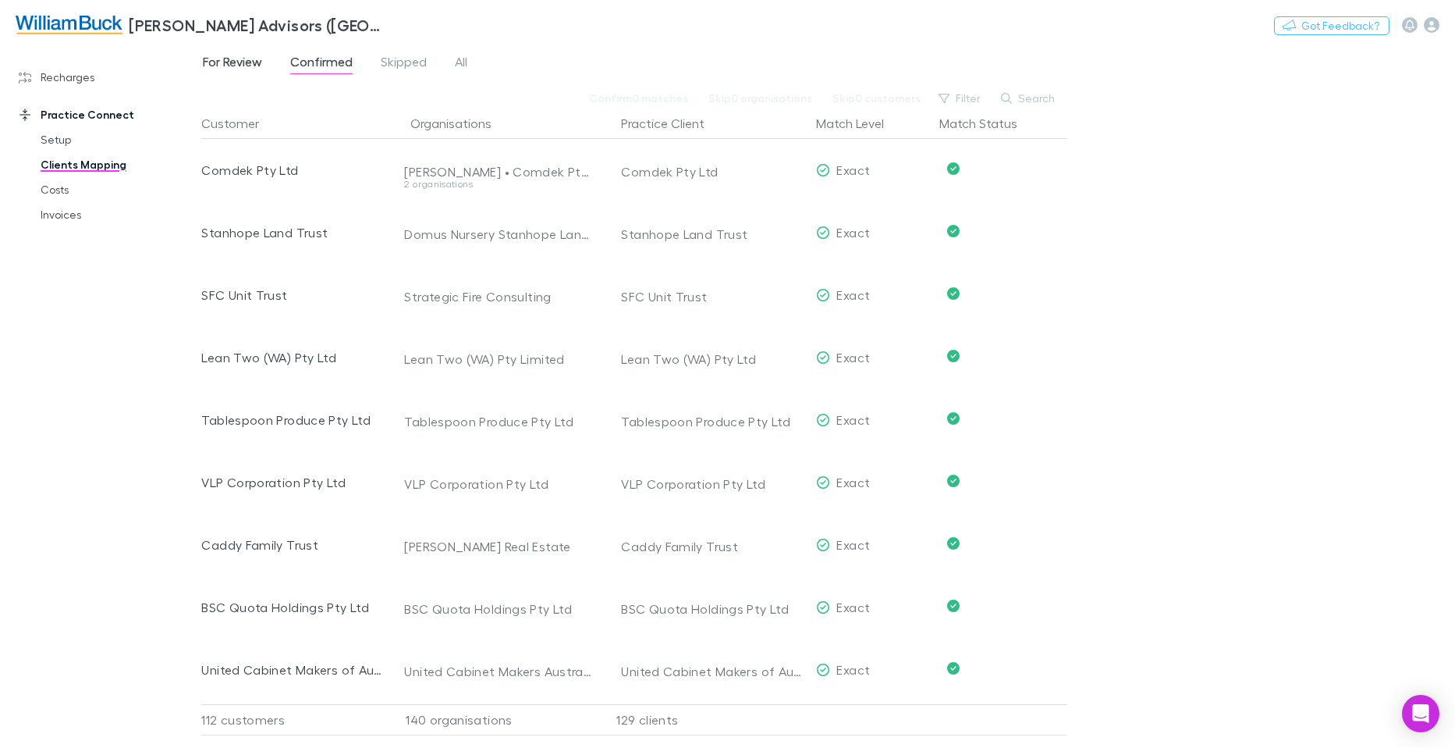
click at [222, 63] on span "For Review" at bounding box center [232, 64] width 59 height 20
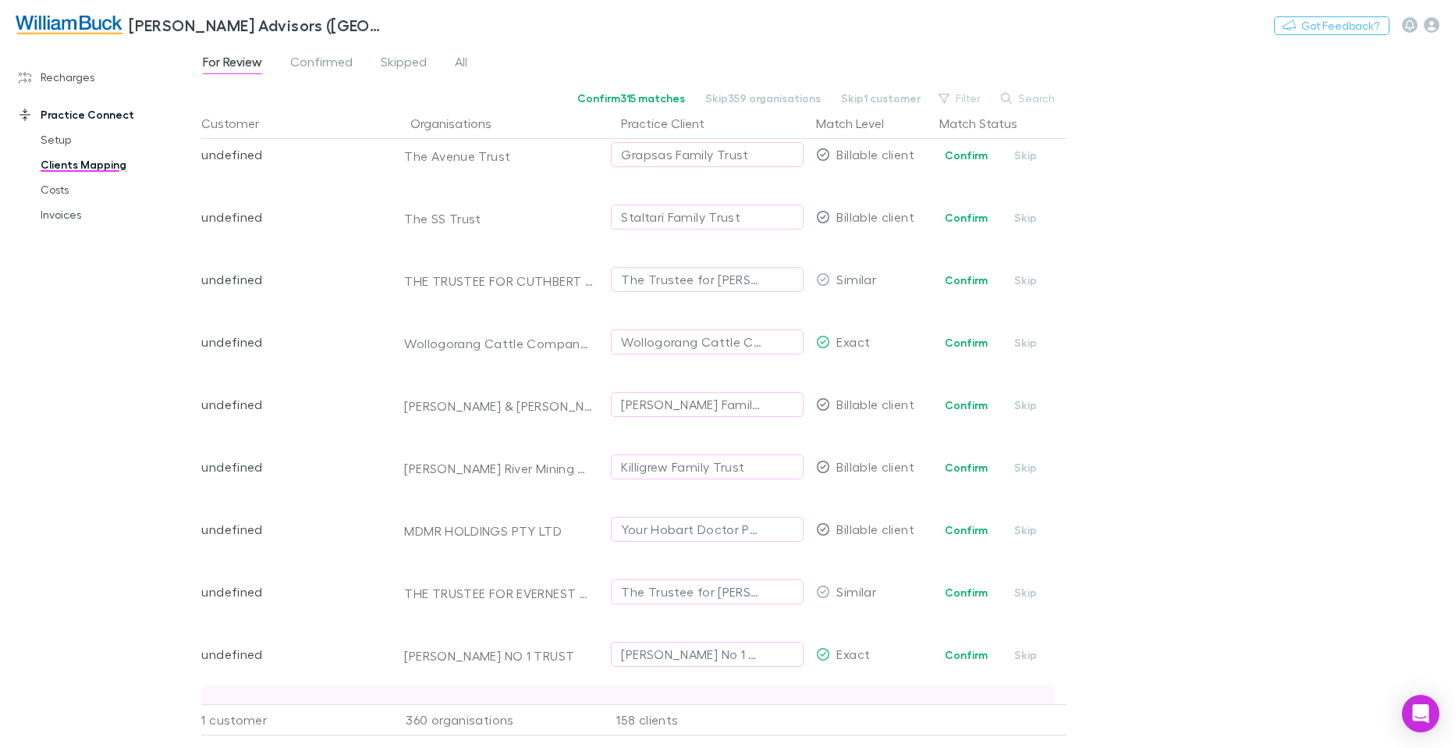
scroll to position [1873, 0]
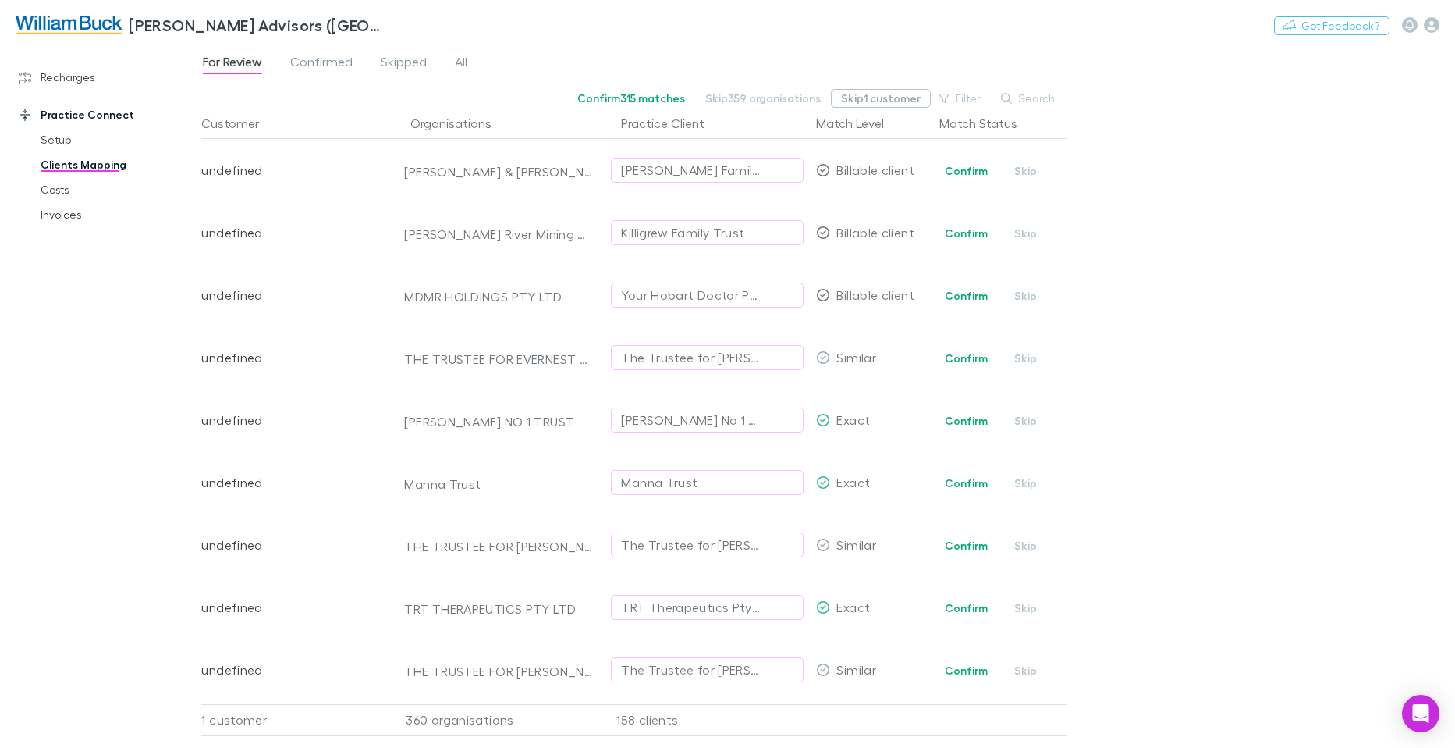
click at [907, 98] on button "Skip 1 customer" at bounding box center [881, 98] width 100 height 19
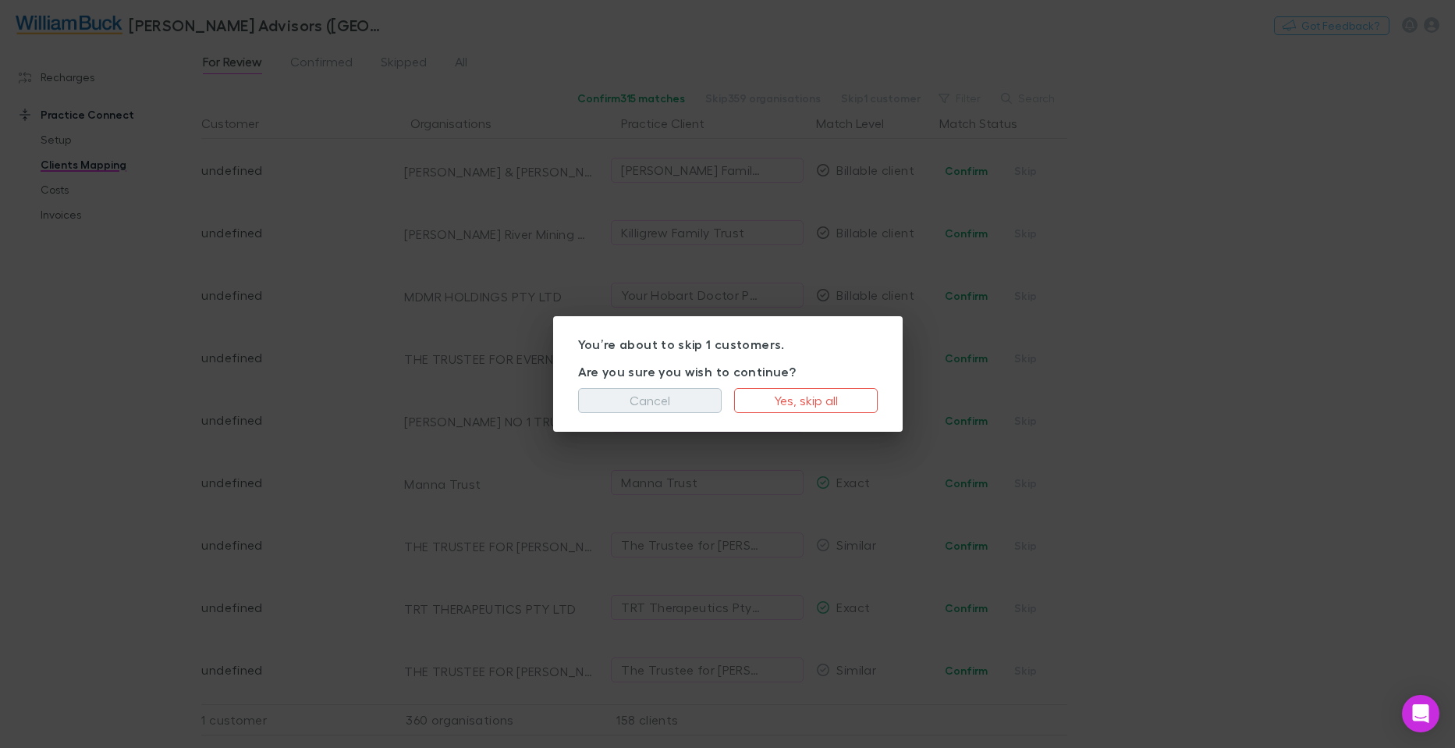
click at [617, 403] on button "Cancel" at bounding box center [650, 400] width 144 height 25
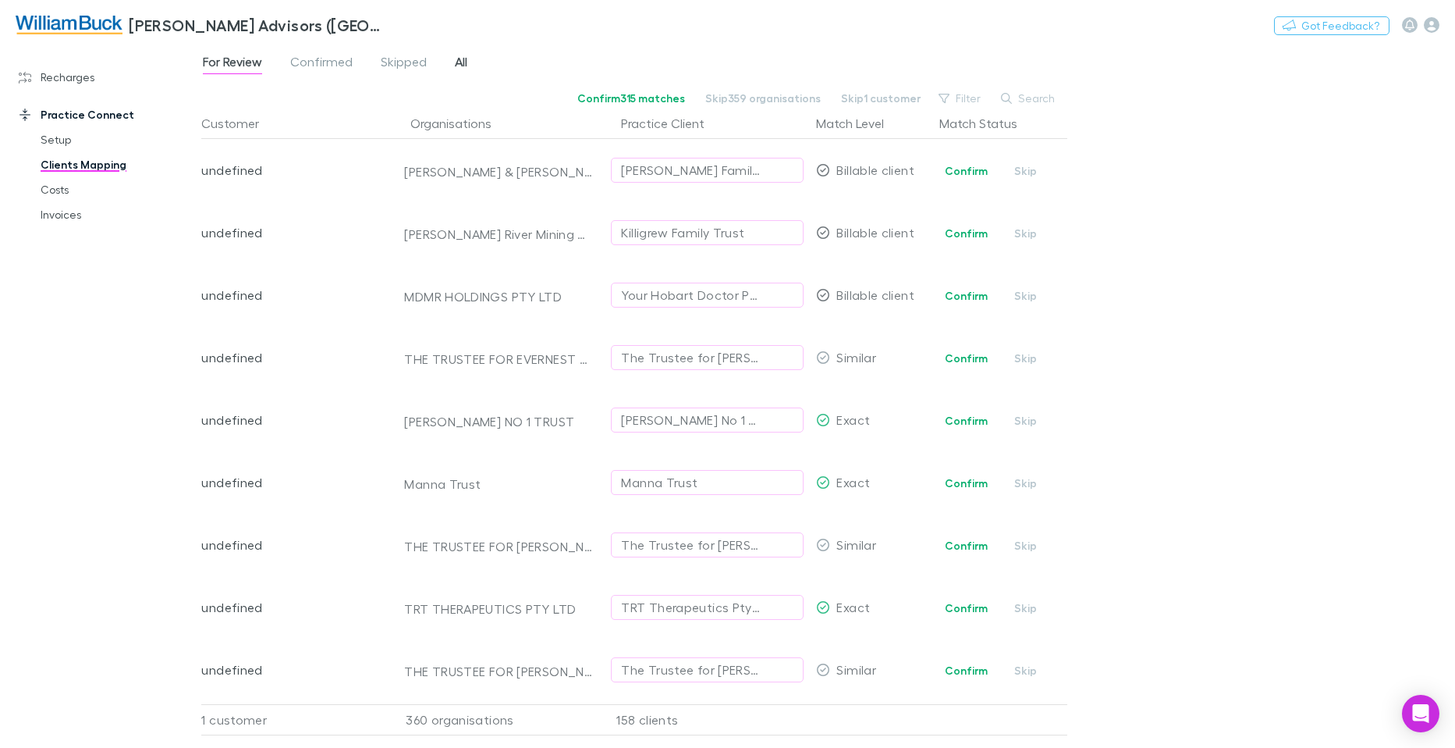
click at [464, 59] on span "All" at bounding box center [461, 64] width 12 height 20
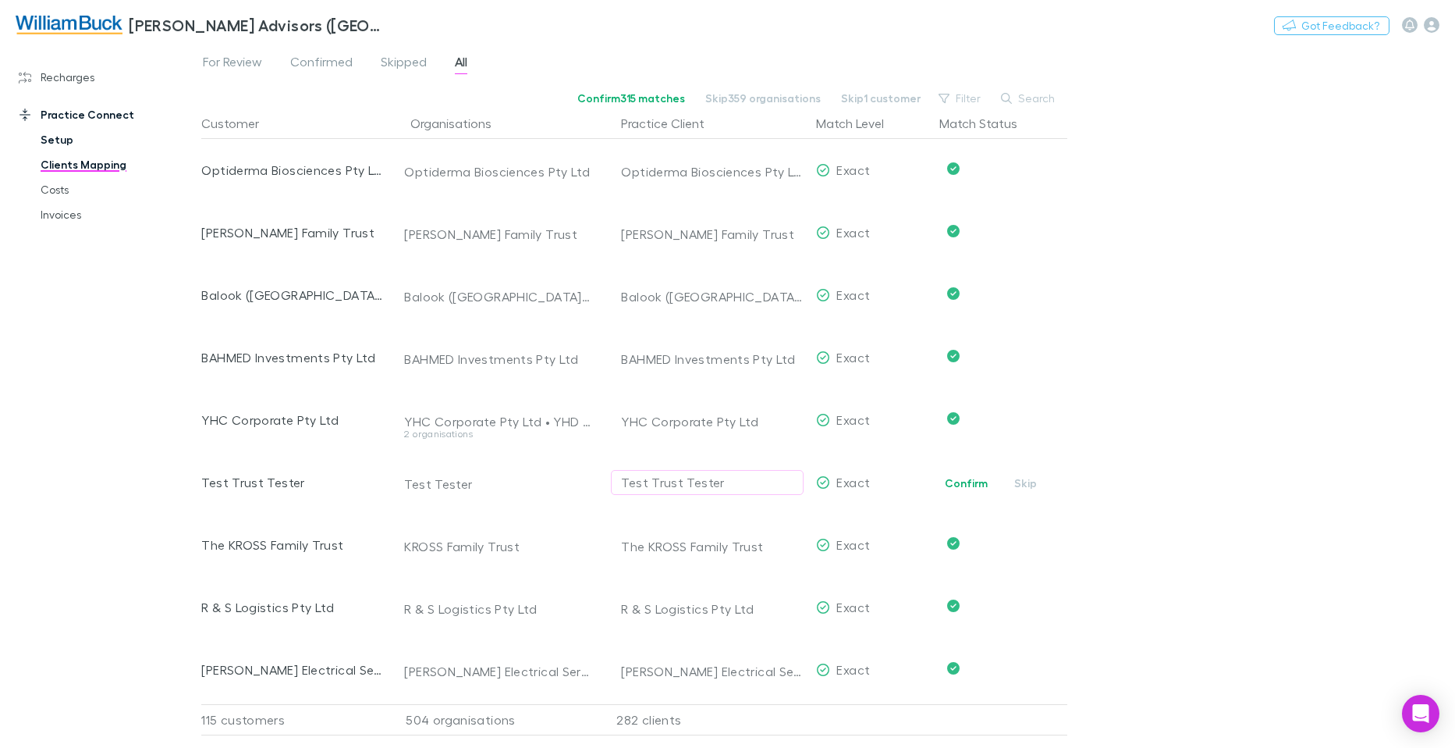
click at [55, 144] on link "Setup" at bounding box center [117, 139] width 185 height 25
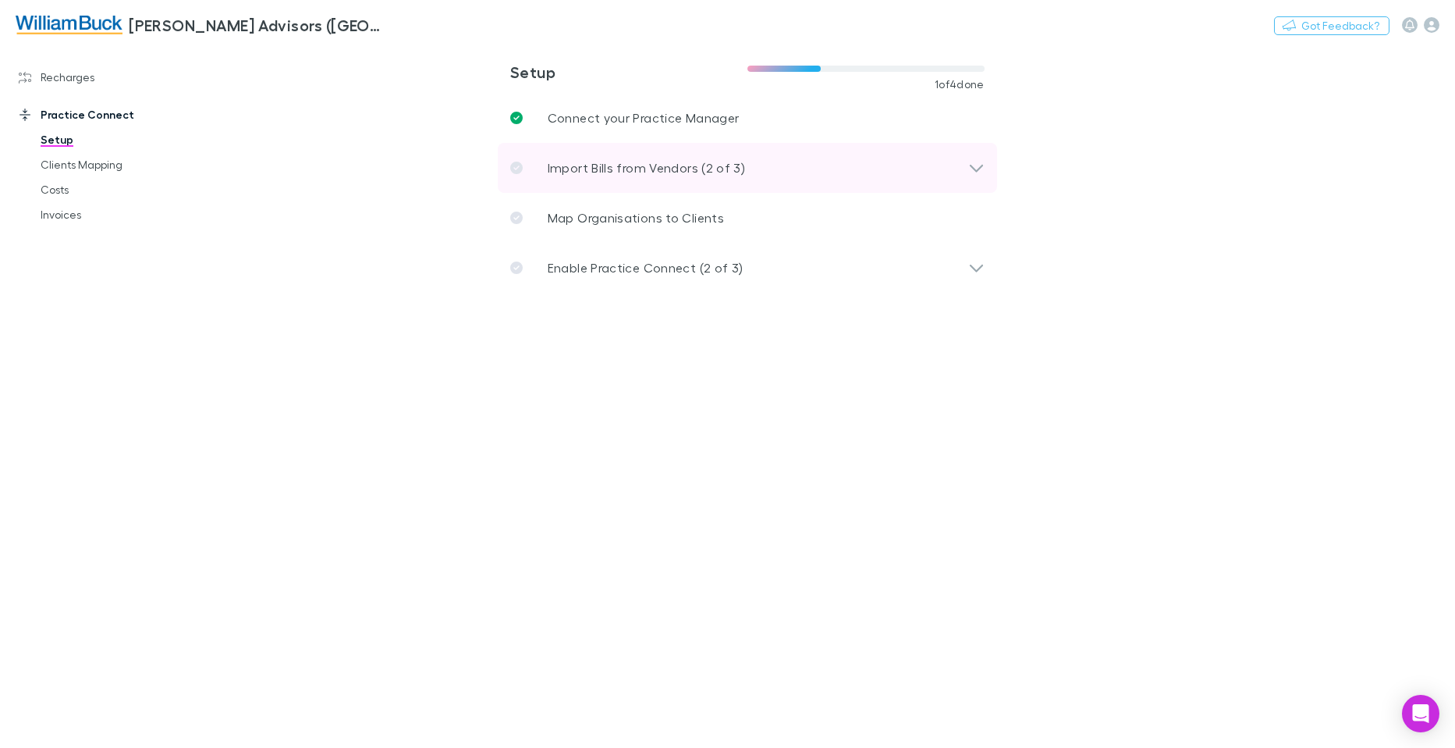
click at [979, 168] on icon at bounding box center [976, 167] width 16 height 19
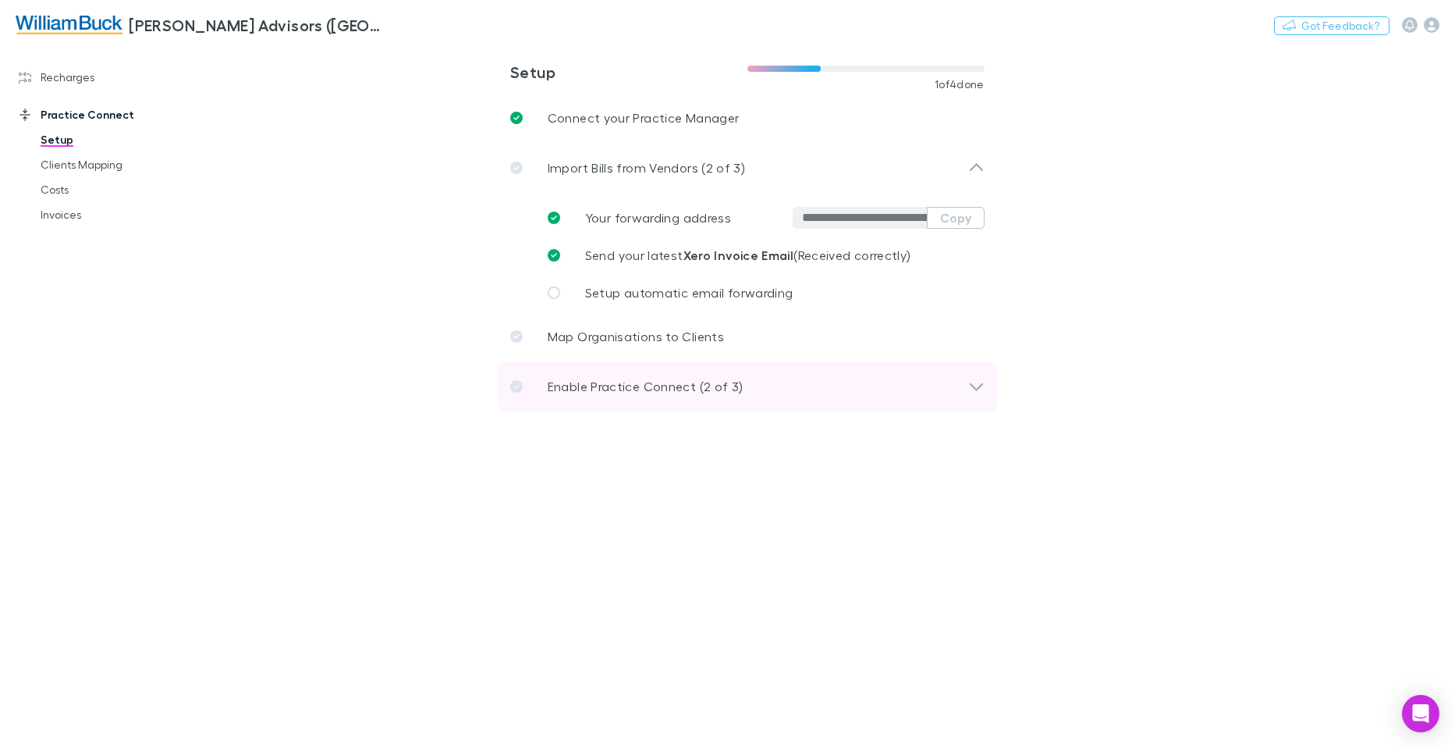
click at [980, 382] on icon at bounding box center [976, 386] width 16 height 19
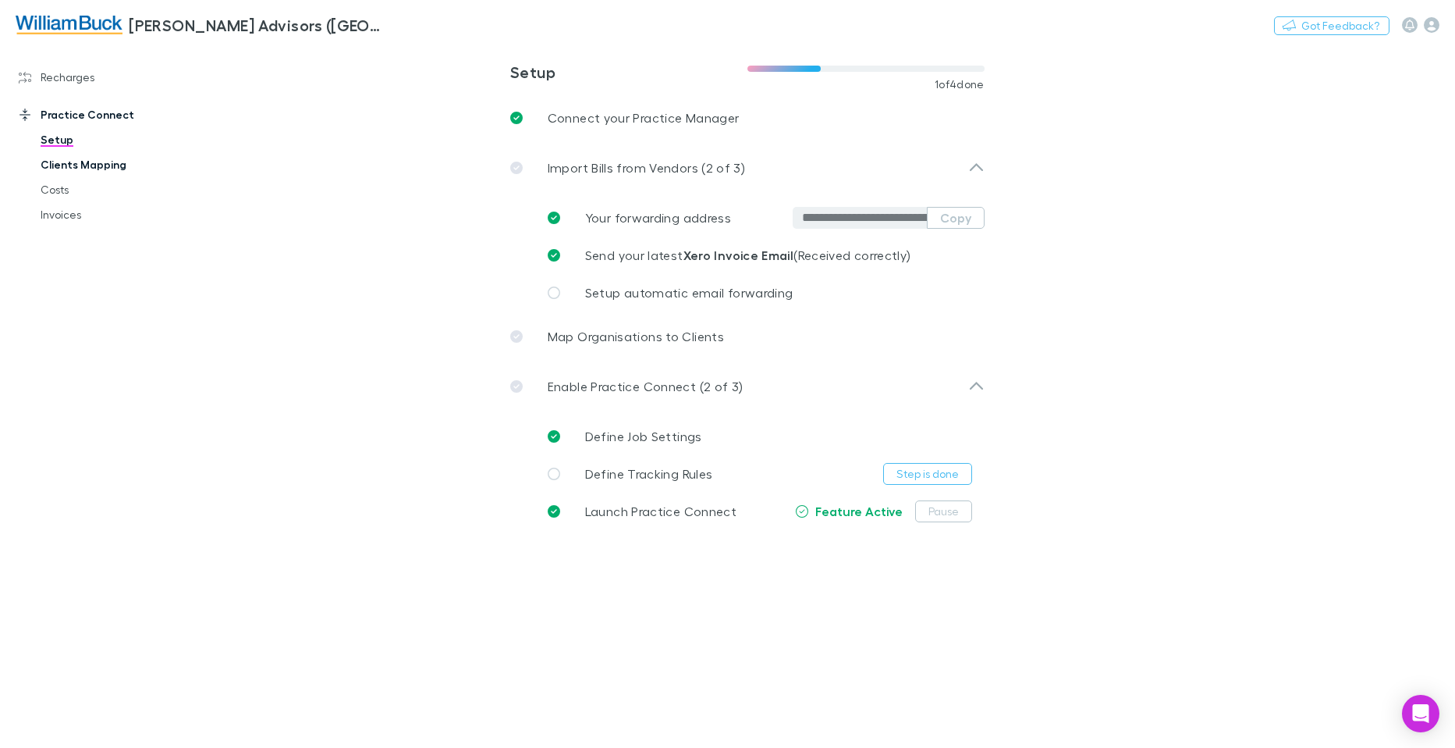
click at [79, 162] on link "Clients Mapping" at bounding box center [117, 164] width 185 height 25
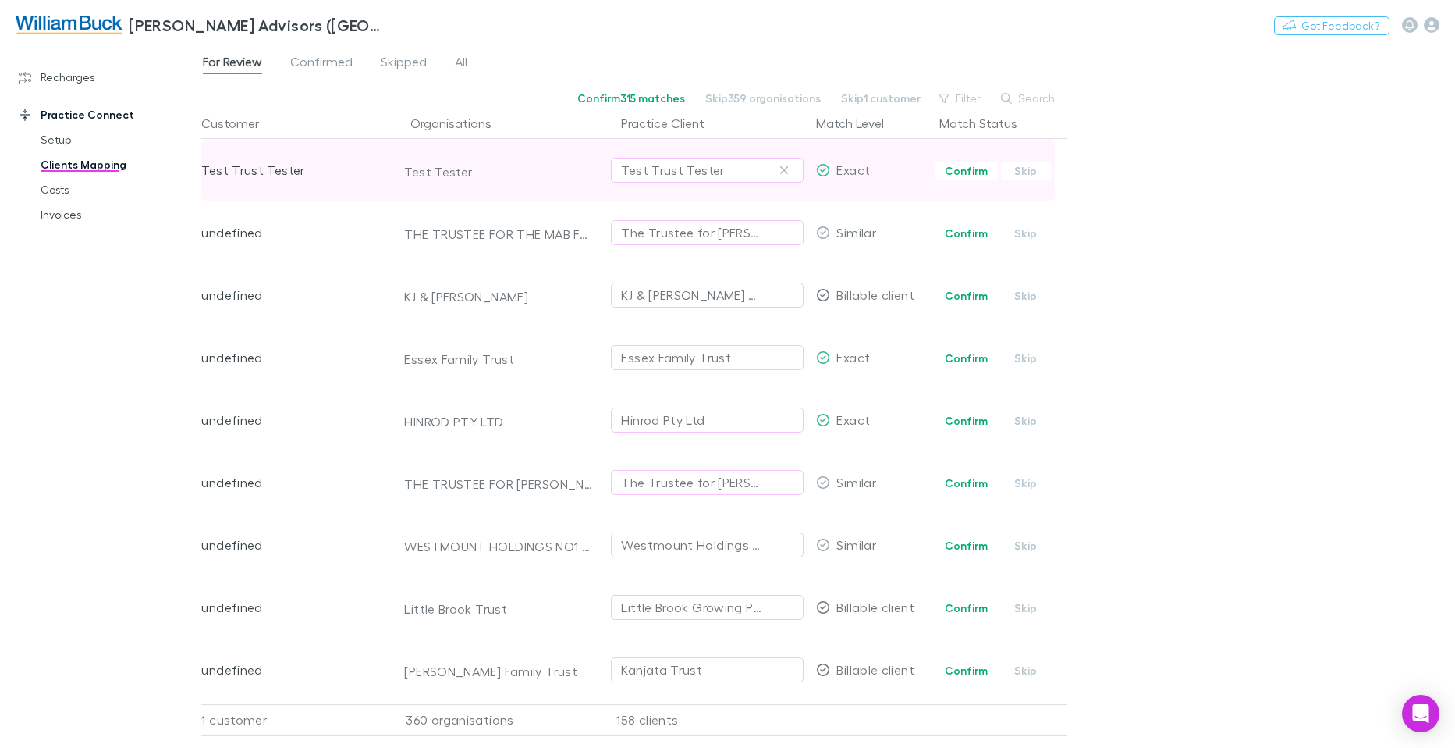
click at [455, 167] on div "Test Tester" at bounding box center [498, 172] width 189 height 16
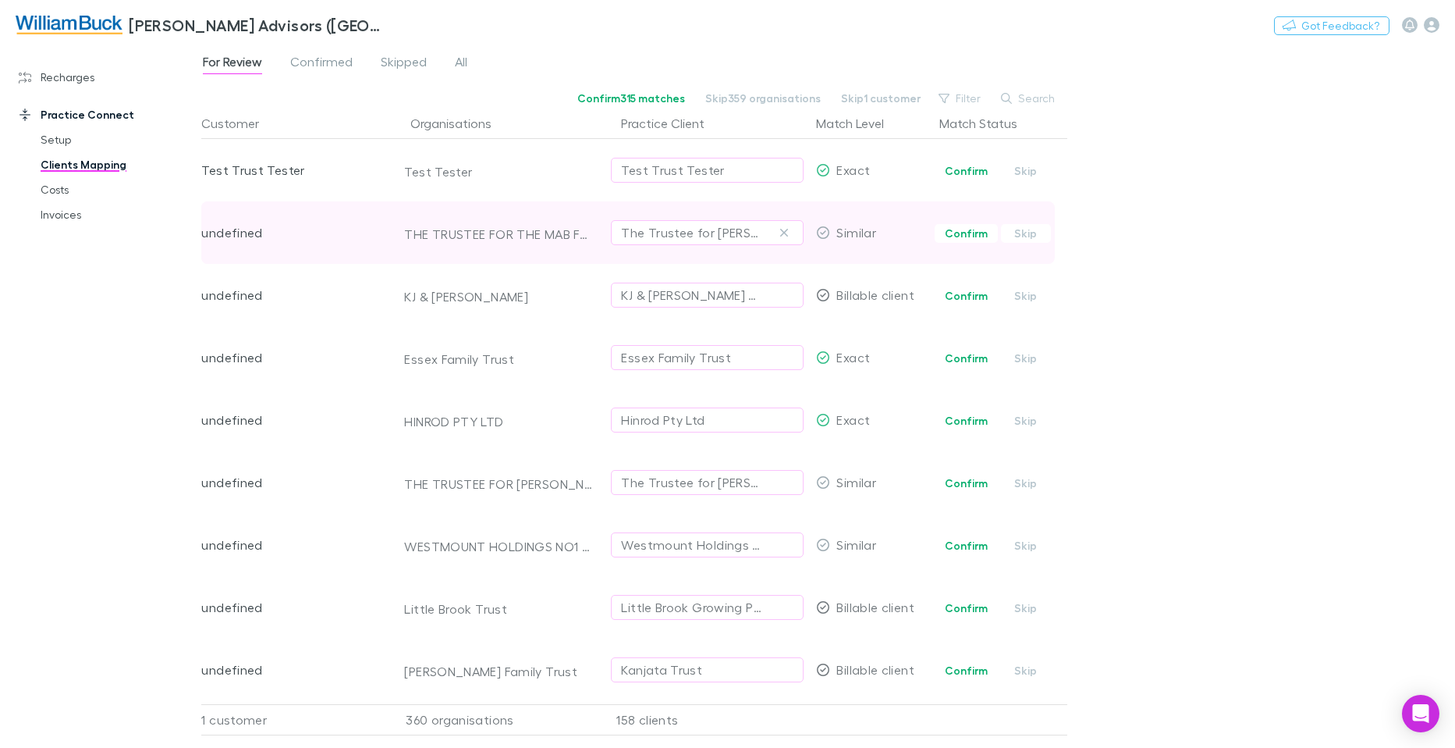
click at [297, 233] on div "undefined" at bounding box center [291, 232] width 181 height 62
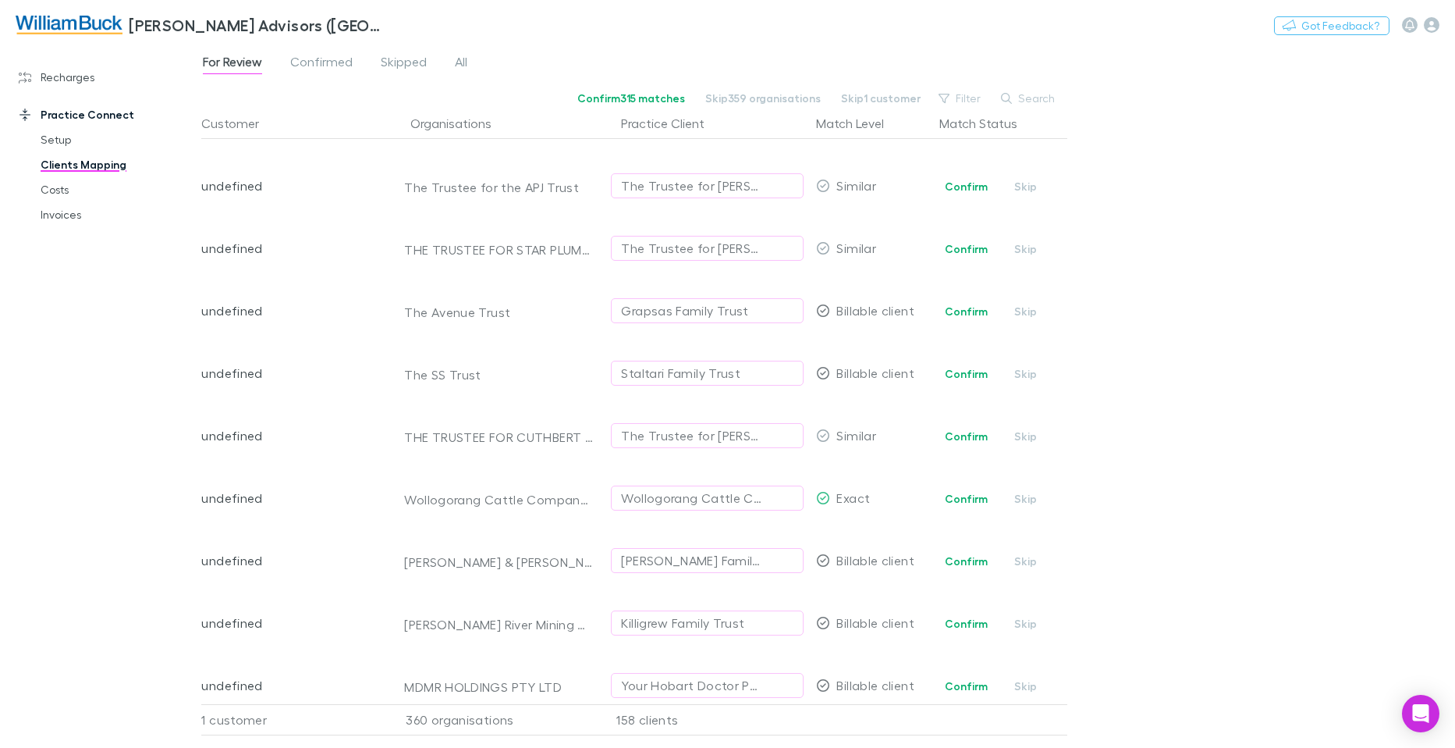
scroll to position [2029, 0]
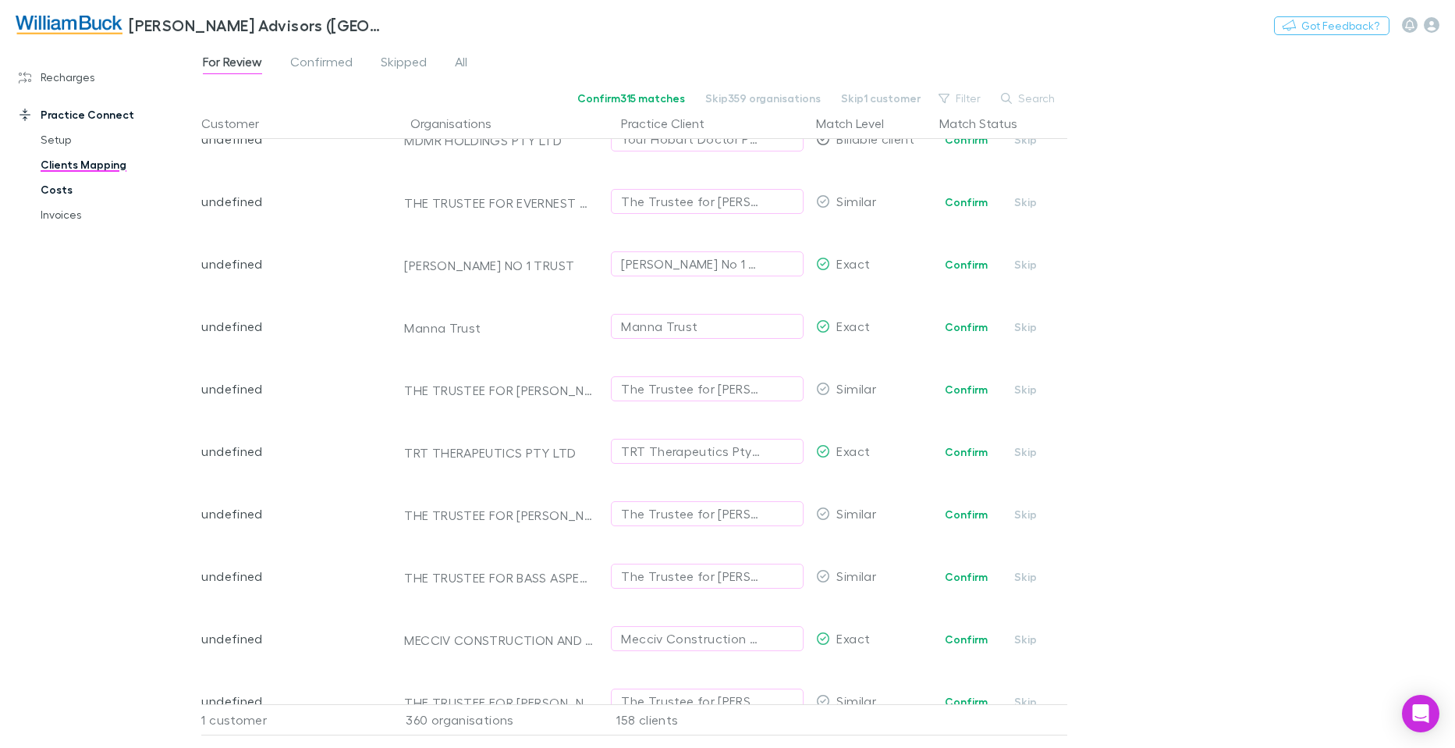
click at [45, 187] on link "Costs" at bounding box center [117, 189] width 185 height 25
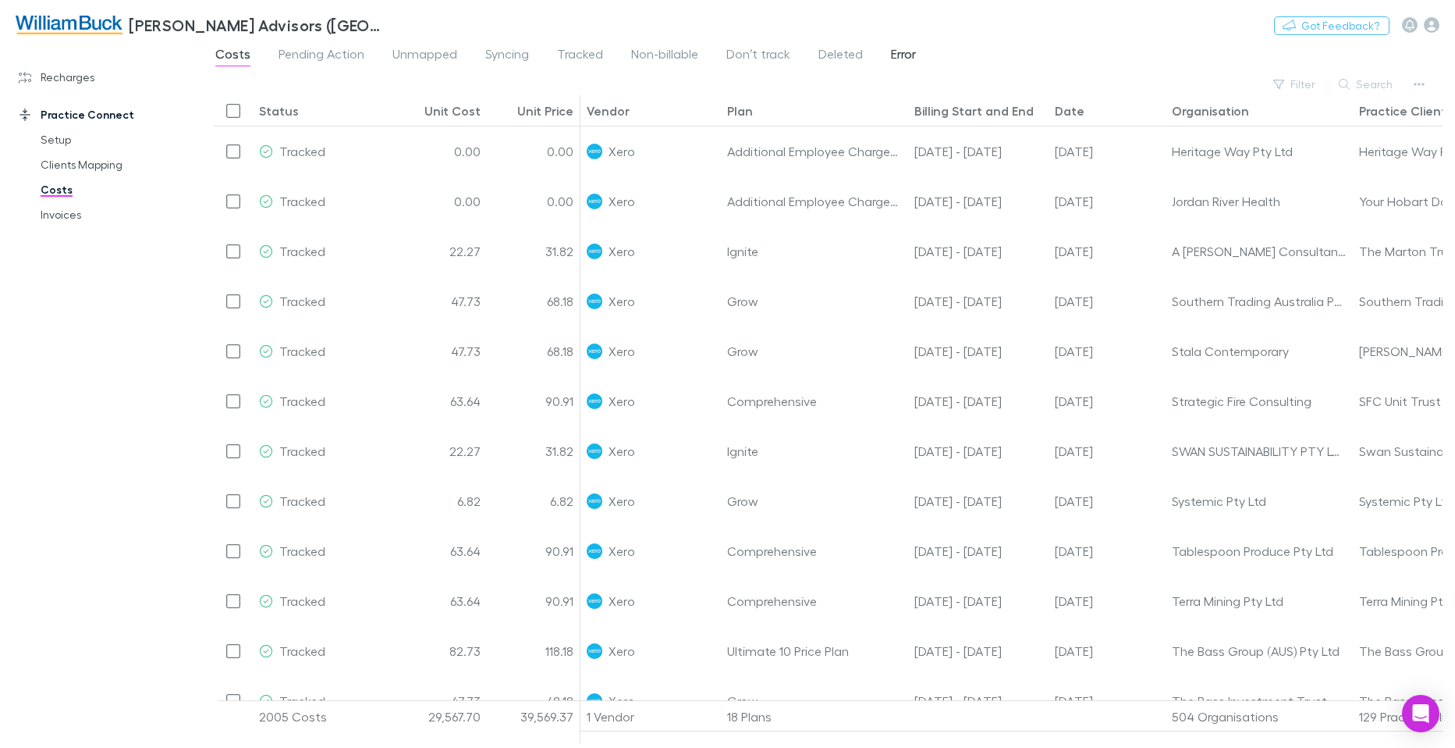
click at [908, 52] on span "Error" at bounding box center [903, 56] width 25 height 20
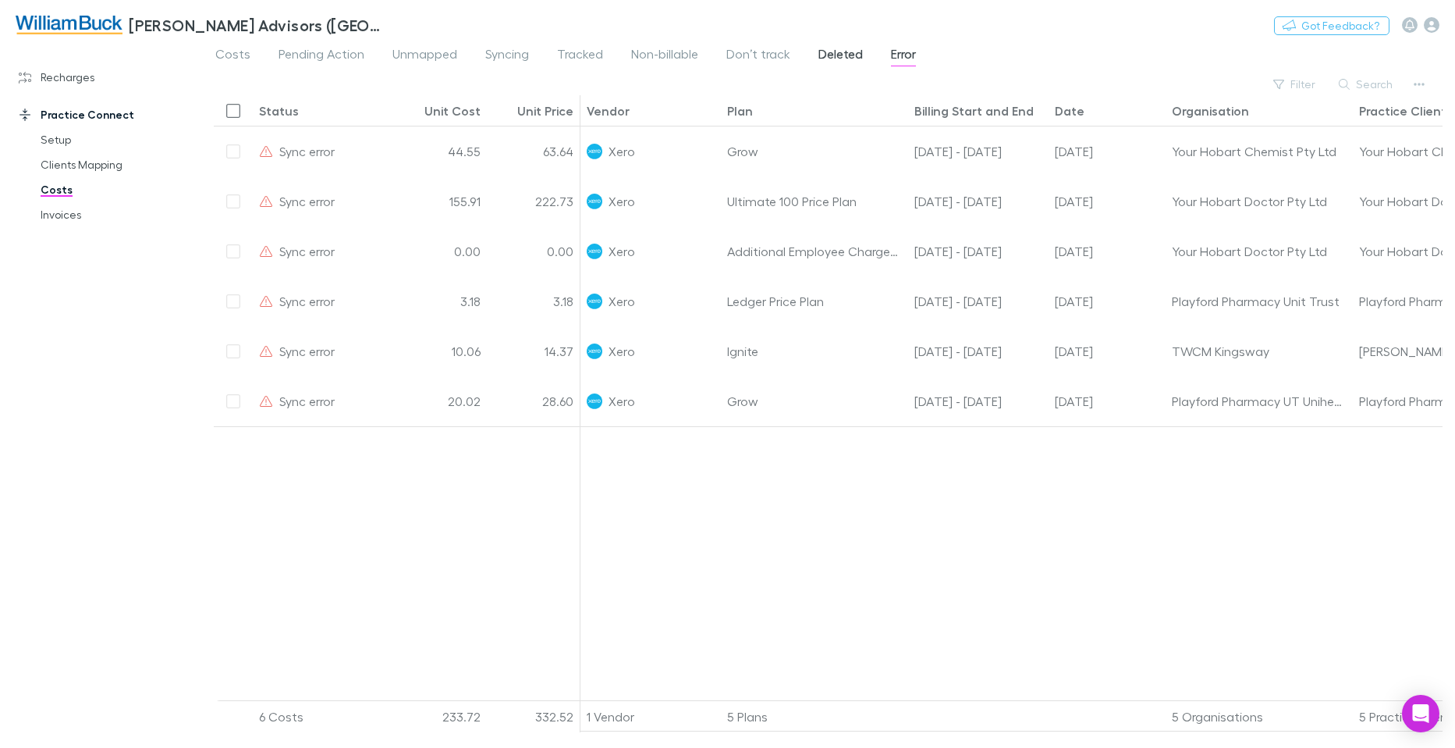
click at [838, 53] on span "Deleted" at bounding box center [841, 56] width 44 height 20
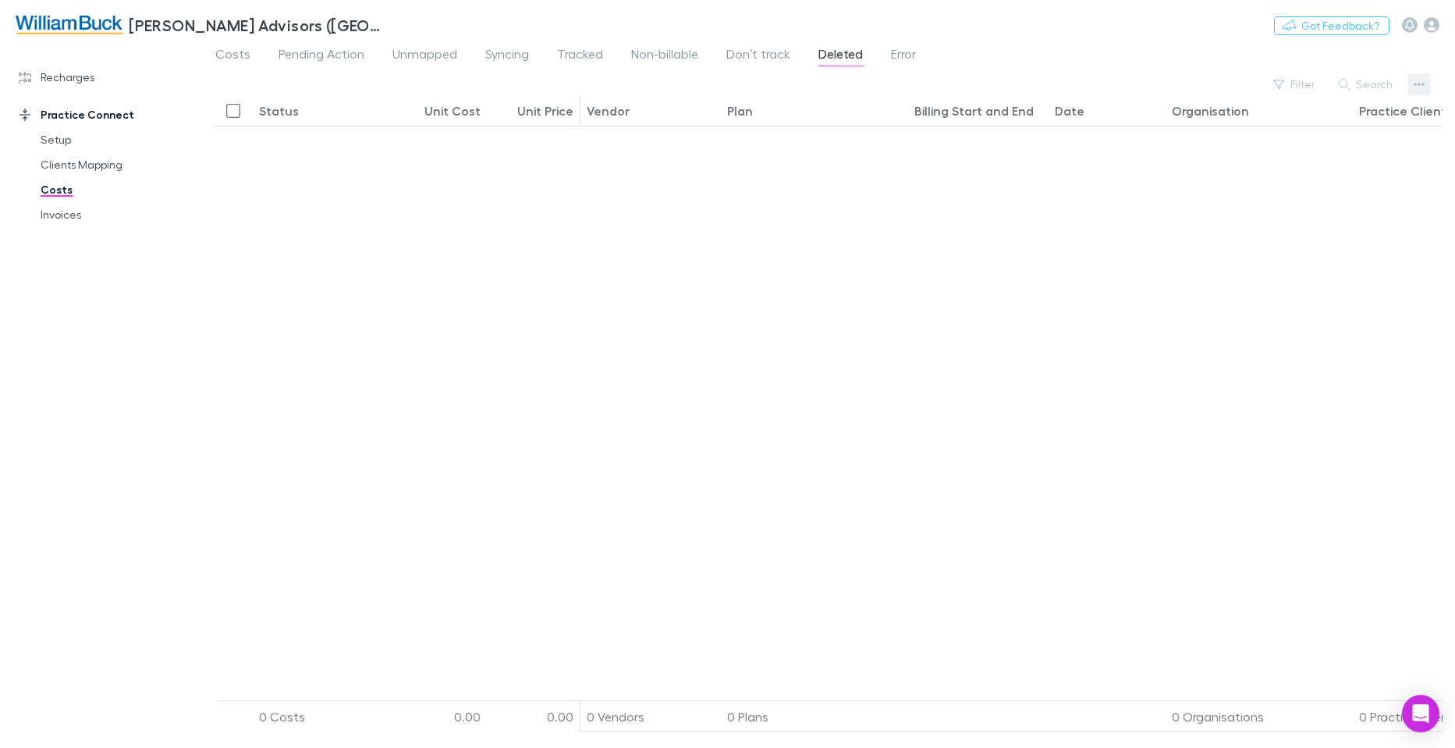
click at [1420, 83] on icon "button" at bounding box center [1419, 84] width 11 height 3
click at [966, 35] on div at bounding box center [727, 374] width 1455 height 748
click at [751, 58] on span "Don’t track" at bounding box center [758, 56] width 64 height 20
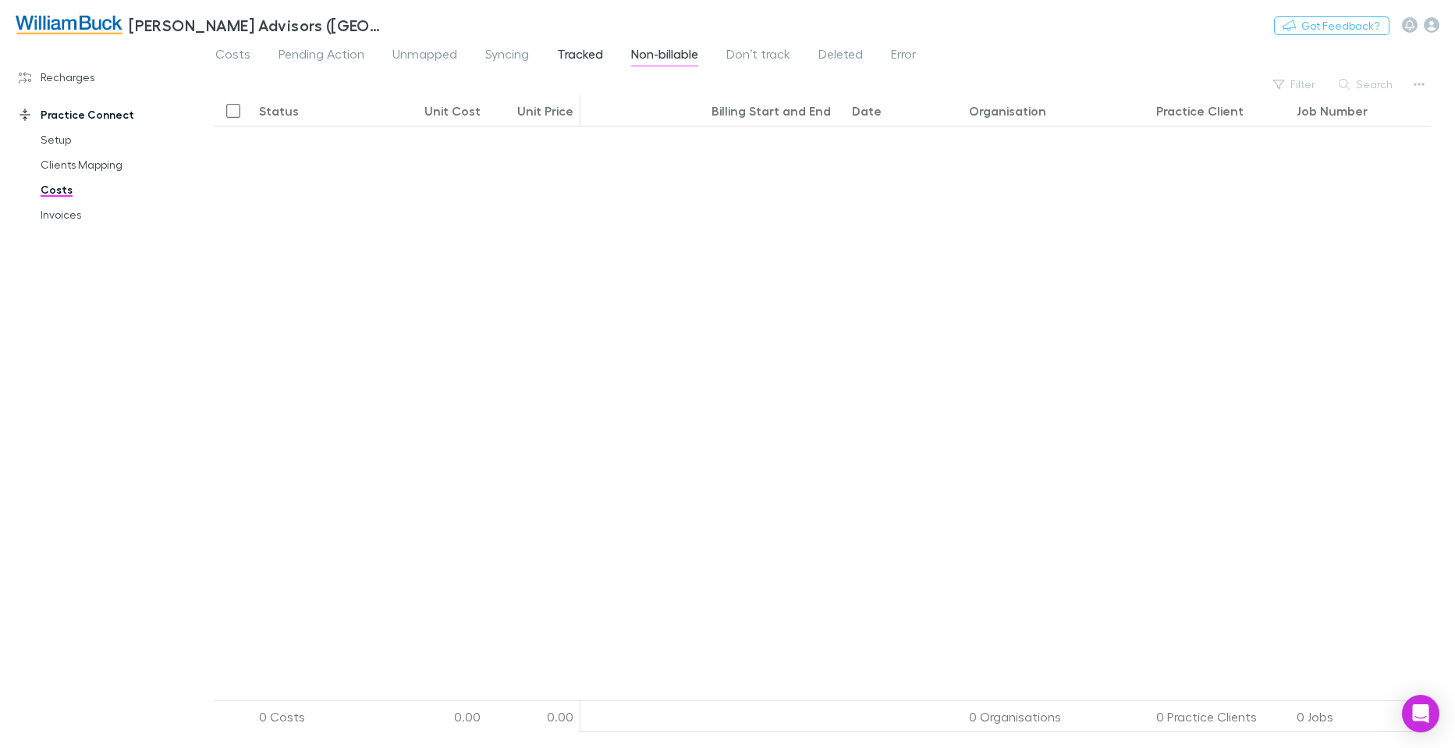
click at [586, 56] on span "Tracked" at bounding box center [580, 56] width 46 height 20
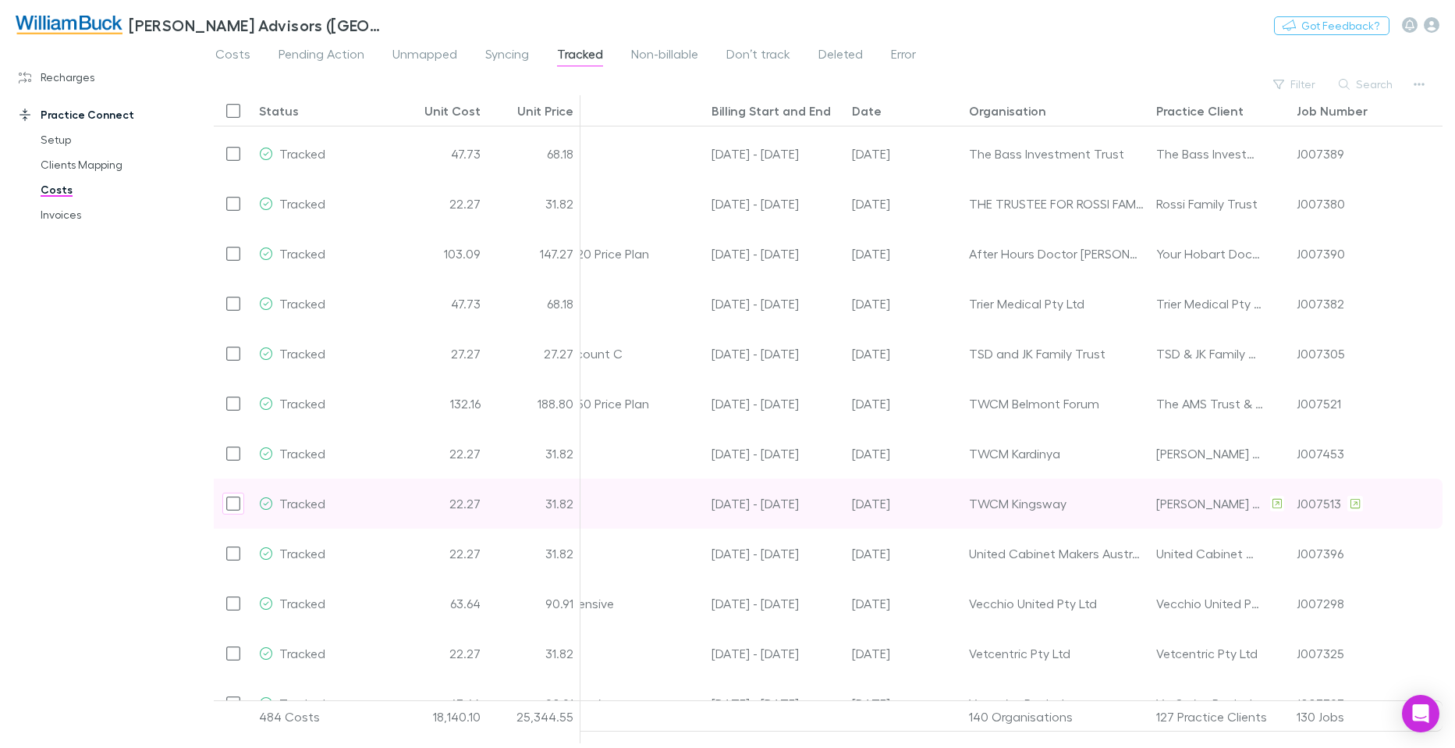
scroll to position [553, 0]
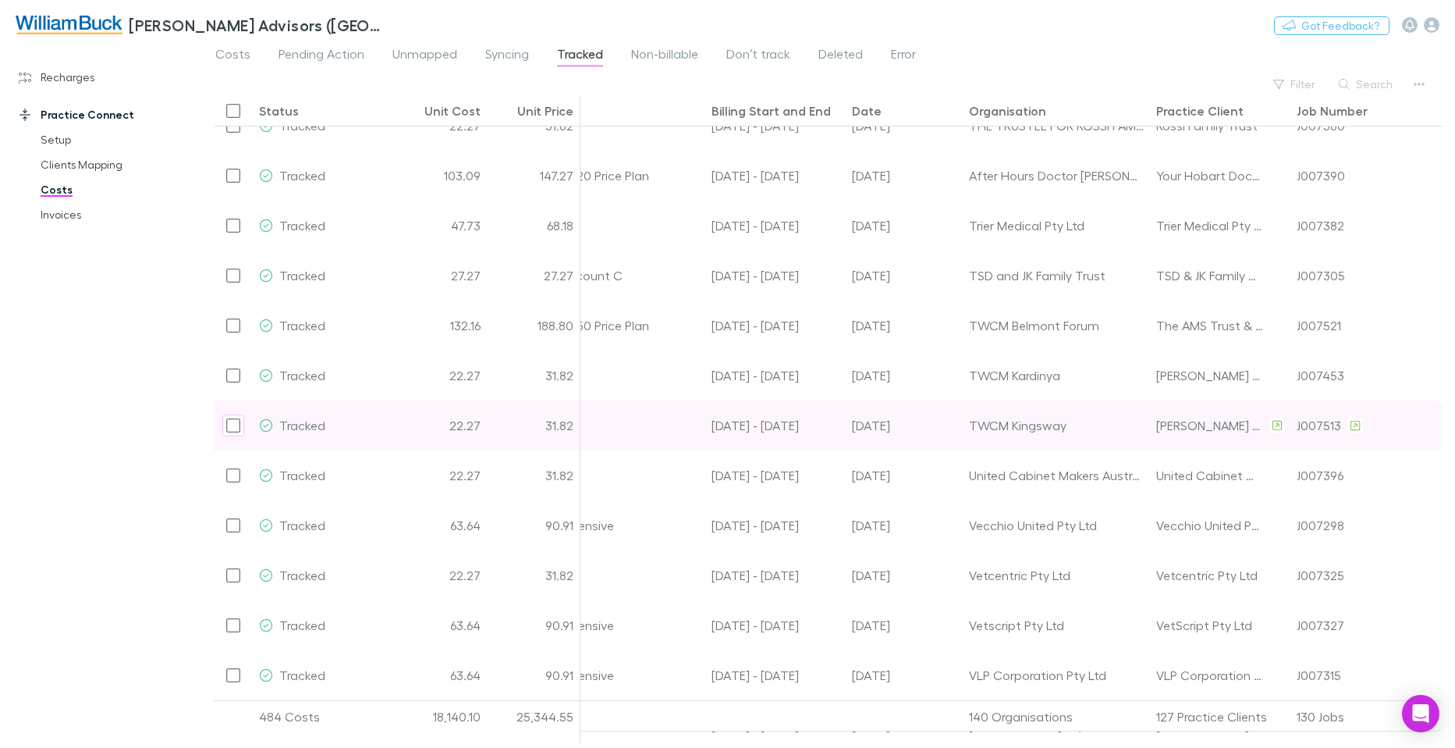
click at [822, 408] on div "[DATE] - [DATE]" at bounding box center [775, 425] width 140 height 50
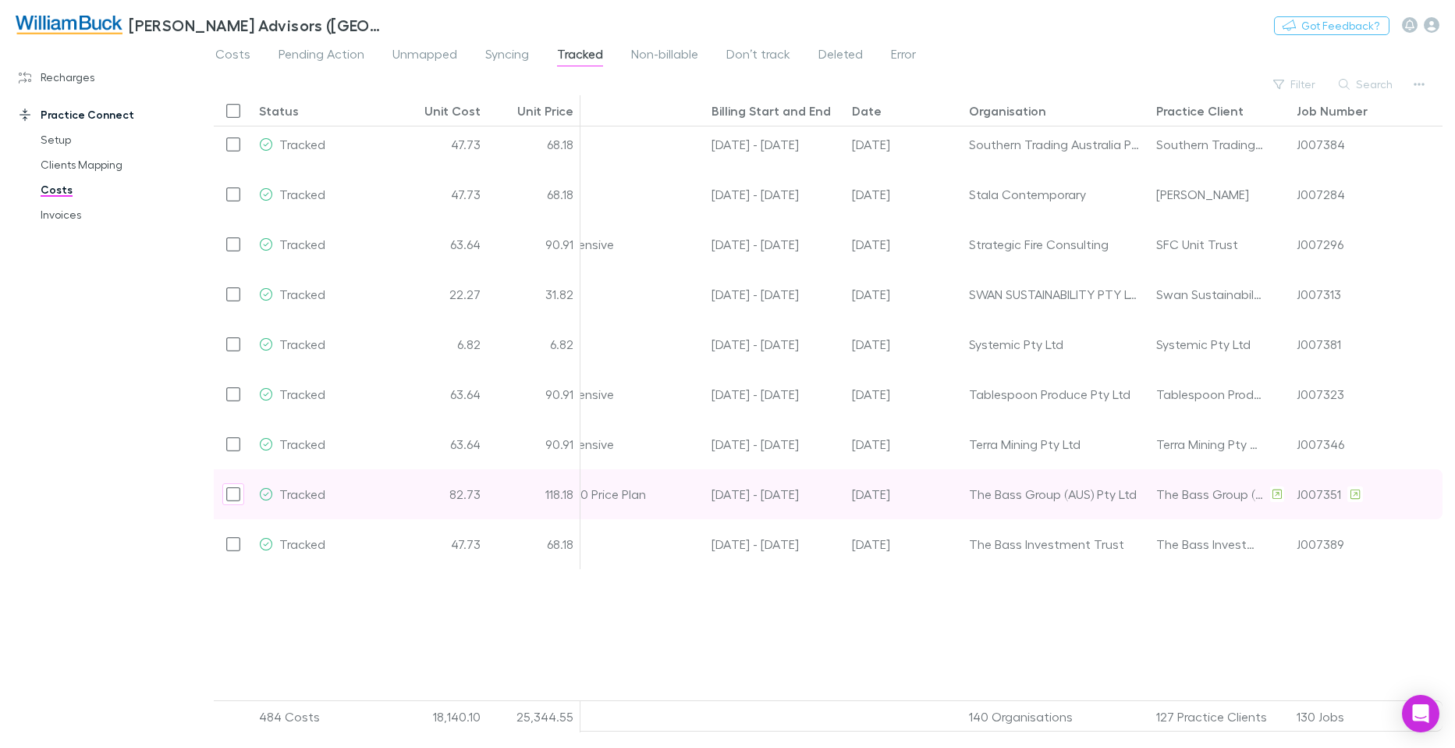
scroll to position [0, 0]
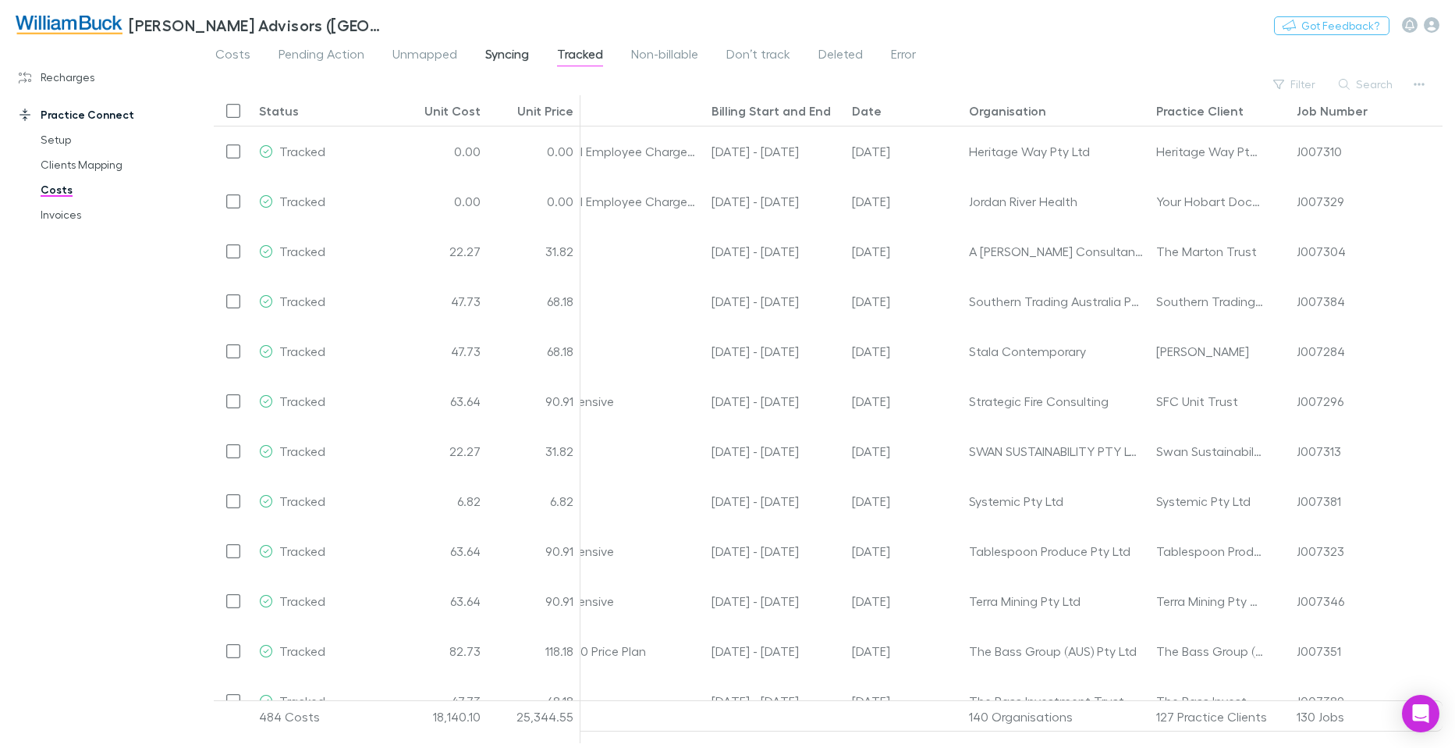
click at [499, 54] on span "Syncing" at bounding box center [507, 56] width 44 height 20
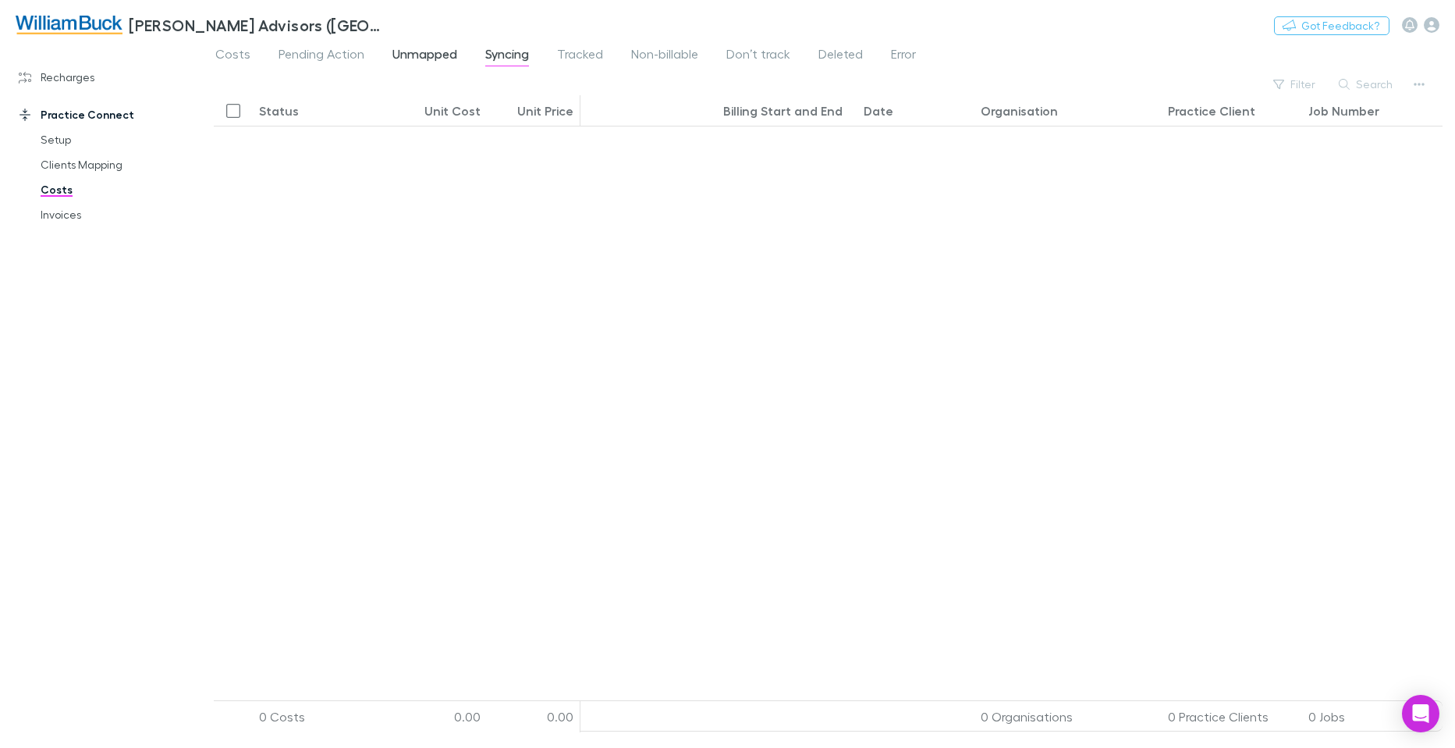
click at [424, 55] on span "Unmapped" at bounding box center [425, 56] width 65 height 20
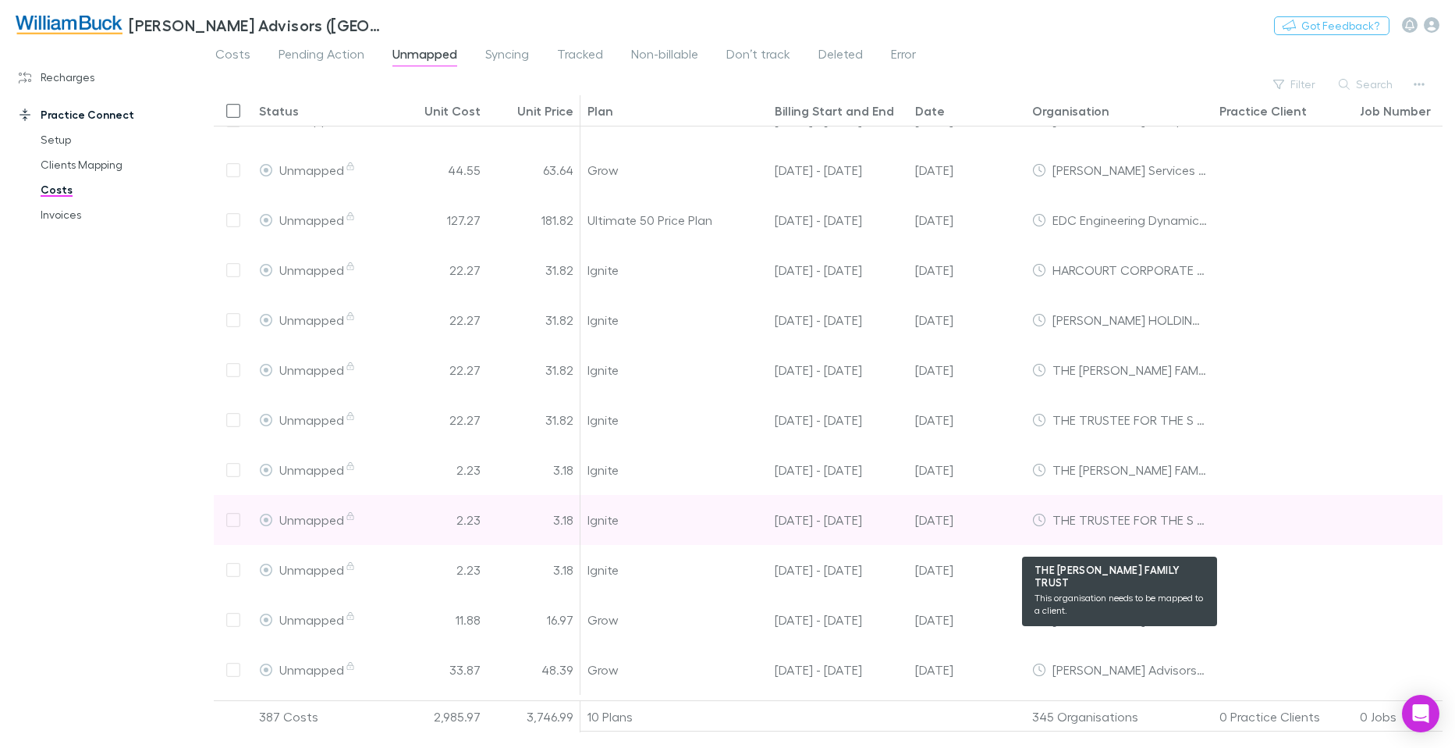
scroll to position [691, 0]
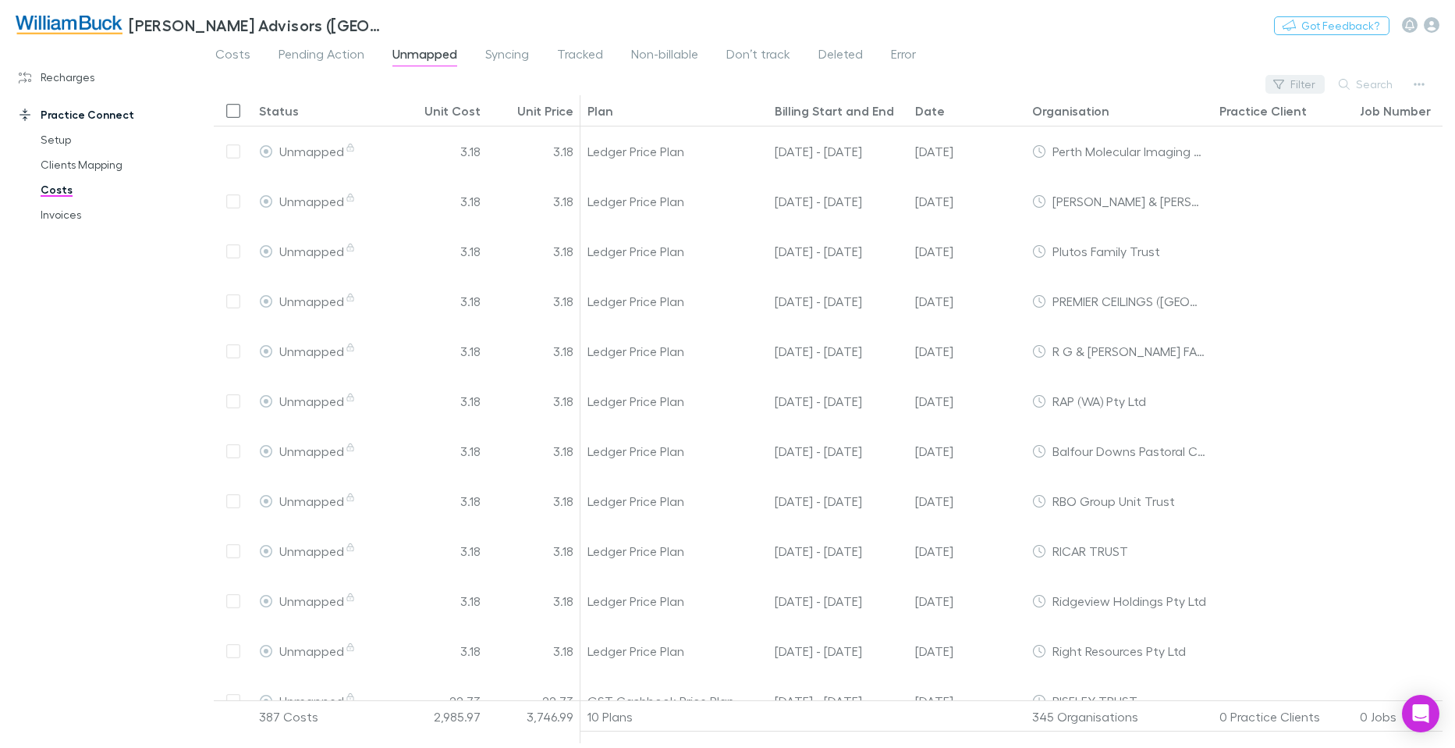
click at [1299, 86] on button "Filter" at bounding box center [1295, 84] width 59 height 19
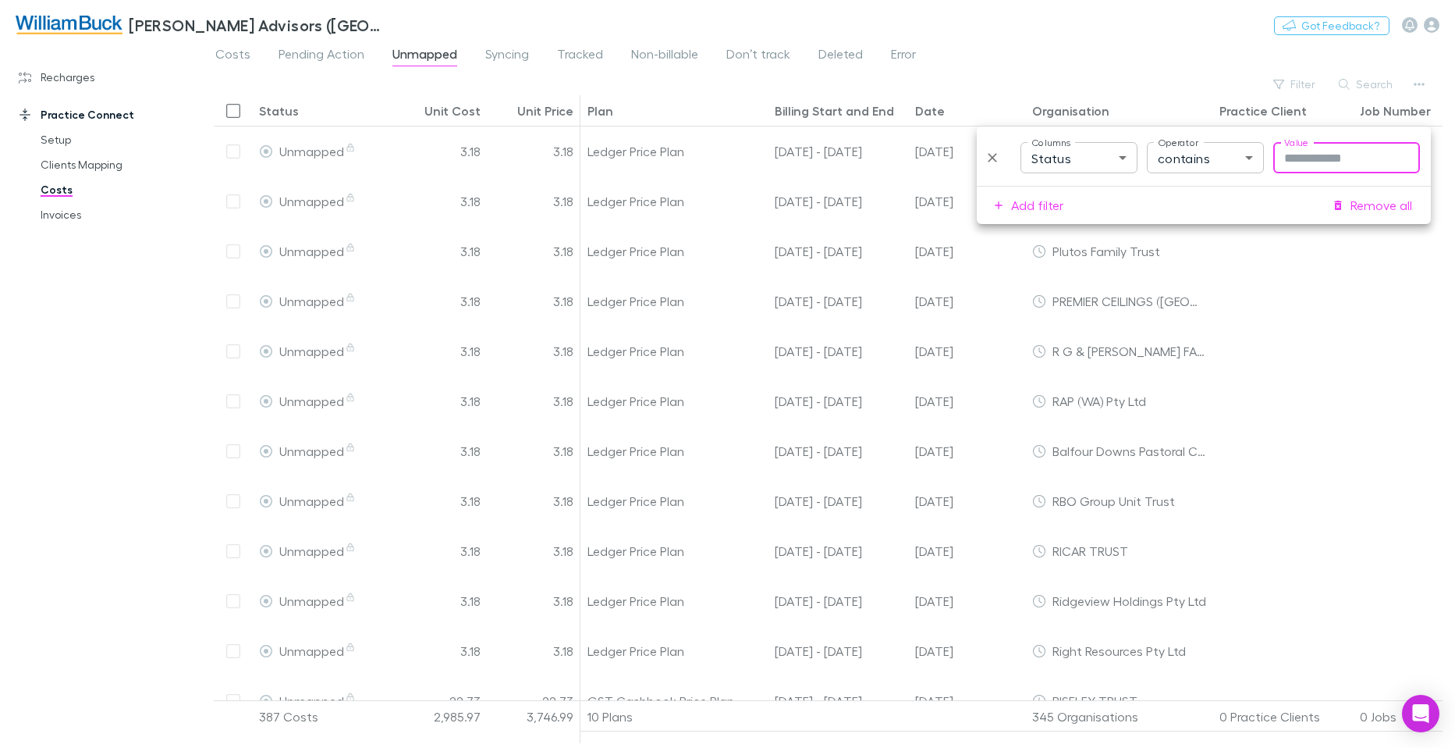
click at [1127, 160] on body "William Buck Advisors (WA) Pty Ltd Nothing Got Feedback? Recharges Setup Import…" at bounding box center [727, 374] width 1455 height 748
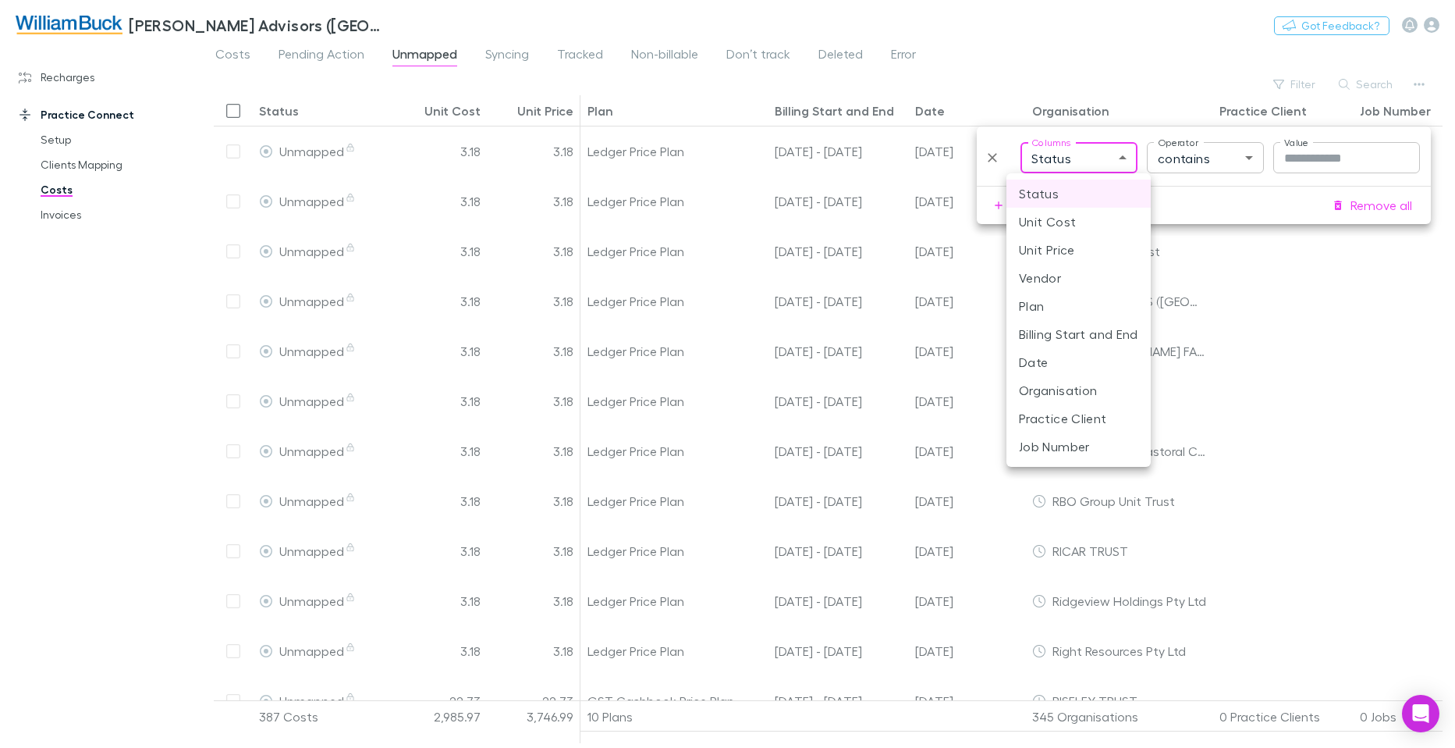
click at [1335, 158] on div at bounding box center [727, 374] width 1455 height 748
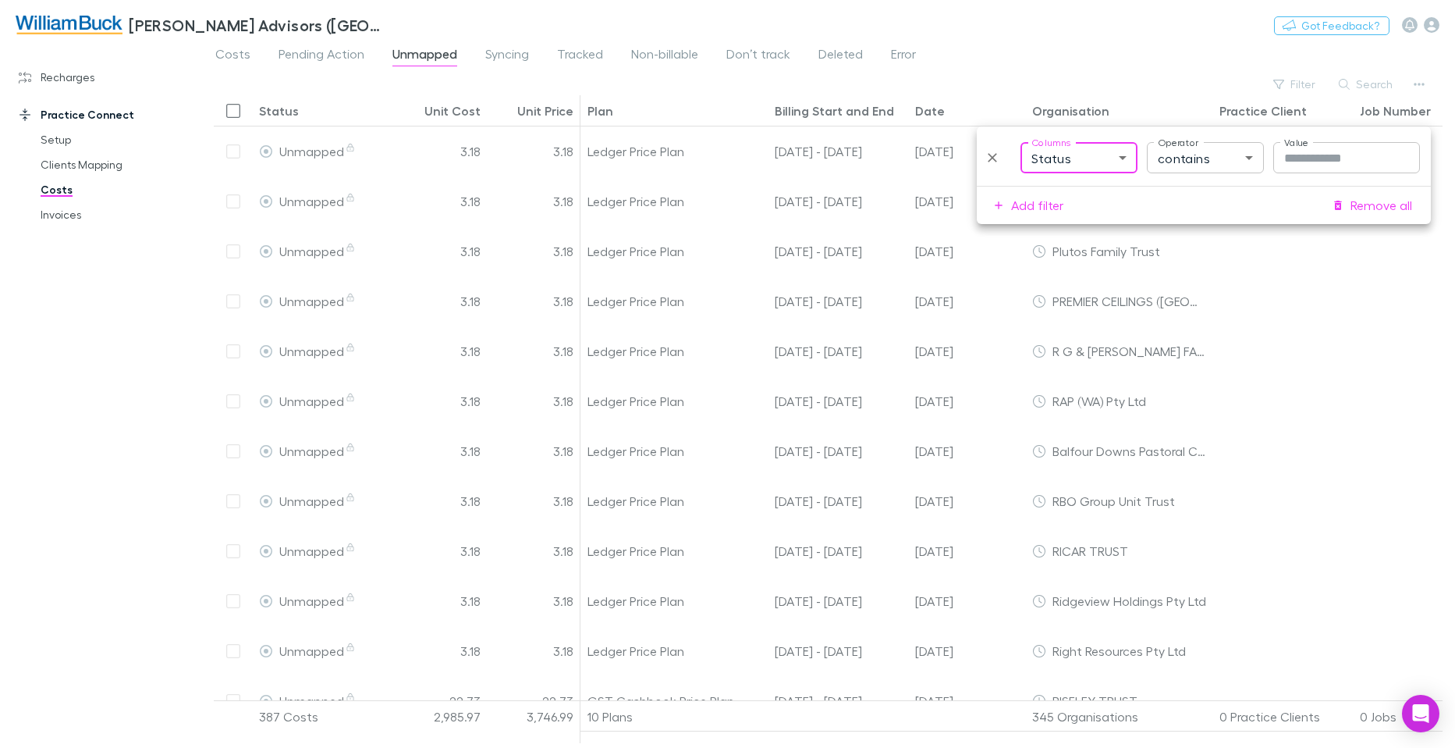
click at [1330, 158] on input "Value" at bounding box center [1346, 157] width 147 height 31
click at [1240, 155] on body "William Buck Advisors (WA) Pty Ltd Nothing Got Feedback? Recharges Setup Import…" at bounding box center [727, 374] width 1455 height 748
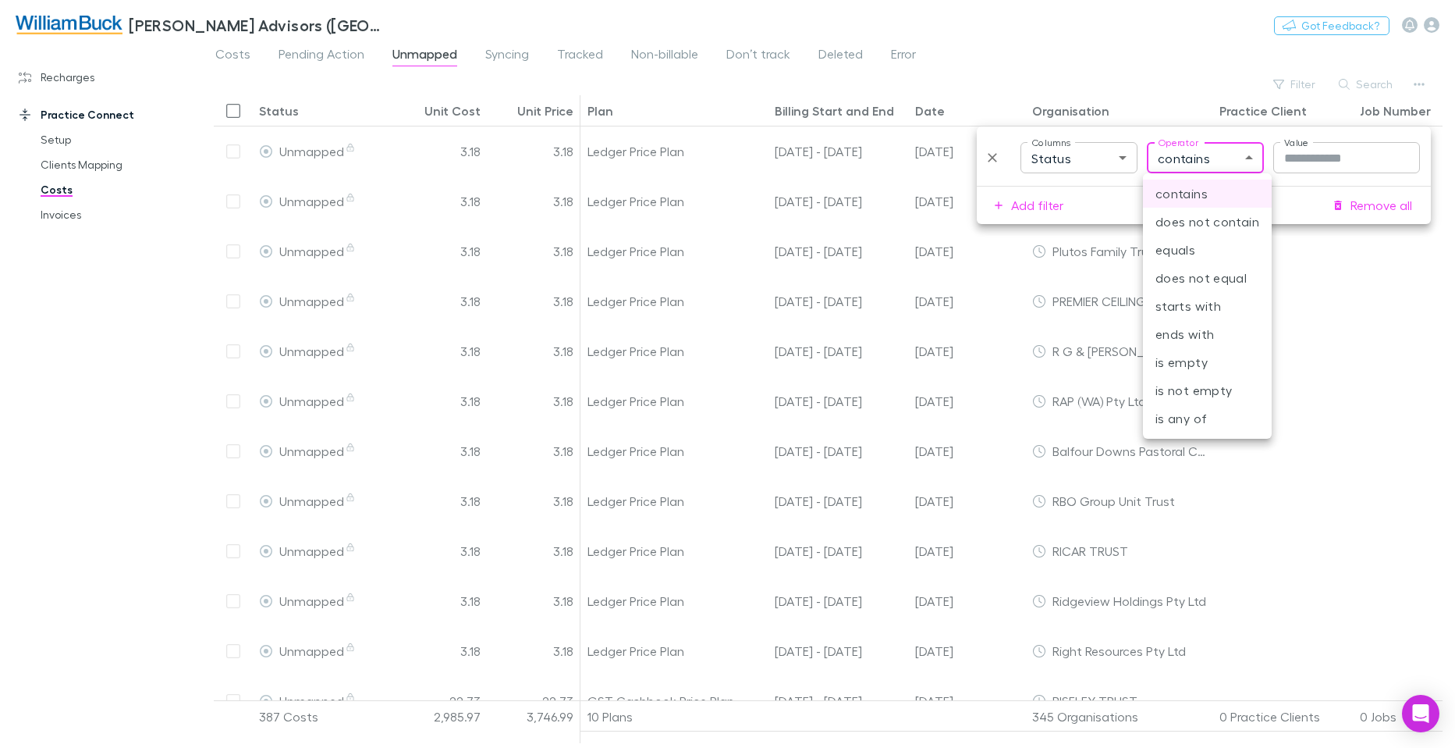
click at [1240, 155] on div at bounding box center [727, 374] width 1455 height 748
click at [1361, 163] on input "Value" at bounding box center [1346, 157] width 147 height 31
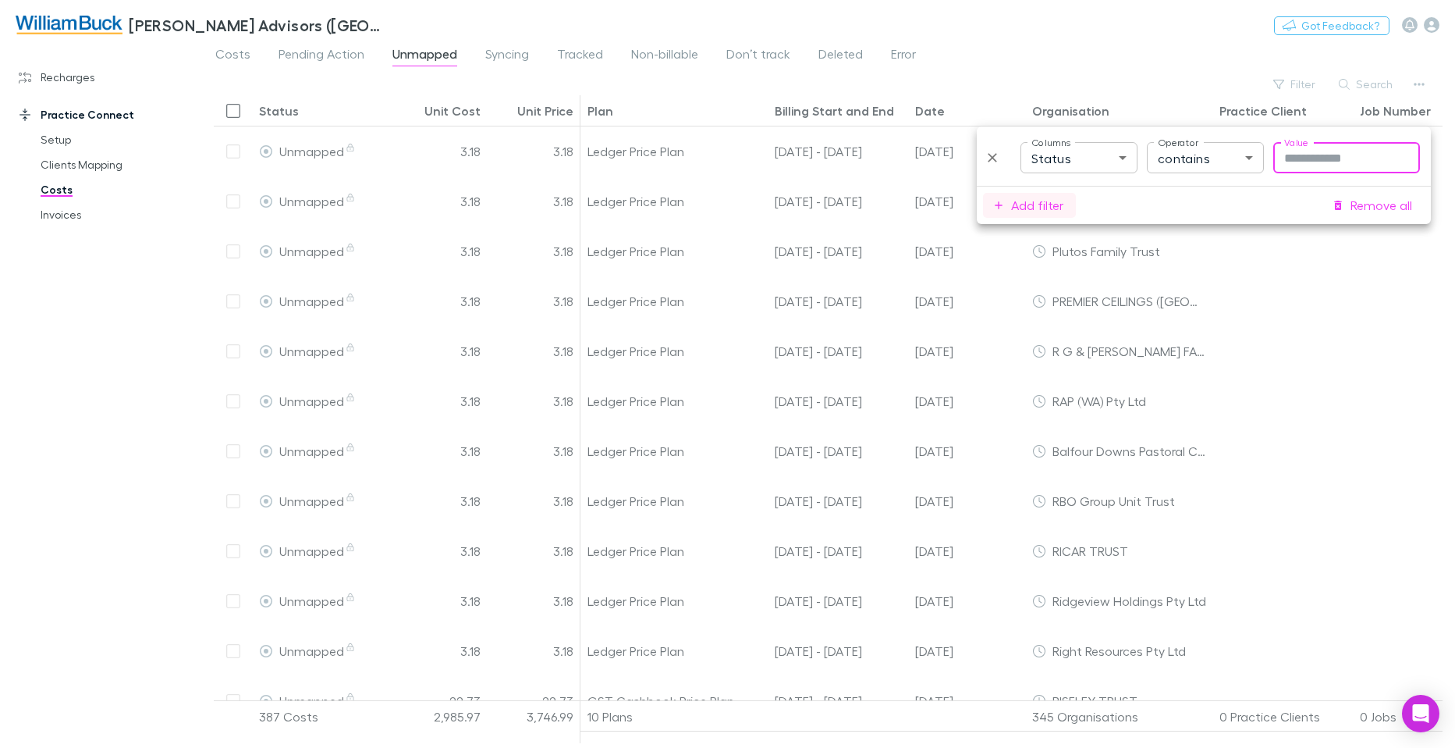
click at [1038, 205] on button "Add filter" at bounding box center [1029, 205] width 93 height 25
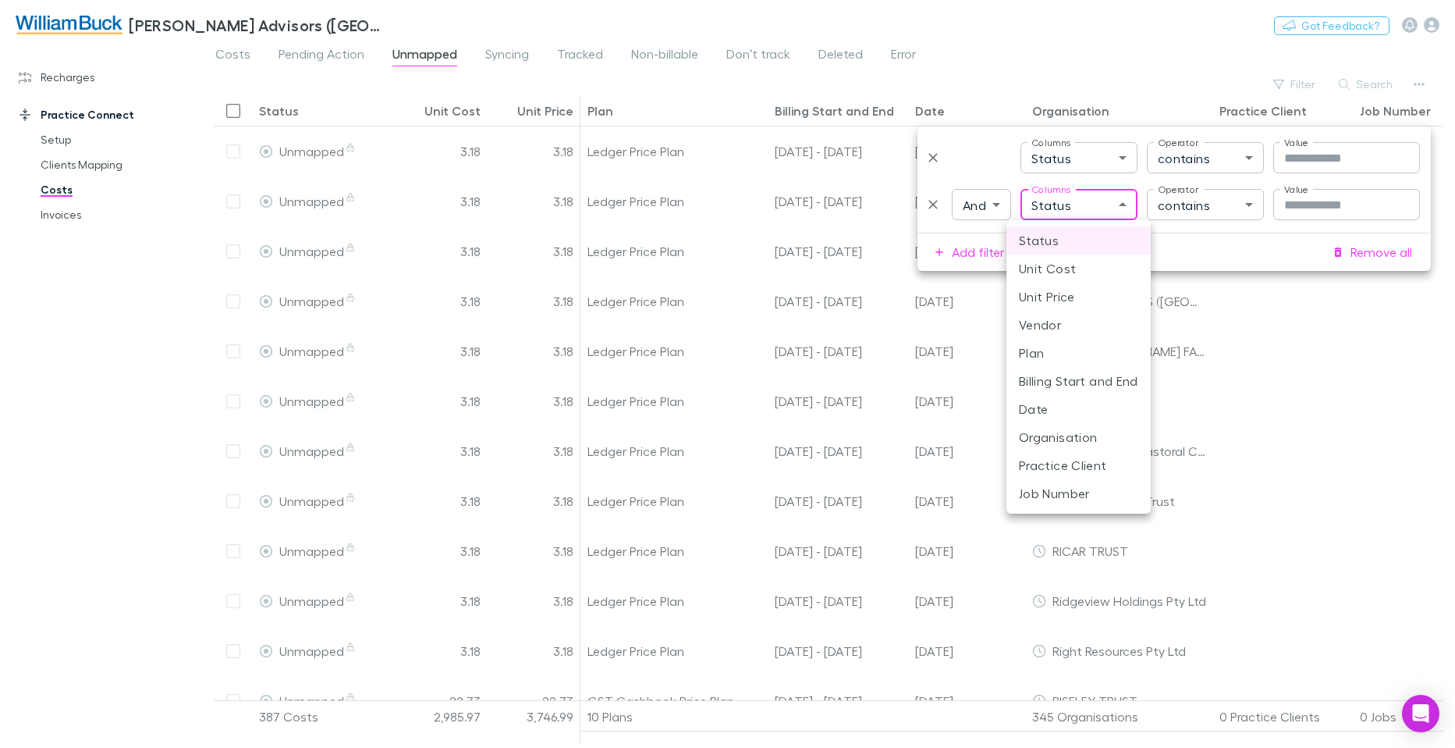
click at [1084, 207] on body "William Buck Advisors (WA) Pty Ltd Nothing Got Feedback? Recharges Setup Import…" at bounding box center [727, 374] width 1455 height 748
click at [1078, 350] on li "Plan" at bounding box center [1079, 353] width 144 height 28
type input "****"
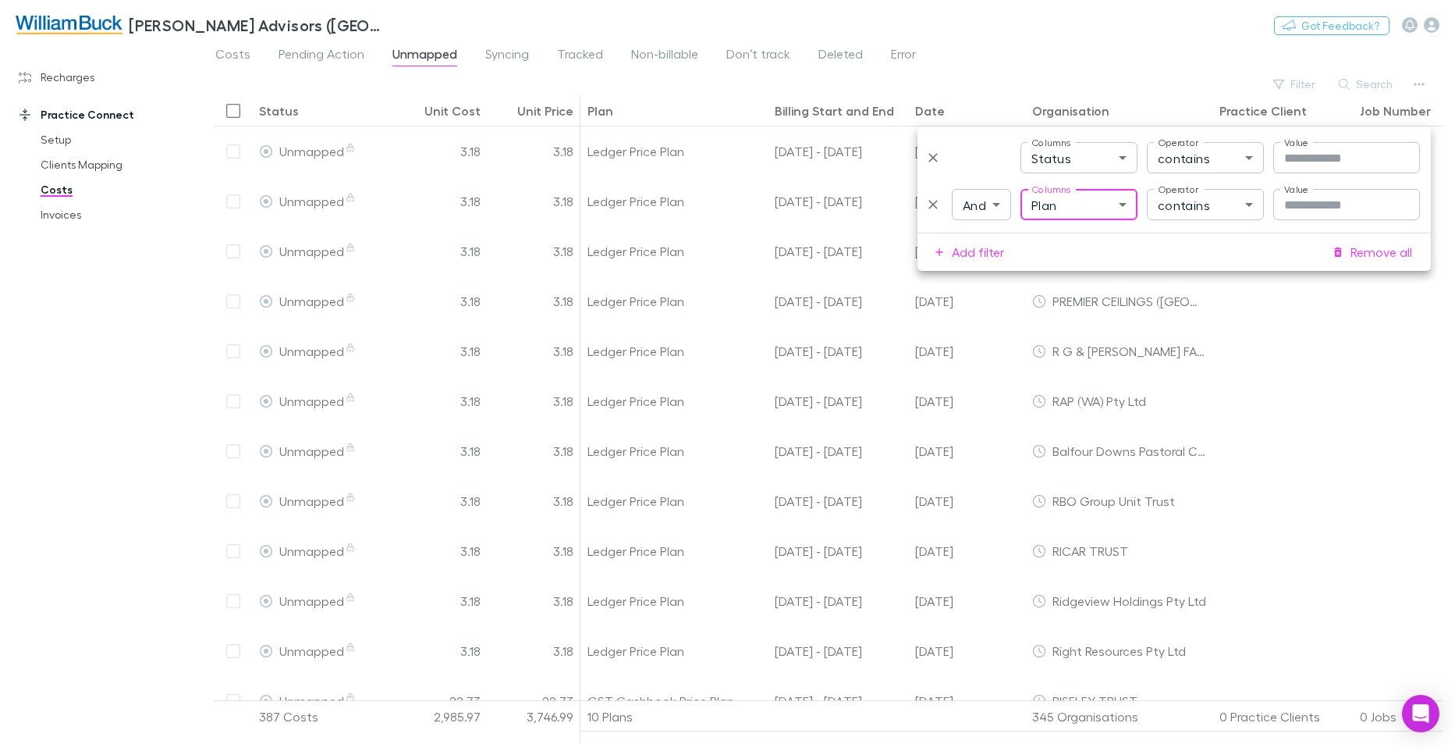
click at [1237, 207] on body "William Buck Advisors (WA) Pty Ltd Nothing Got Feedback? Recharges Setup Import…" at bounding box center [727, 374] width 1455 height 748
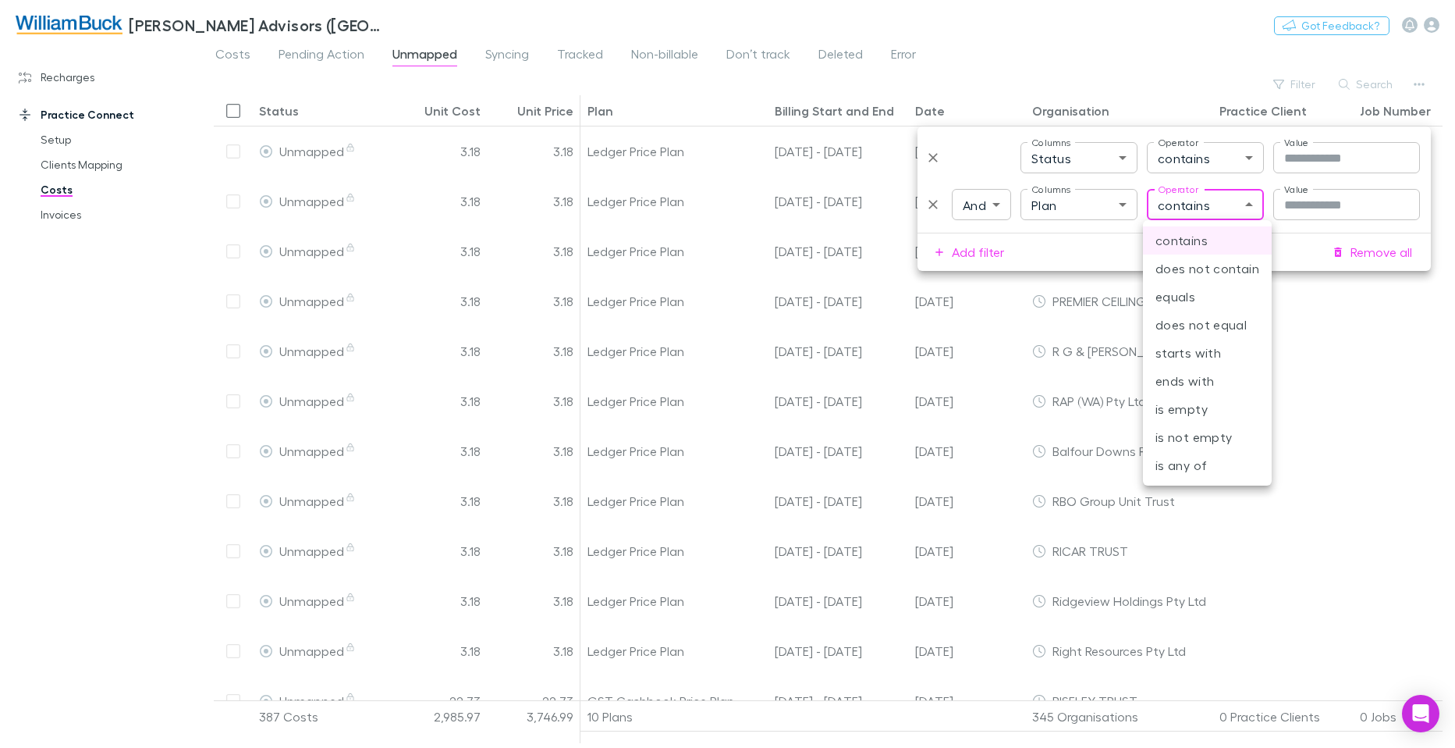
click at [1188, 328] on li "does not equal" at bounding box center [1207, 325] width 129 height 28
type input "**********"
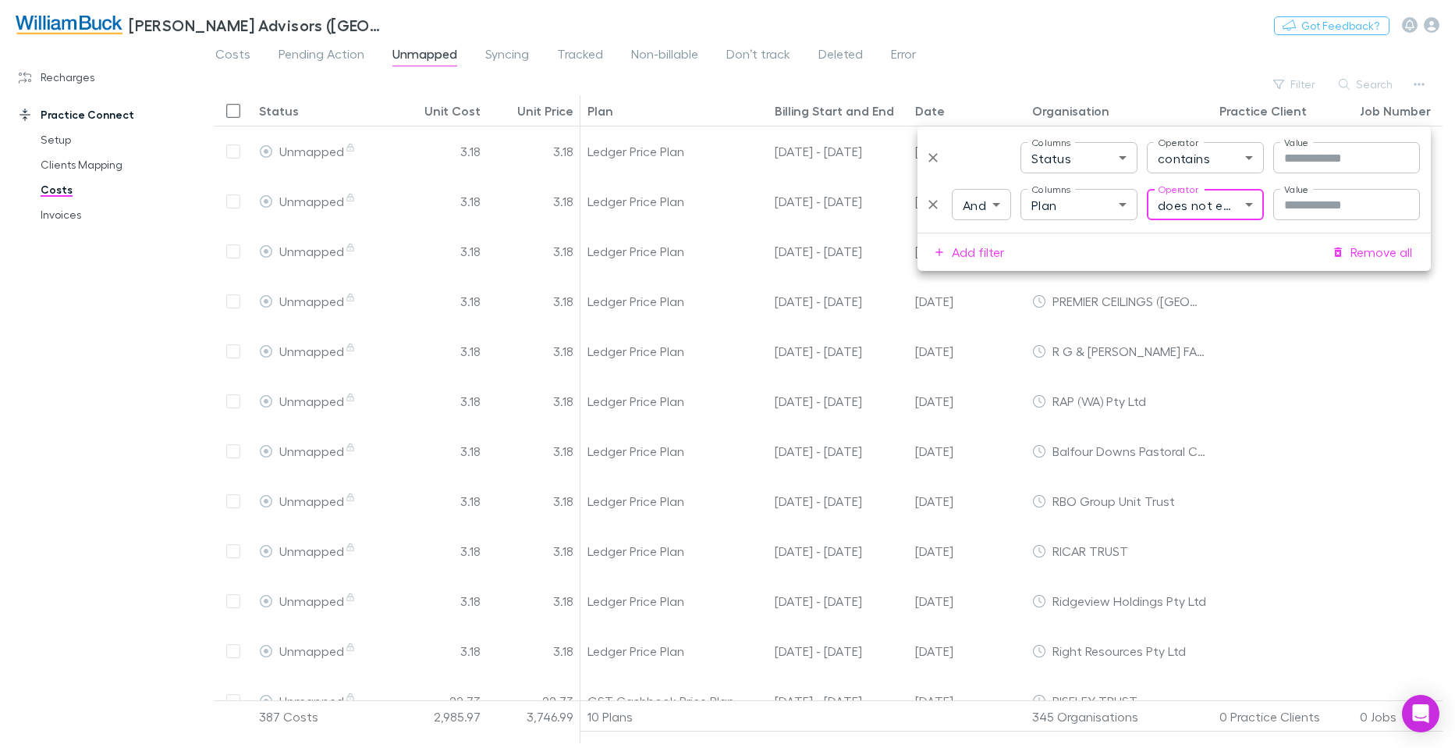
click at [1353, 203] on input "Value" at bounding box center [1346, 204] width 147 height 31
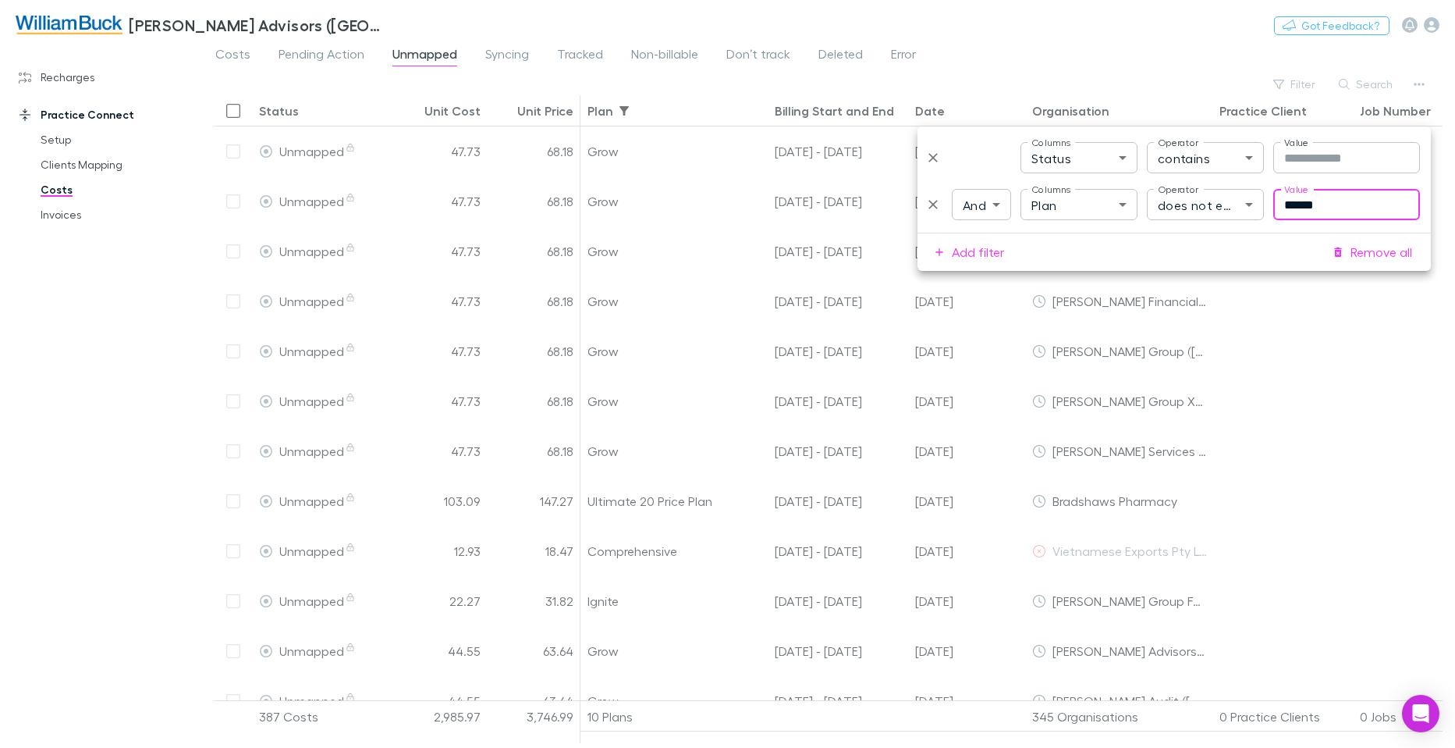
type input "******"
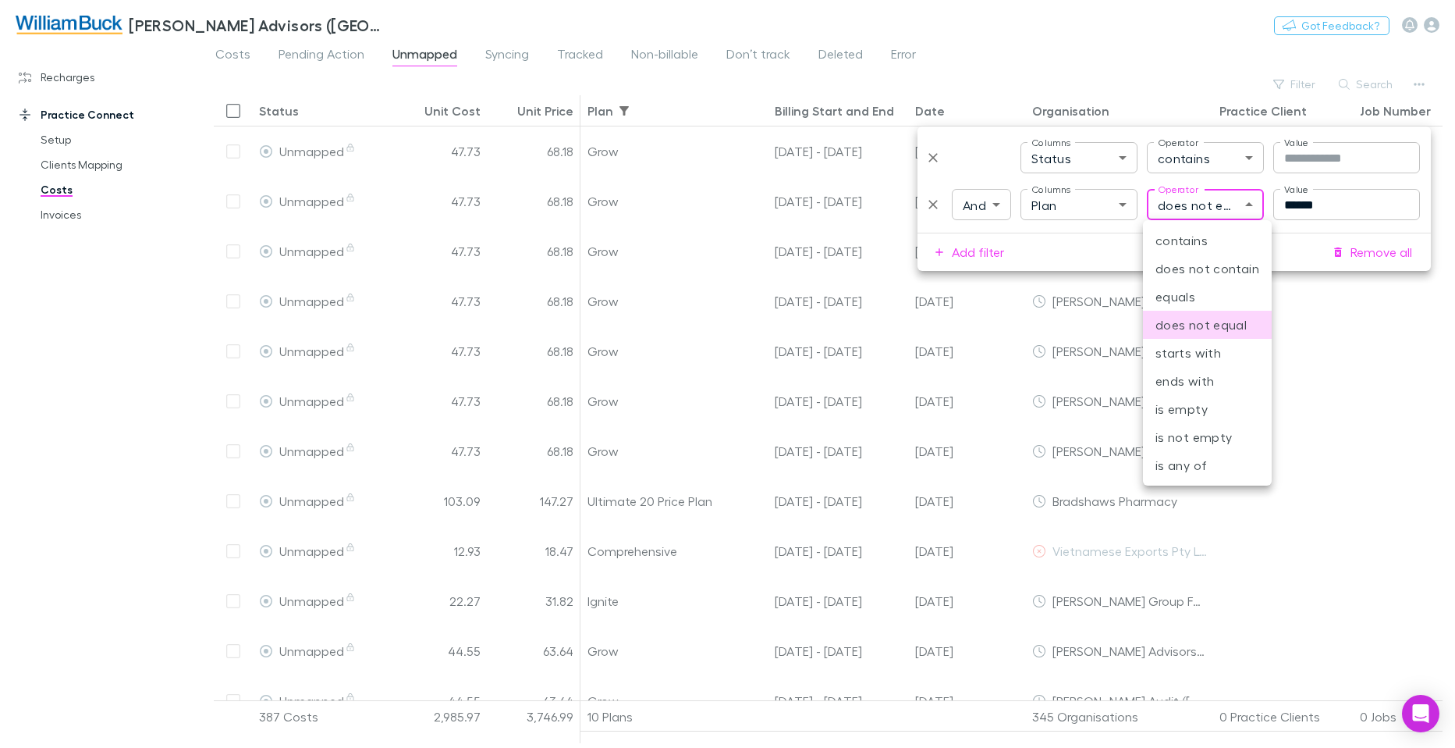
click at [1244, 201] on body "William Buck Advisors (WA) Pty Ltd Nothing Got Feedback? Recharges Setup Import…" at bounding box center [727, 374] width 1455 height 748
click at [1230, 268] on li "does not contain" at bounding box center [1207, 268] width 129 height 28
type input "**********"
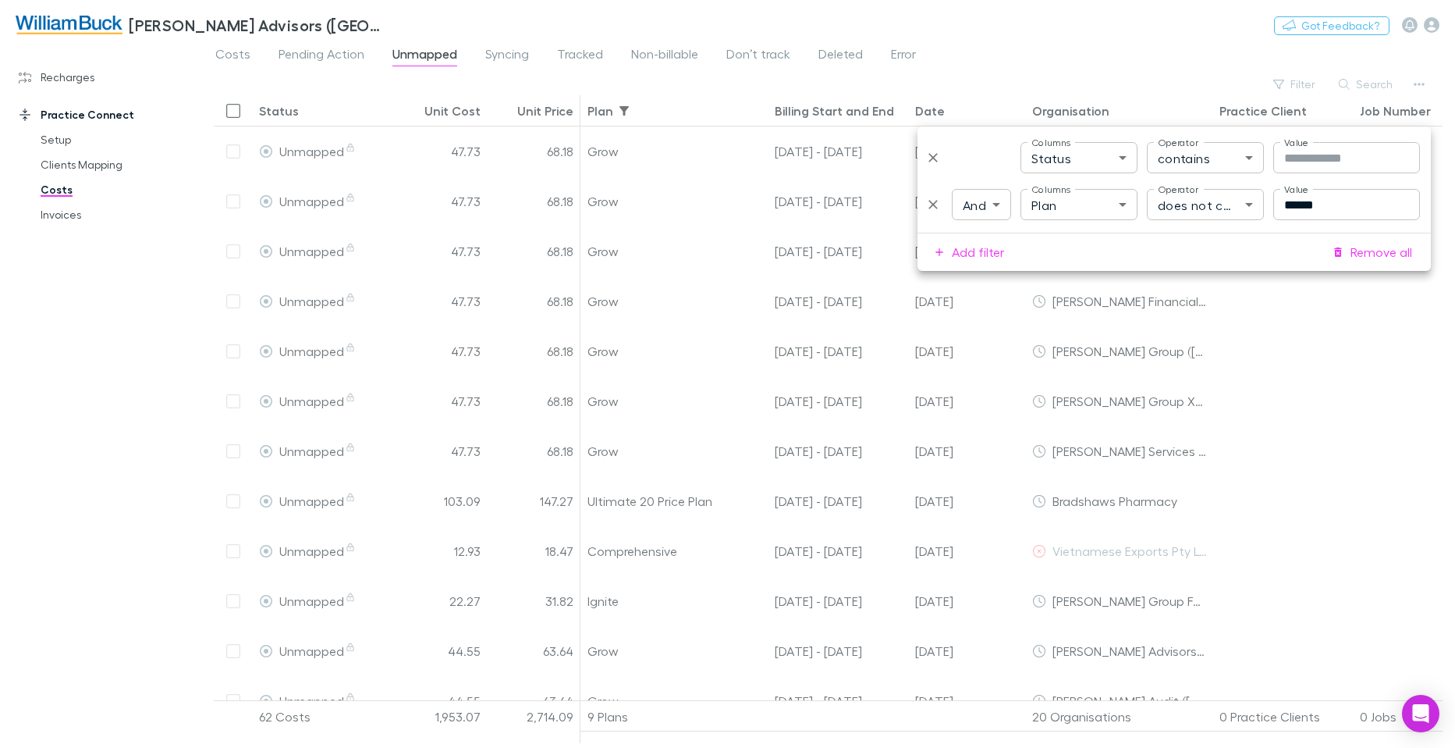
click at [932, 156] on icon "Delete" at bounding box center [933, 158] width 16 height 16
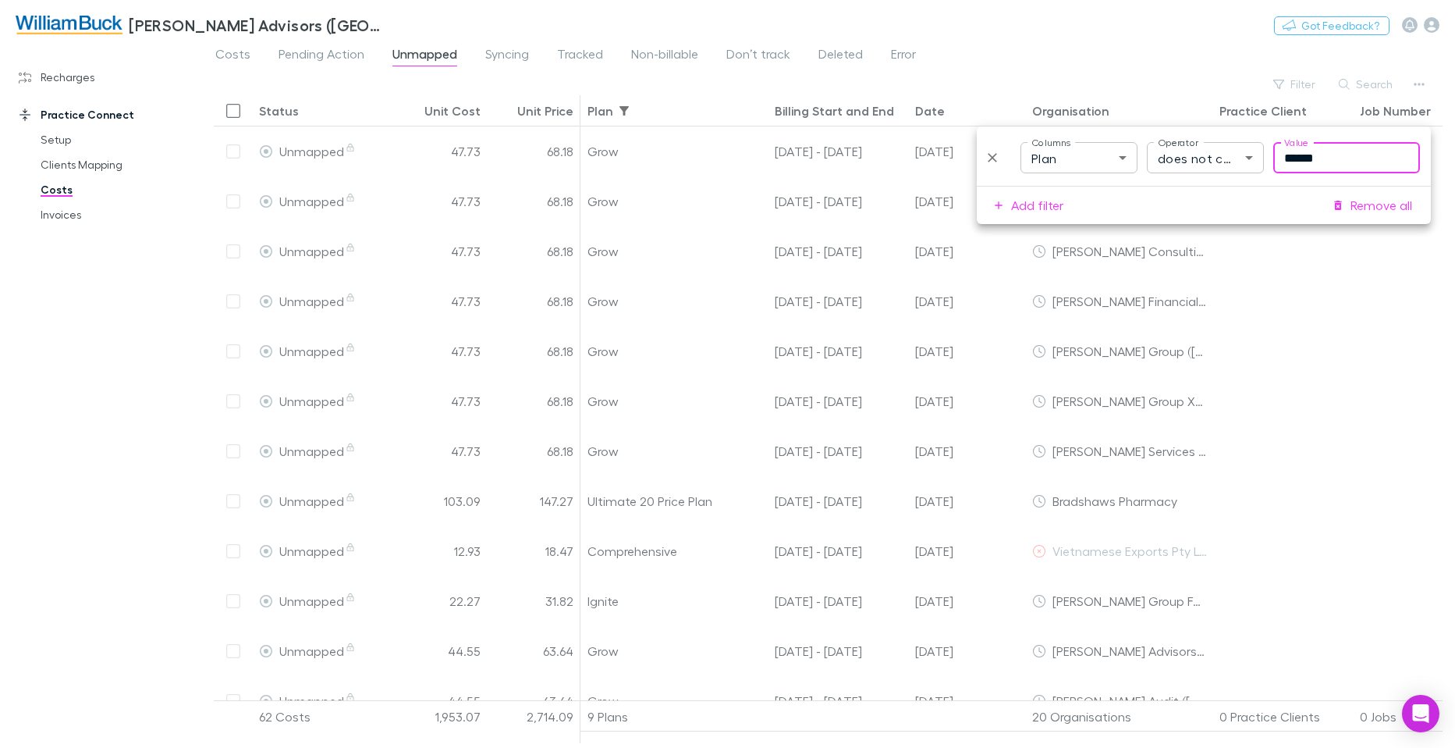
click at [1099, 44] on div "William Buck Advisors (WA) Pty Ltd Nothing Got Feedback?" at bounding box center [727, 25] width 1455 height 50
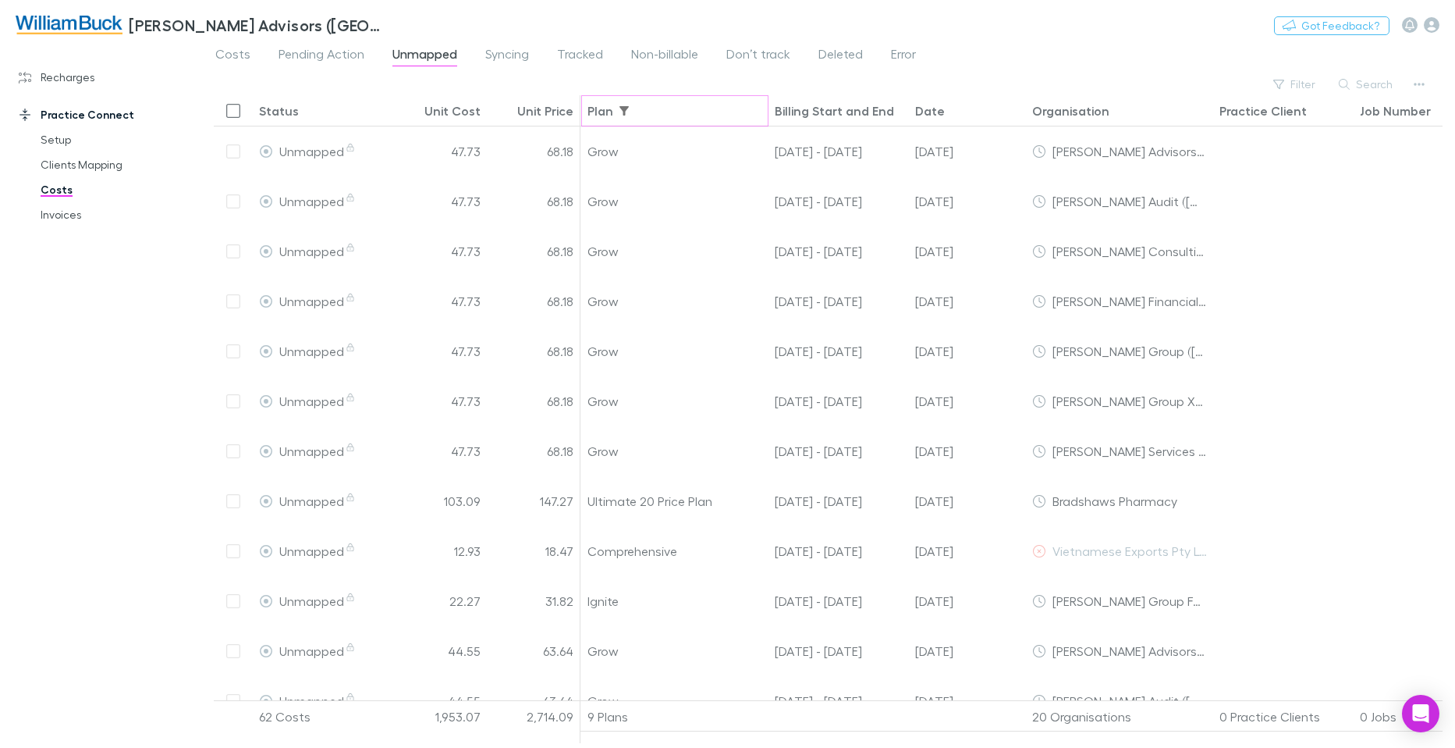
click at [625, 106] on icon "Show filters" at bounding box center [624, 110] width 9 height 9
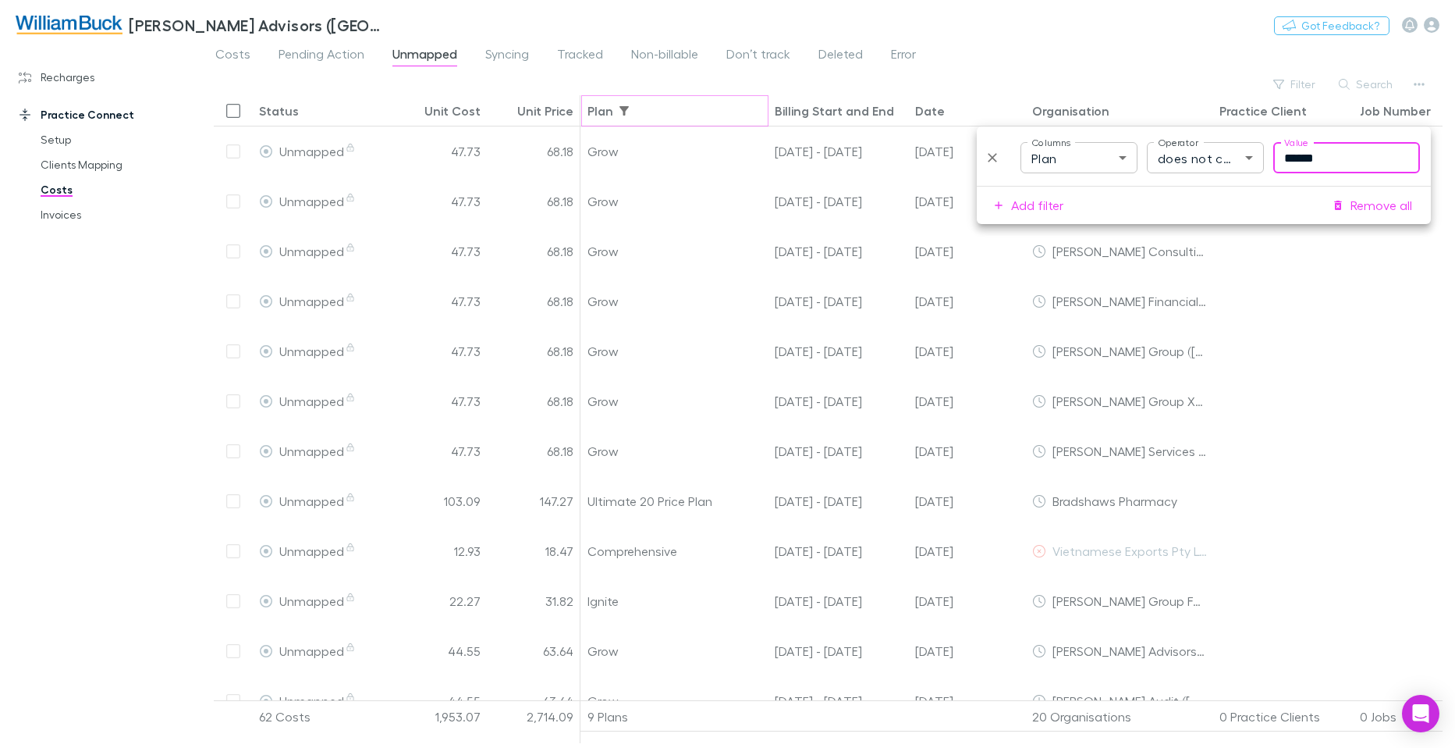
click at [1071, 24] on div "William Buck Advisors (WA) Pty Ltd Nothing Got Feedback?" at bounding box center [727, 25] width 1455 height 50
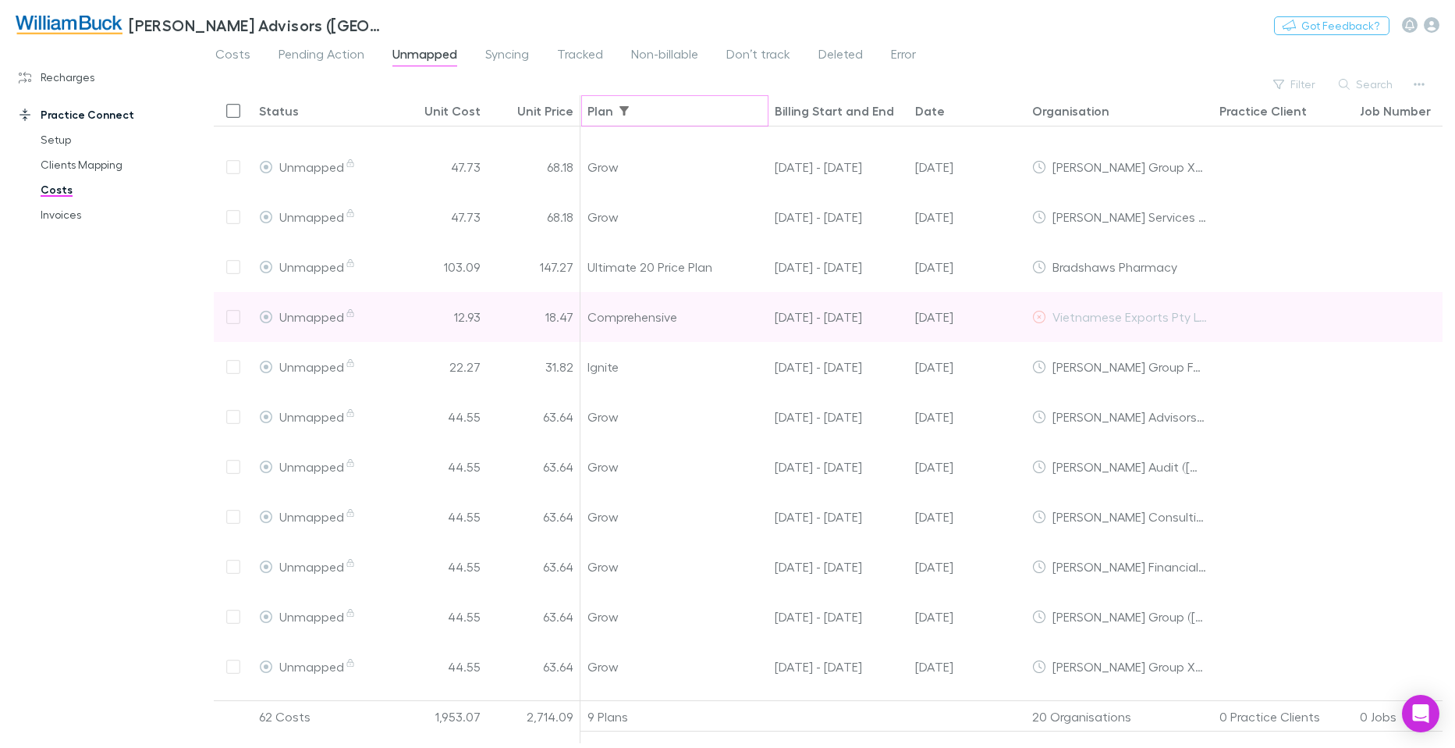
scroll to position [208, 0]
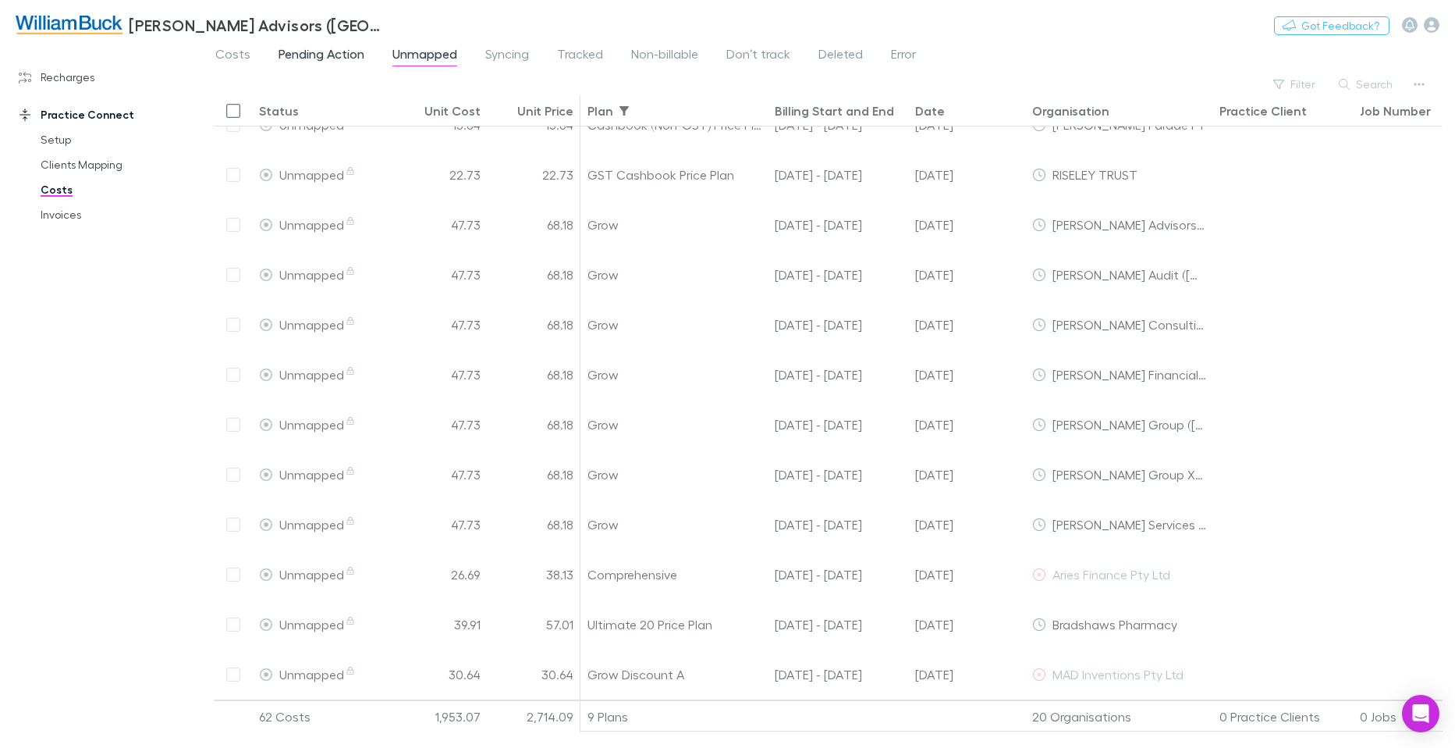
click at [341, 48] on span "Pending Action" at bounding box center [322, 56] width 86 height 20
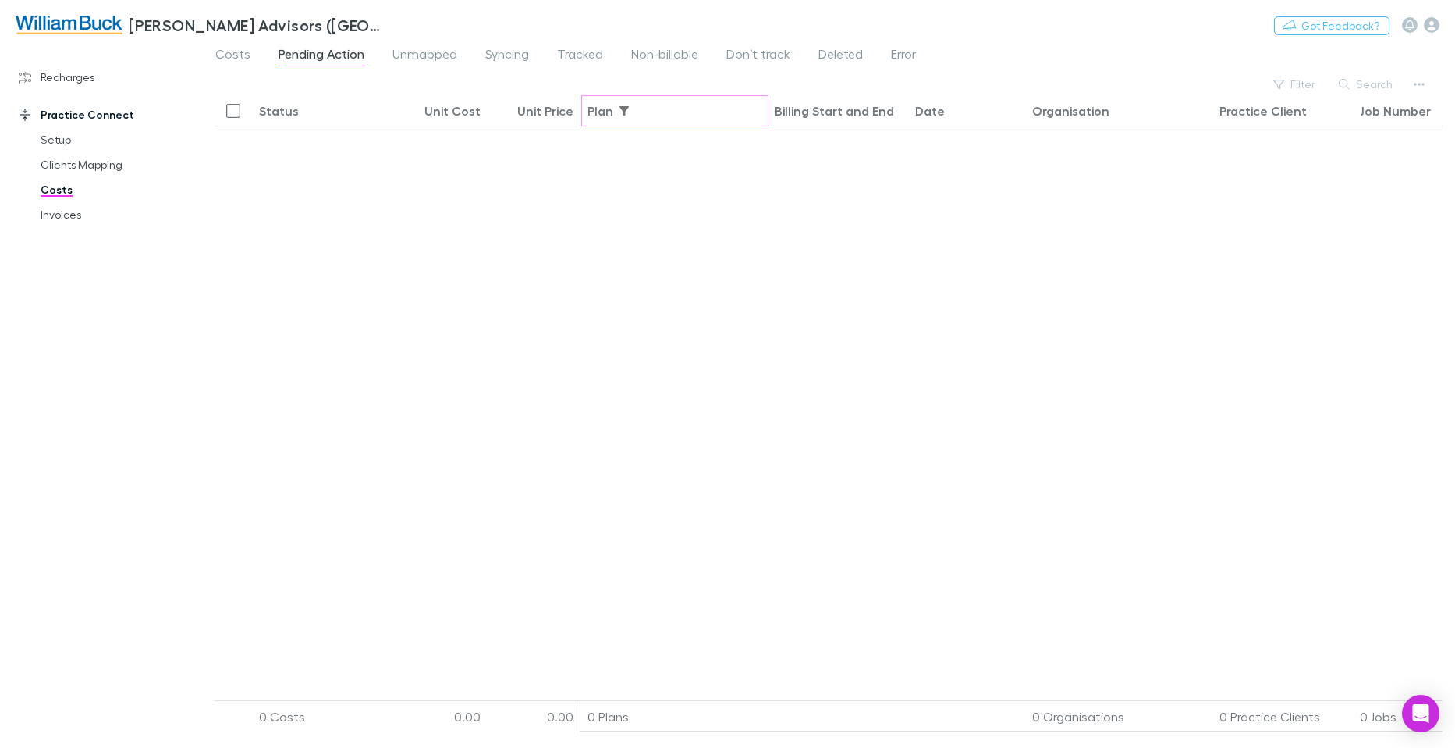
click at [623, 109] on icon "Show filters" at bounding box center [624, 110] width 9 height 9
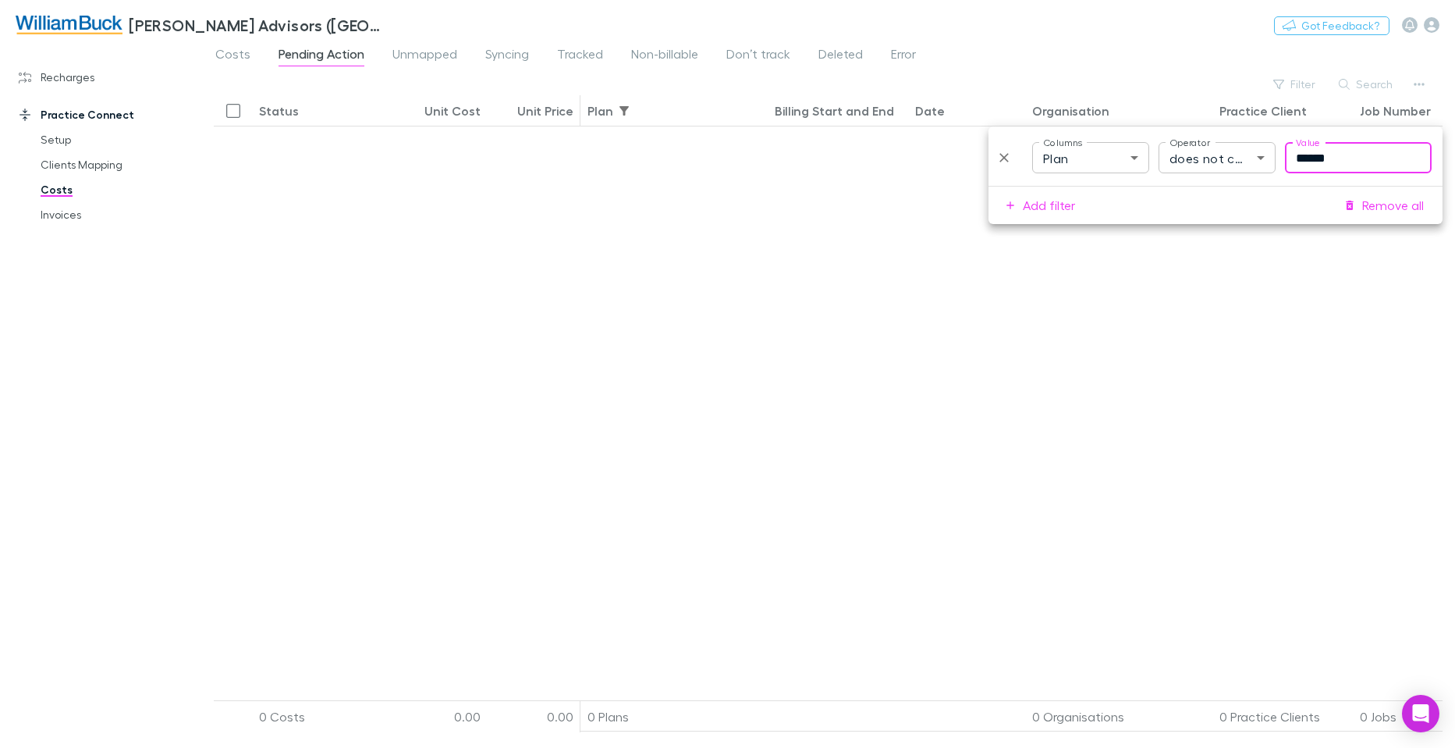
click at [1007, 158] on icon "Delete" at bounding box center [1004, 158] width 16 height 16
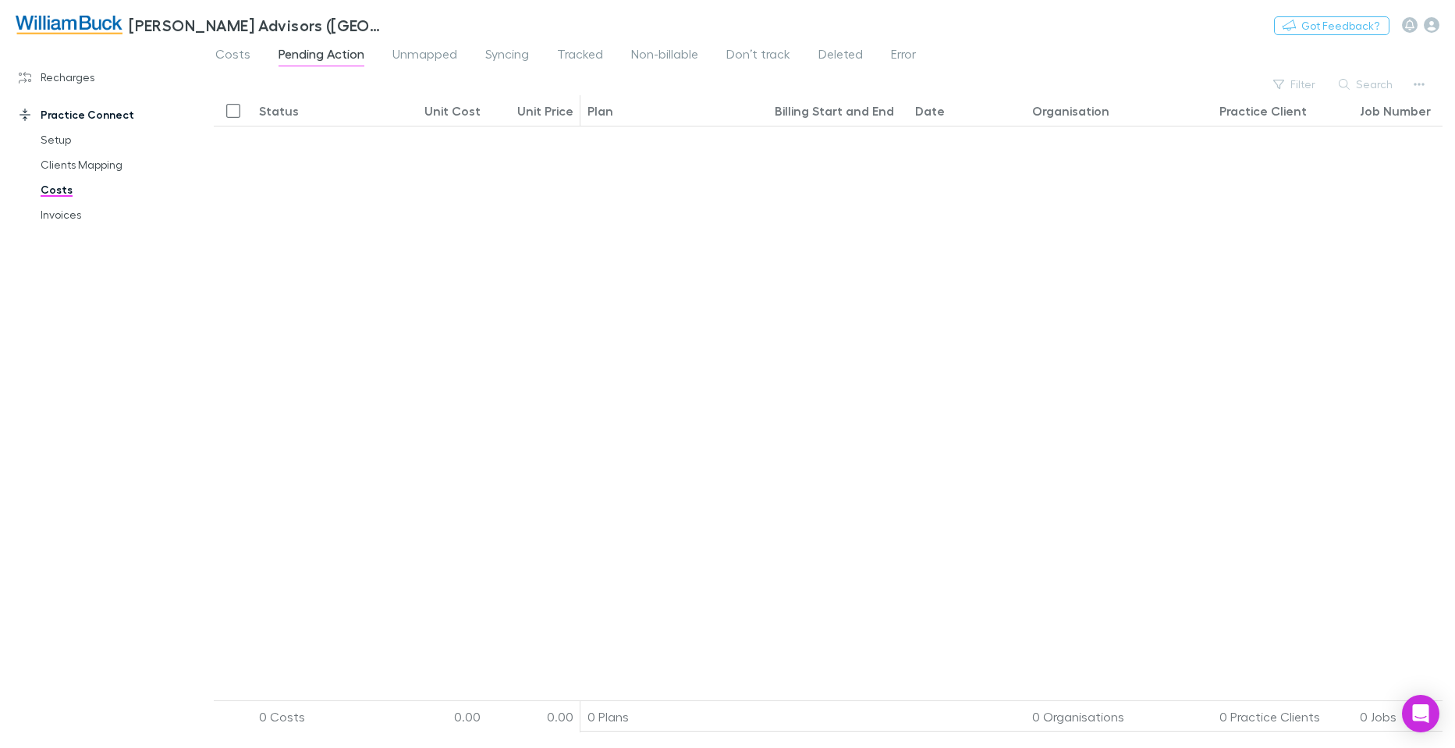
click at [1050, 39] on div "William Buck Advisors (WA) Pty Ltd Nothing Got Feedback?" at bounding box center [727, 25] width 1455 height 50
click at [231, 50] on span "Costs" at bounding box center [232, 56] width 35 height 20
